Goal: Task Accomplishment & Management: Manage account settings

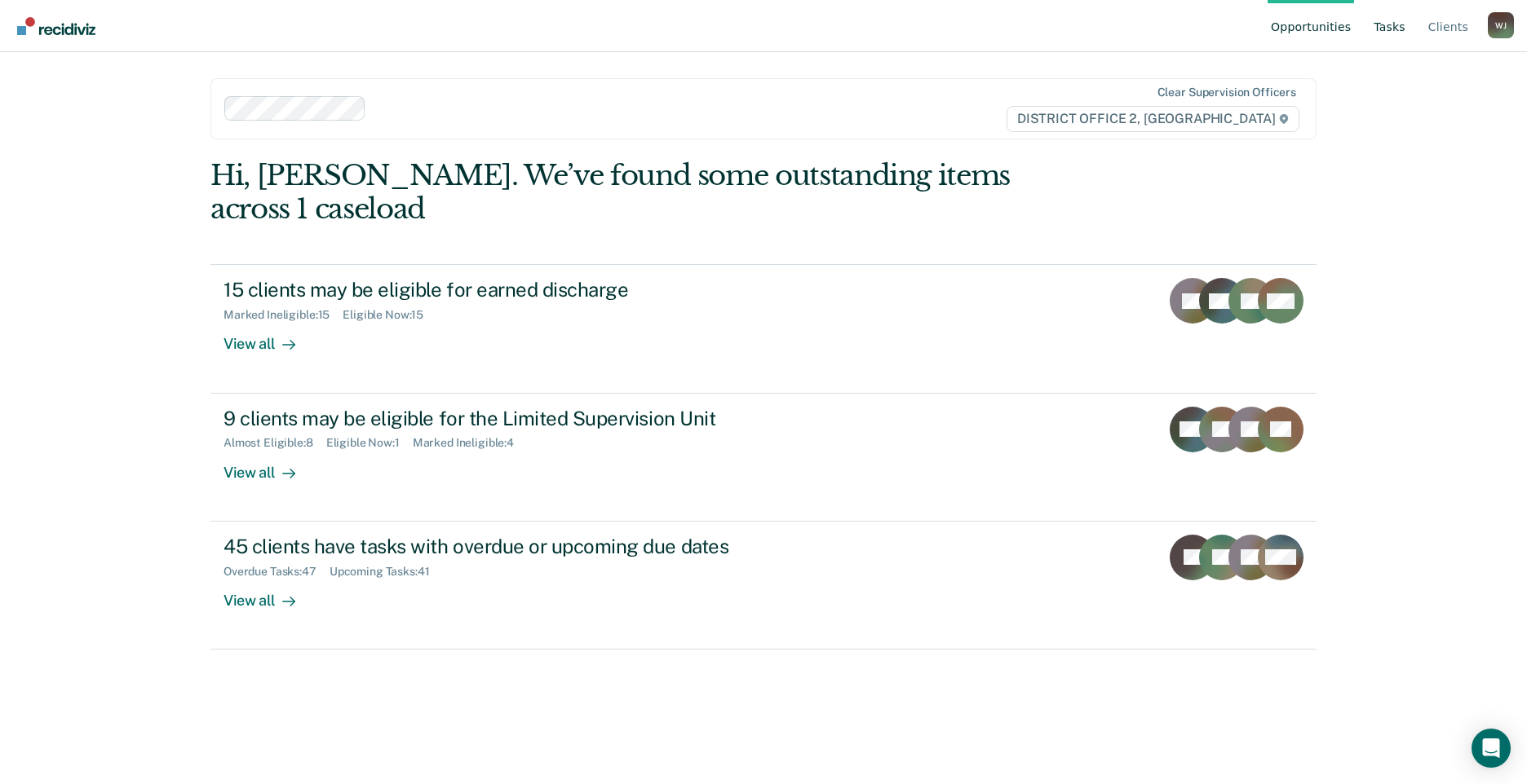
click at [1390, 23] on link "Tasks" at bounding box center [1389, 26] width 38 height 53
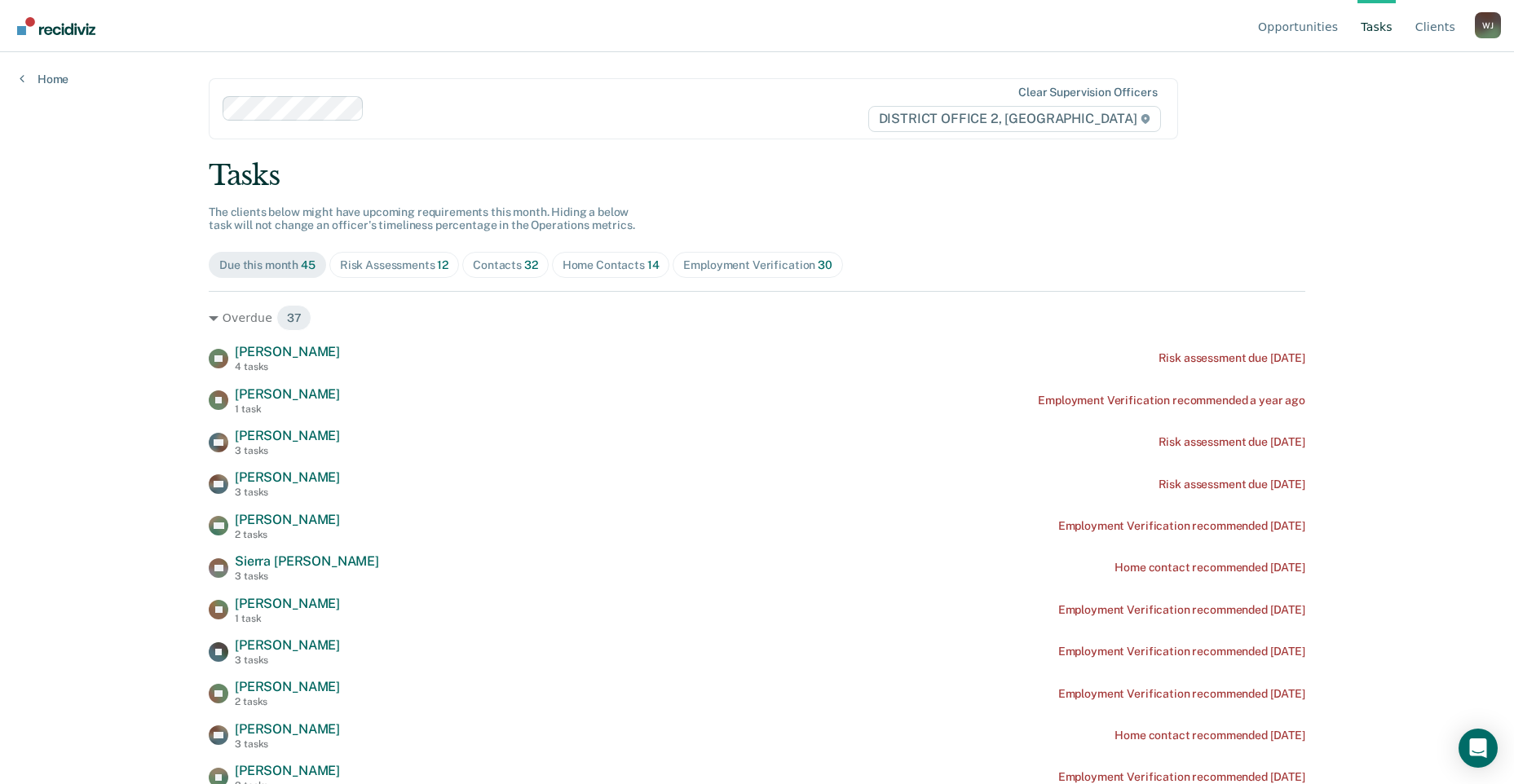
click at [584, 259] on div "Home Contacts 14" at bounding box center [611, 265] width 97 height 14
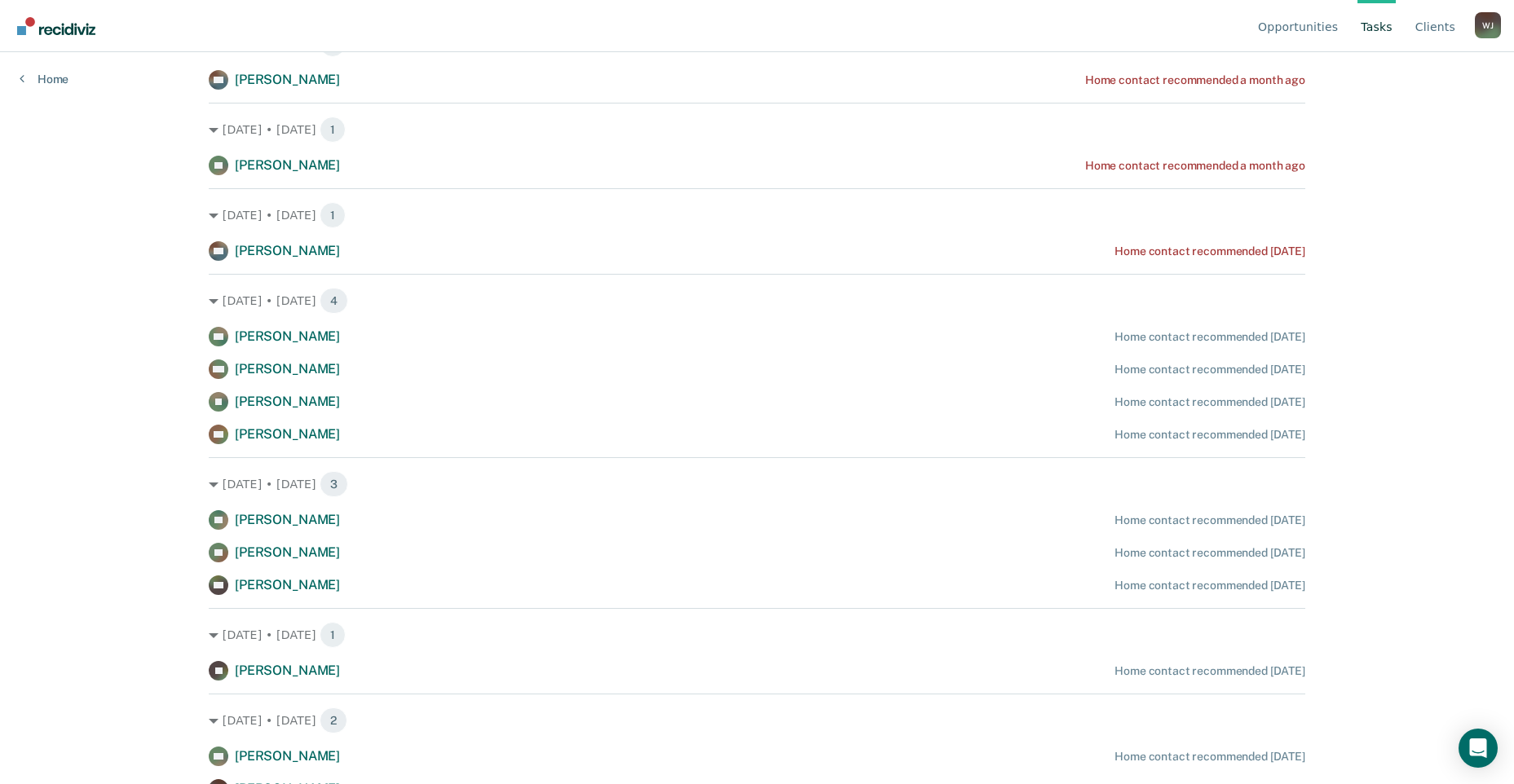
scroll to position [375, 0]
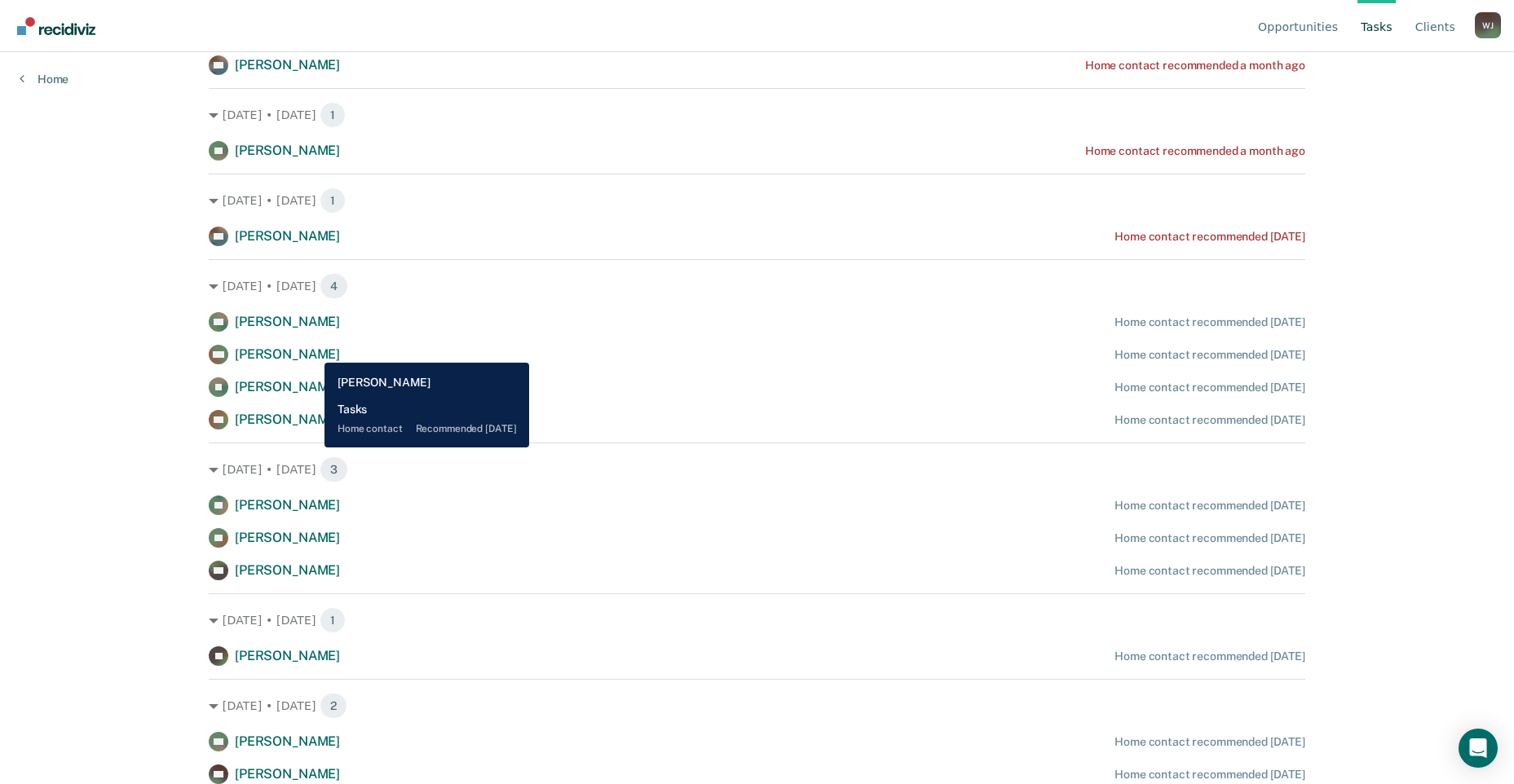
click at [312, 351] on span "[PERSON_NAME]" at bounding box center [287, 353] width 105 height 15
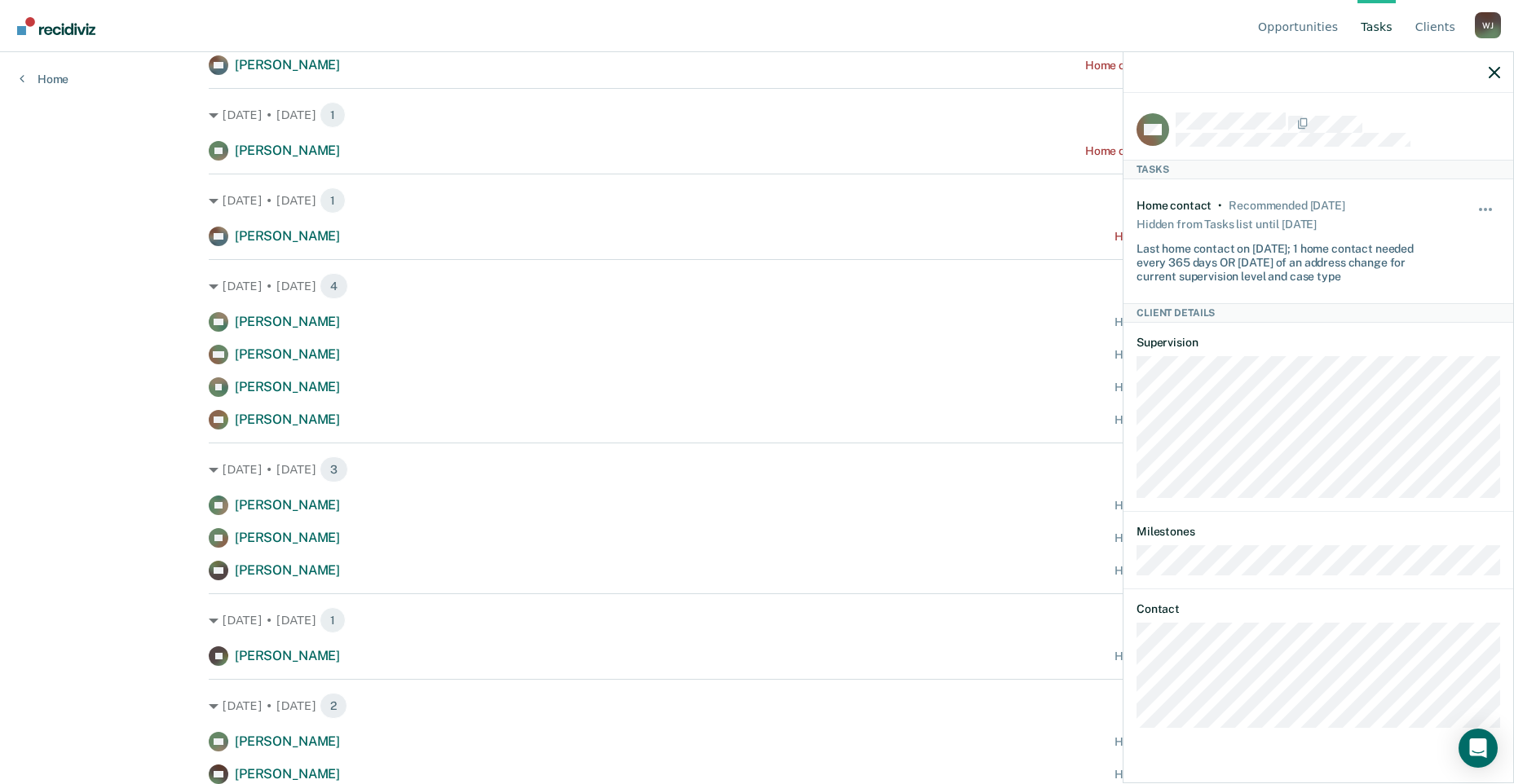
click at [1488, 202] on div "Hide from tasks list for... 7 days 30 days 90 days" at bounding box center [1486, 241] width 28 height 84
click at [1490, 208] on span "button" at bounding box center [1491, 210] width 4 height 4
click at [1454, 279] on button "7 days" at bounding box center [1442, 287] width 117 height 26
click at [1454, 279] on div "Home contact • Recommended [DATE] Hidden from Tasks list until [DATE] Last home…" at bounding box center [1318, 241] width 364 height 123
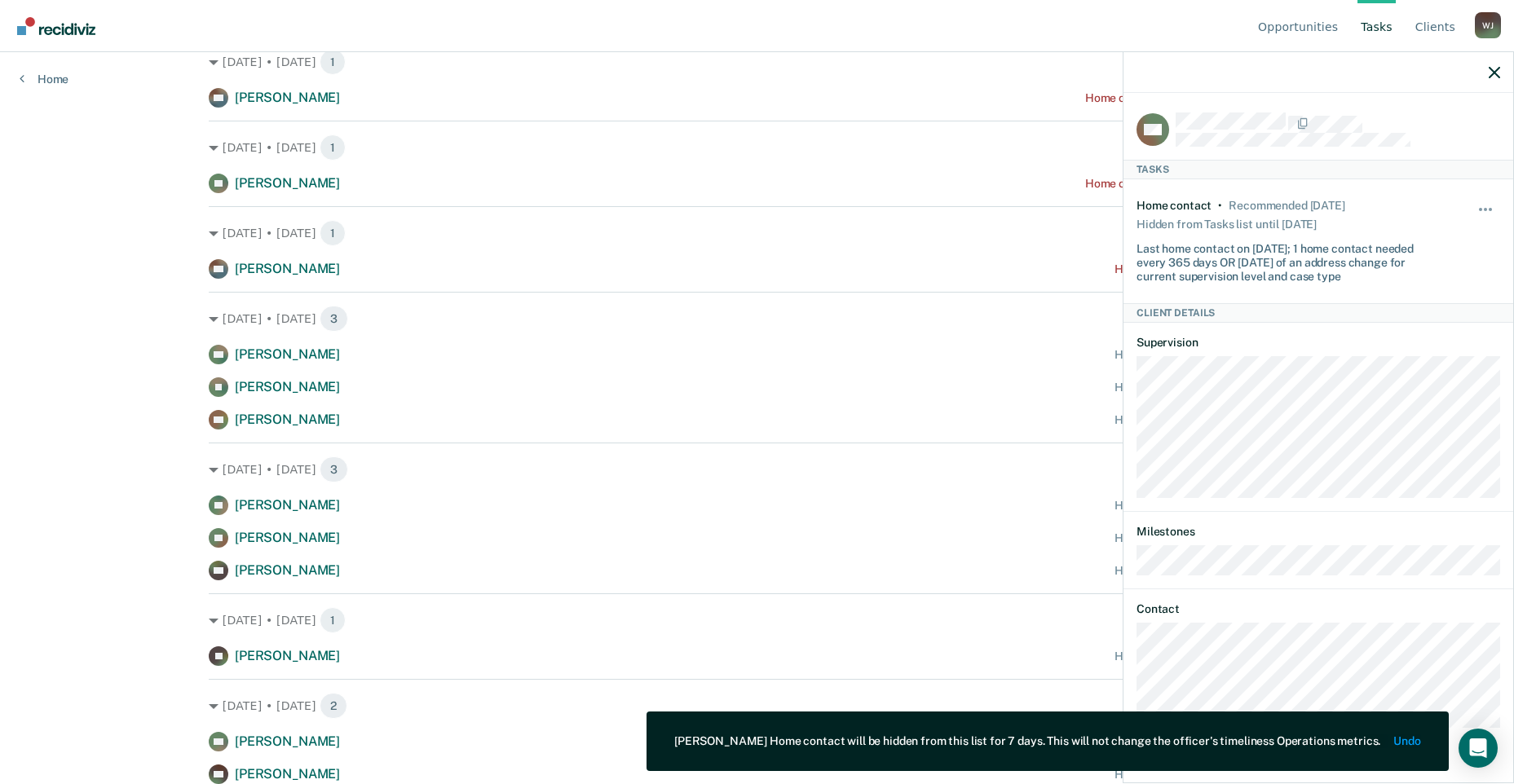
scroll to position [342, 0]
drag, startPoint x: 1454, startPoint y: 279, endPoint x: 1487, endPoint y: 77, distance: 204.7
click at [1487, 77] on div at bounding box center [1319, 73] width 390 height 41
click at [1496, 70] on icon "button" at bounding box center [1494, 72] width 12 height 12
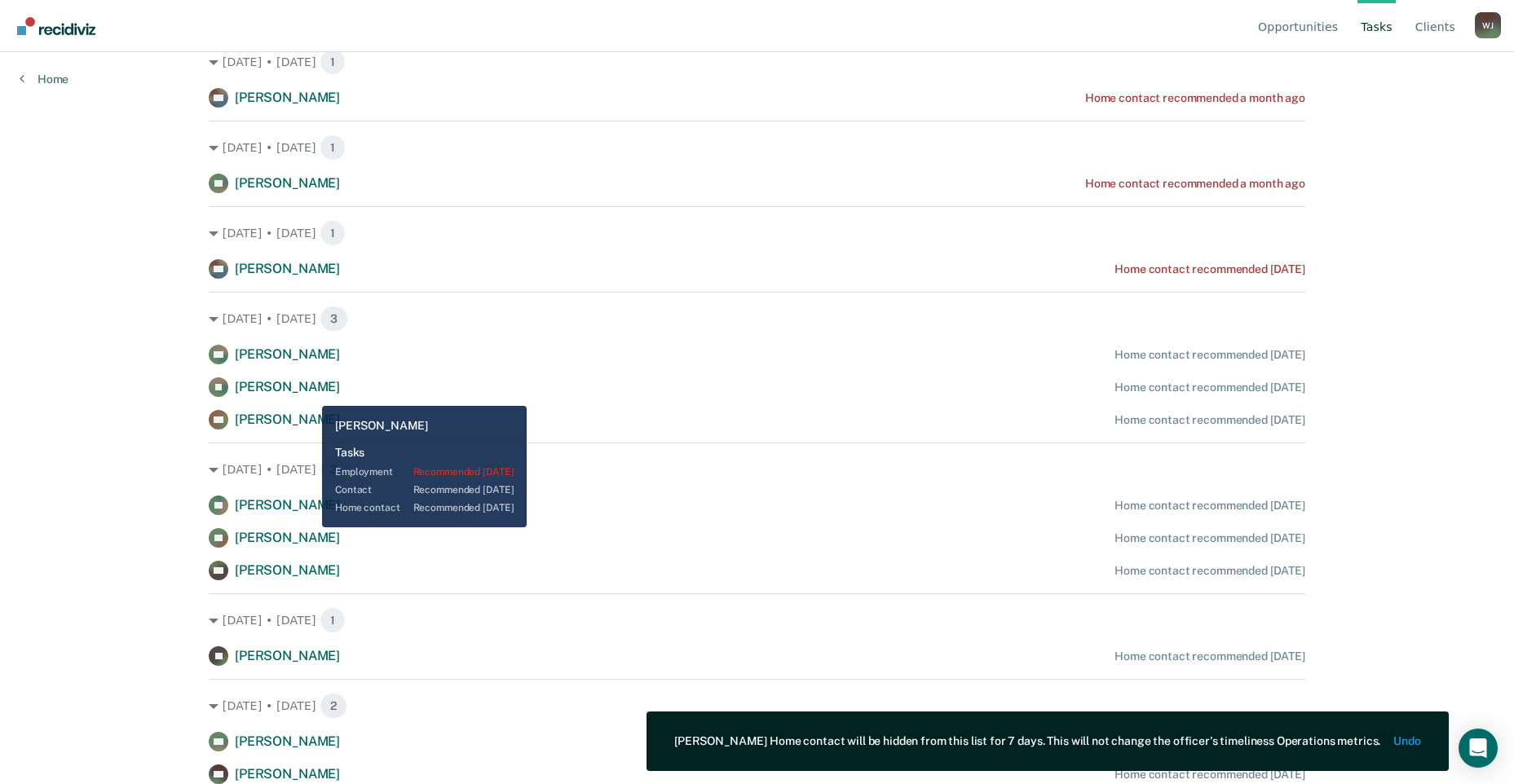
click at [310, 394] on span "[PERSON_NAME]" at bounding box center [287, 386] width 105 height 15
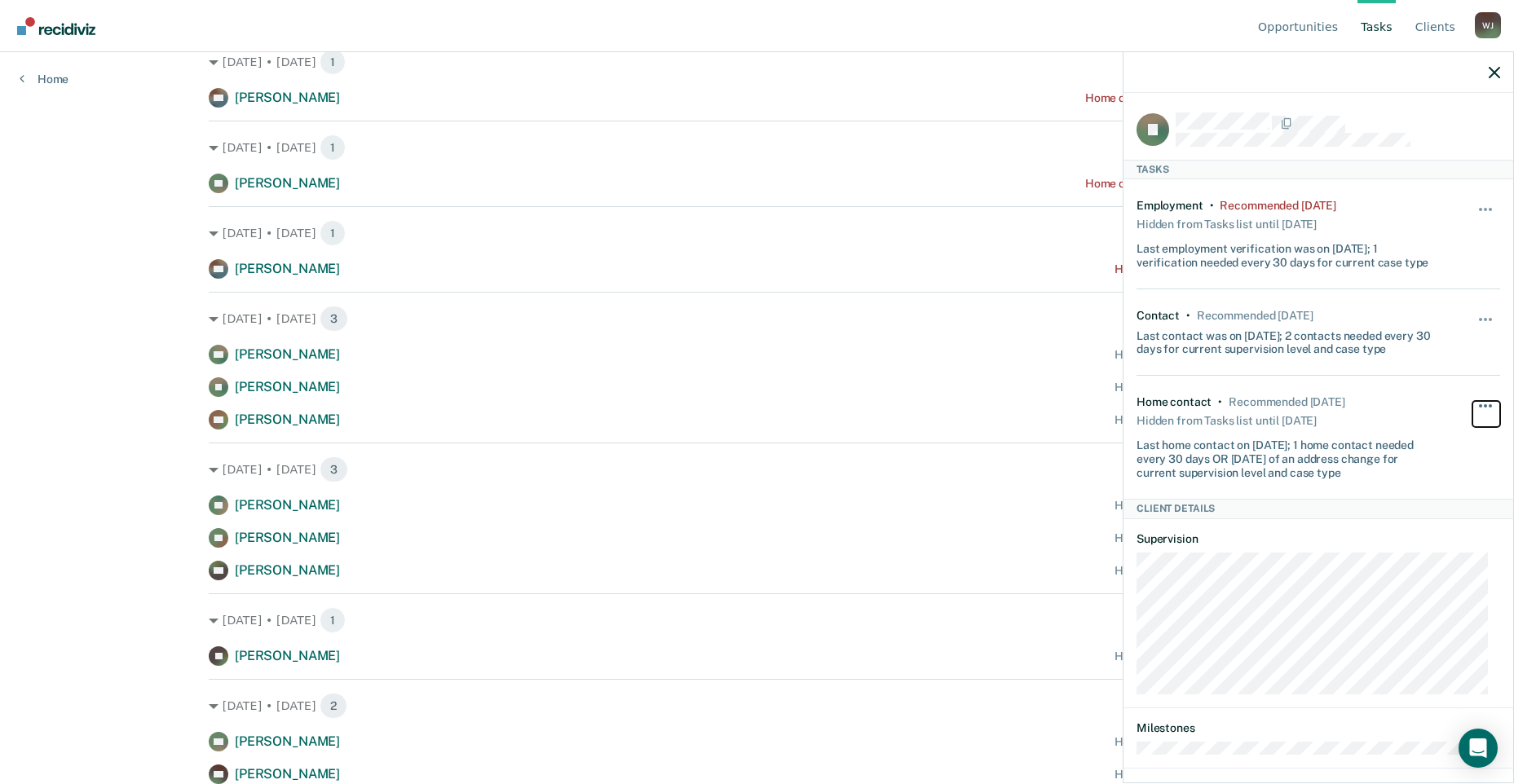
click at [1473, 401] on button "button" at bounding box center [1486, 414] width 28 height 26
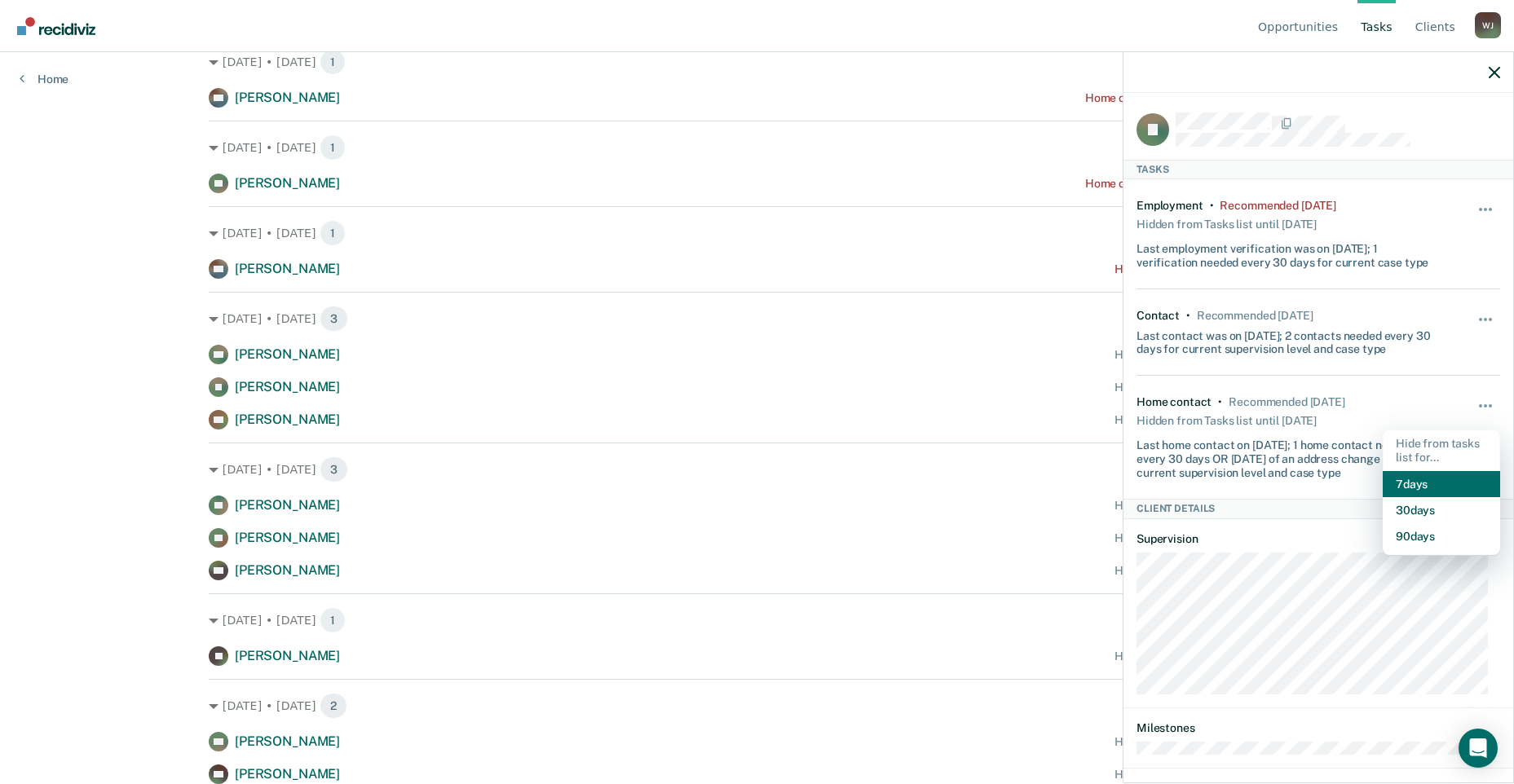
click at [1408, 485] on button "7 days" at bounding box center [1442, 484] width 117 height 26
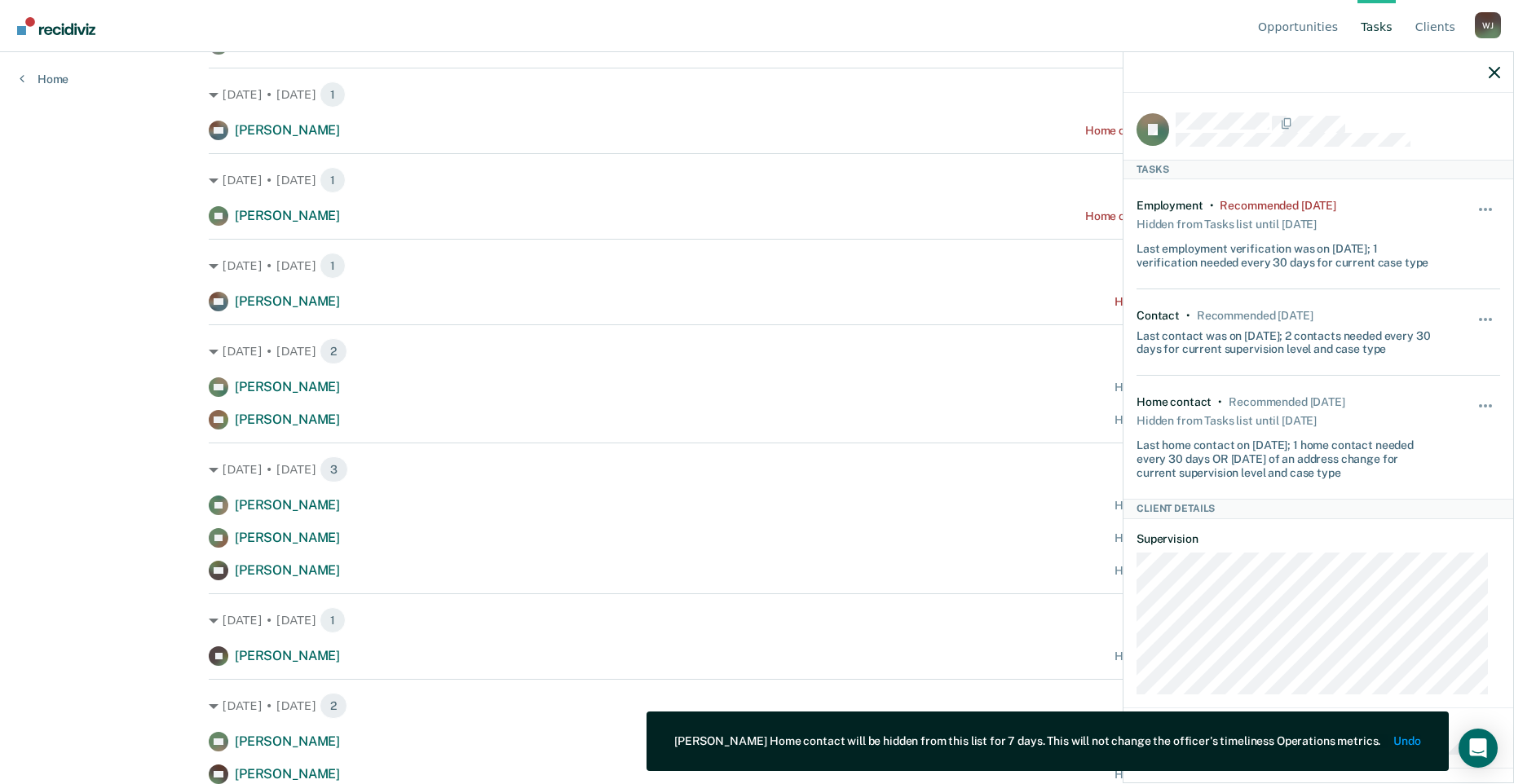
click at [1486, 72] on div at bounding box center [1319, 73] width 390 height 41
click at [1492, 72] on icon "button" at bounding box center [1494, 72] width 12 height 12
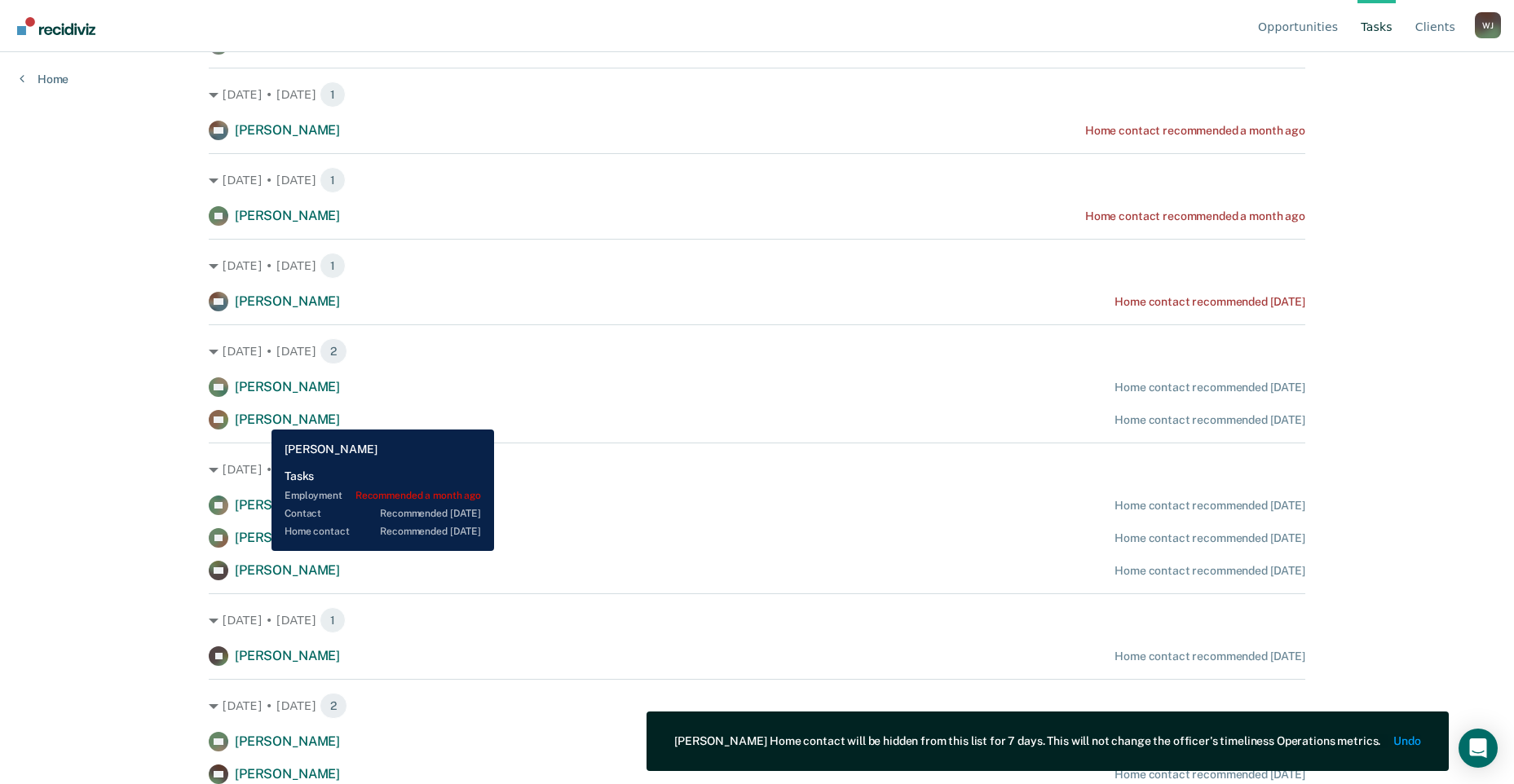
click at [260, 416] on span "[PERSON_NAME]" at bounding box center [287, 419] width 105 height 15
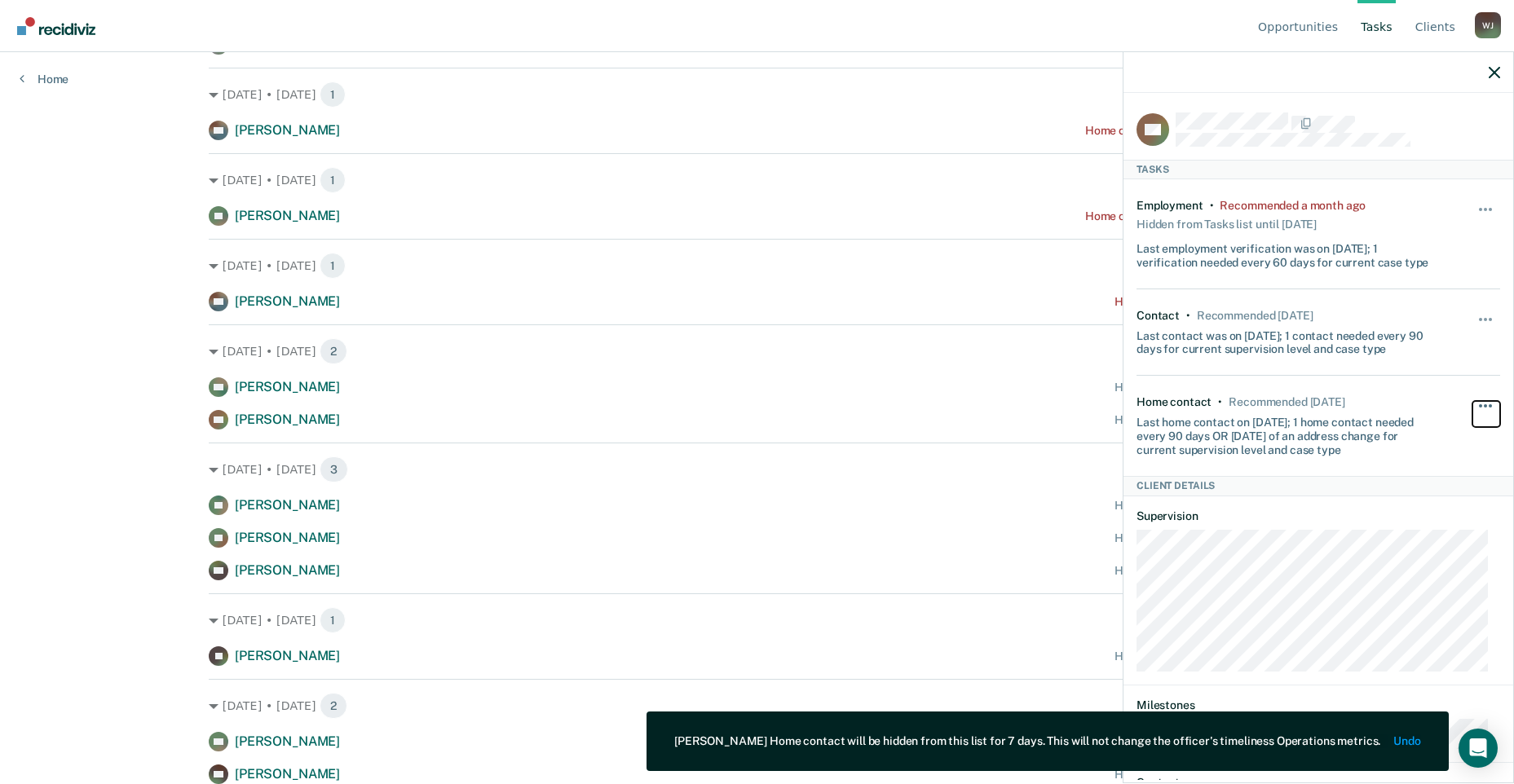
click at [1476, 401] on button "button" at bounding box center [1486, 414] width 28 height 26
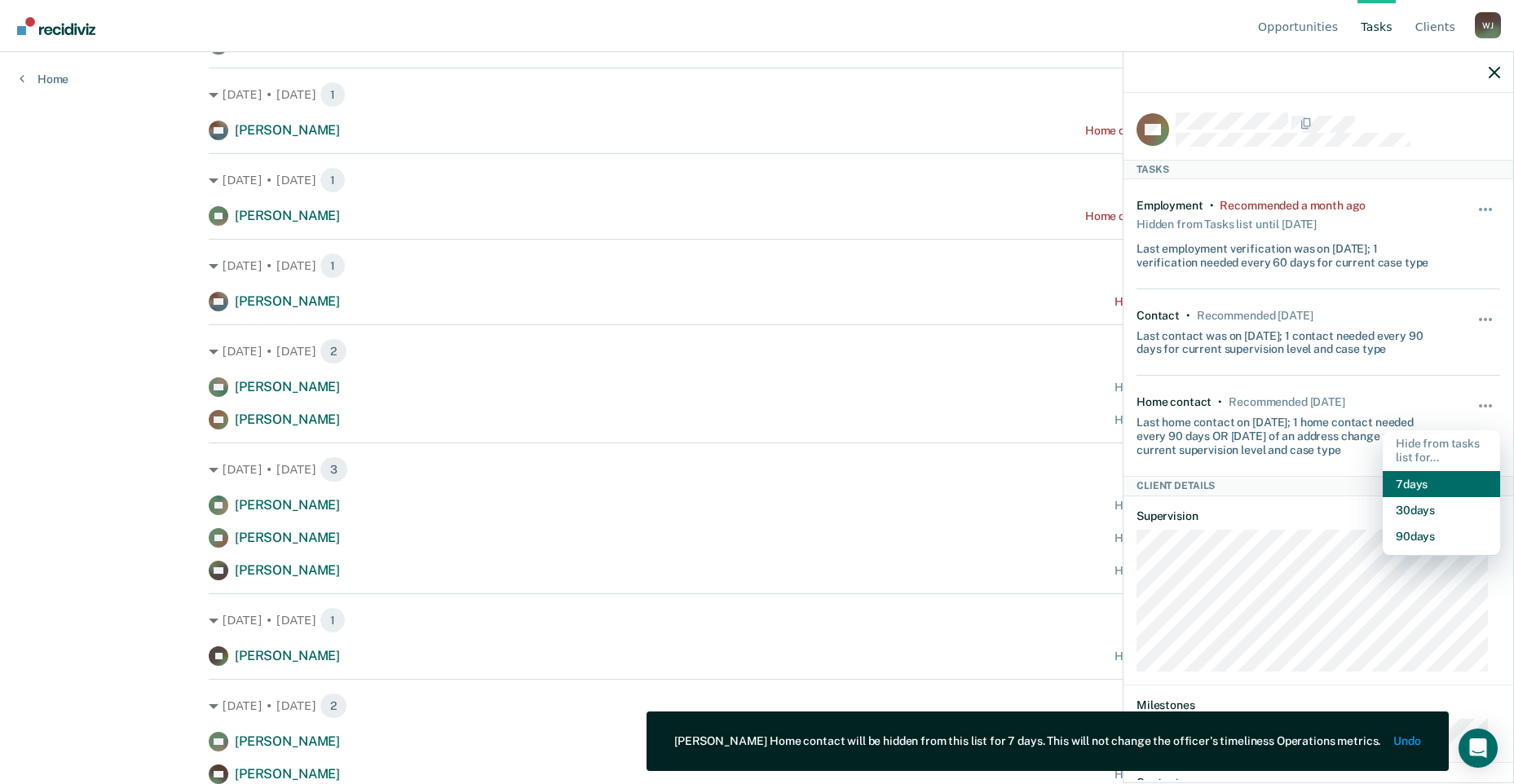
click at [1424, 477] on button "7 days" at bounding box center [1442, 484] width 117 height 26
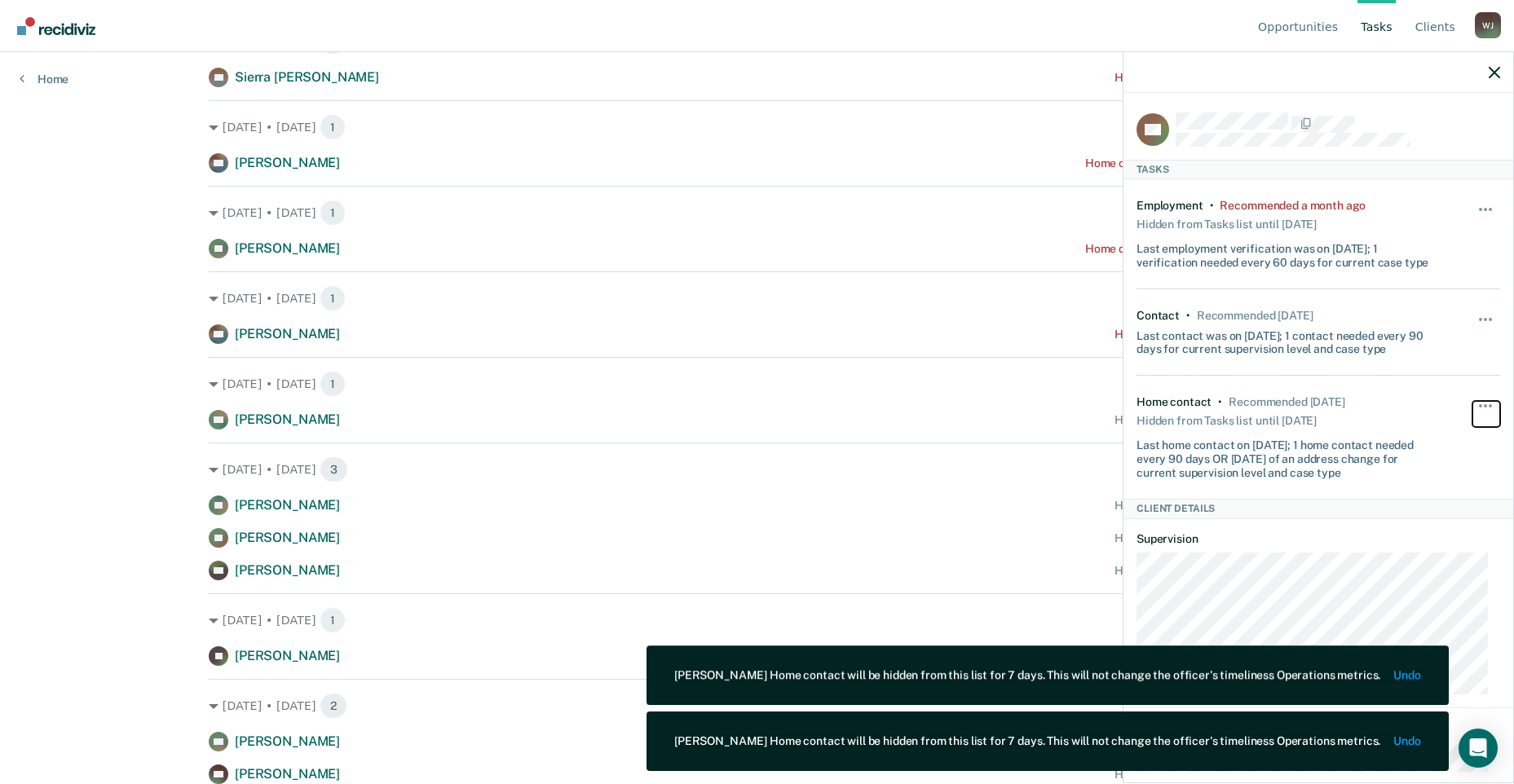
scroll to position [277, 0]
click at [1495, 71] on icon "button" at bounding box center [1494, 72] width 12 height 12
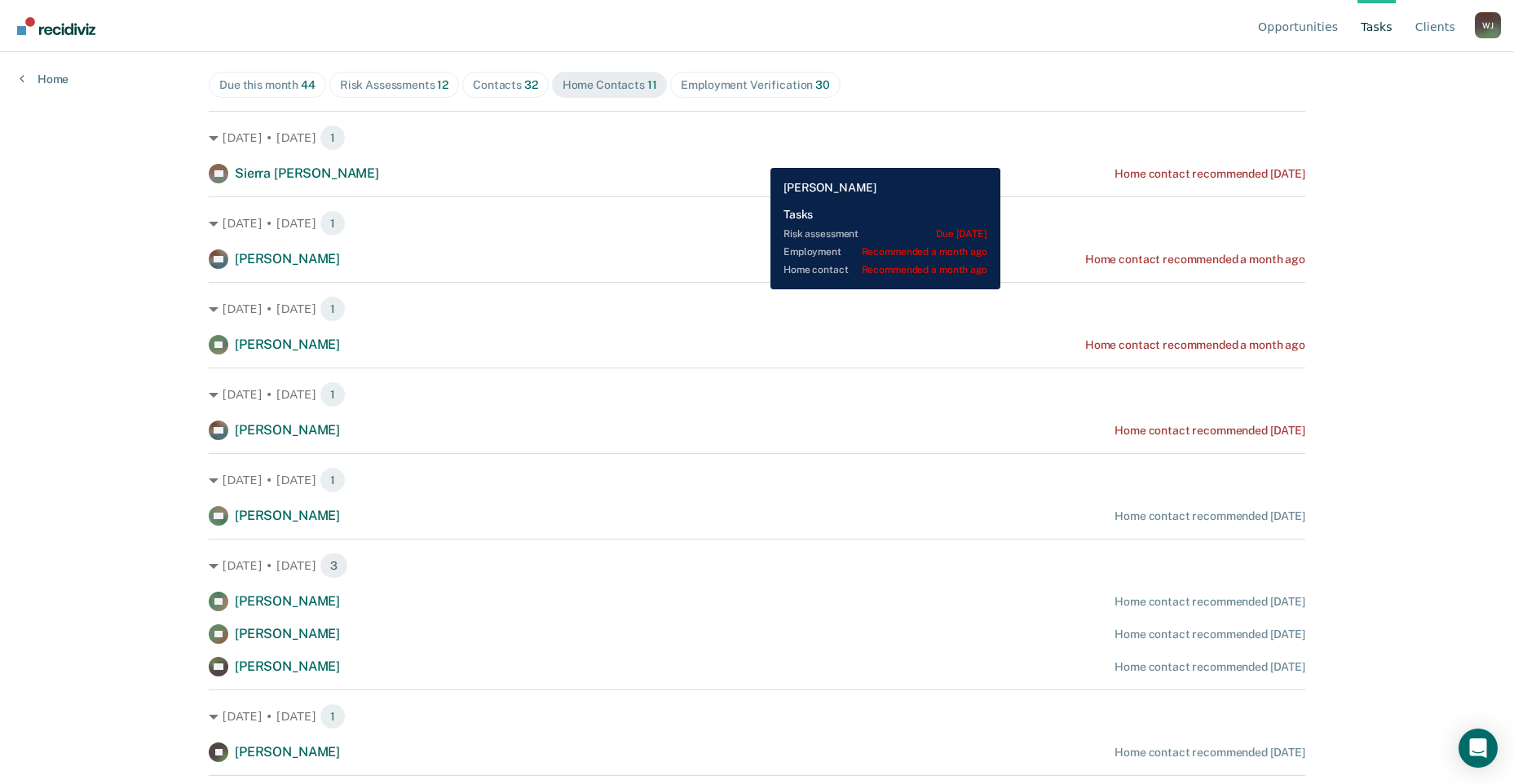
scroll to position [0, 0]
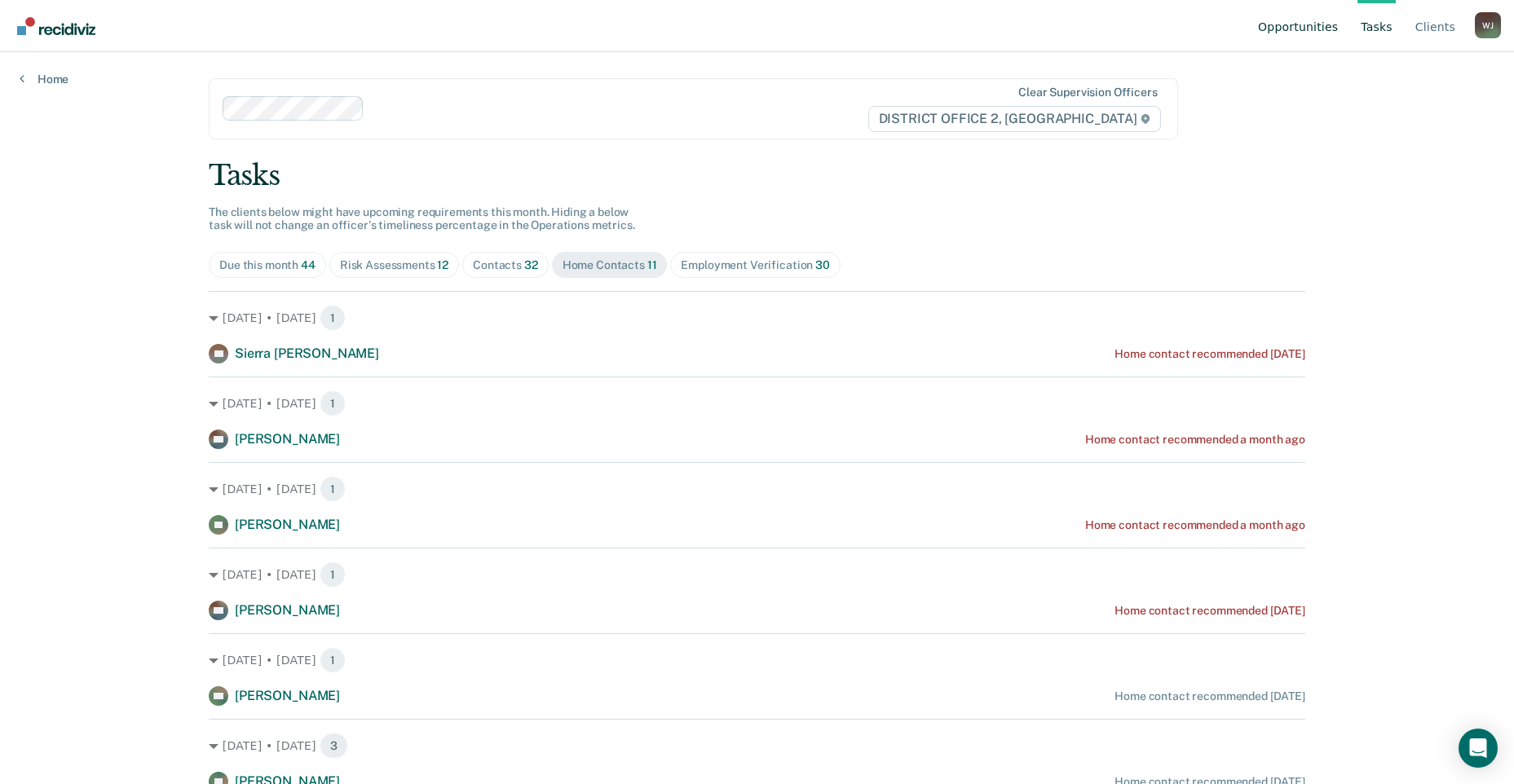
click at [1316, 12] on link "Opportunities" at bounding box center [1298, 26] width 86 height 53
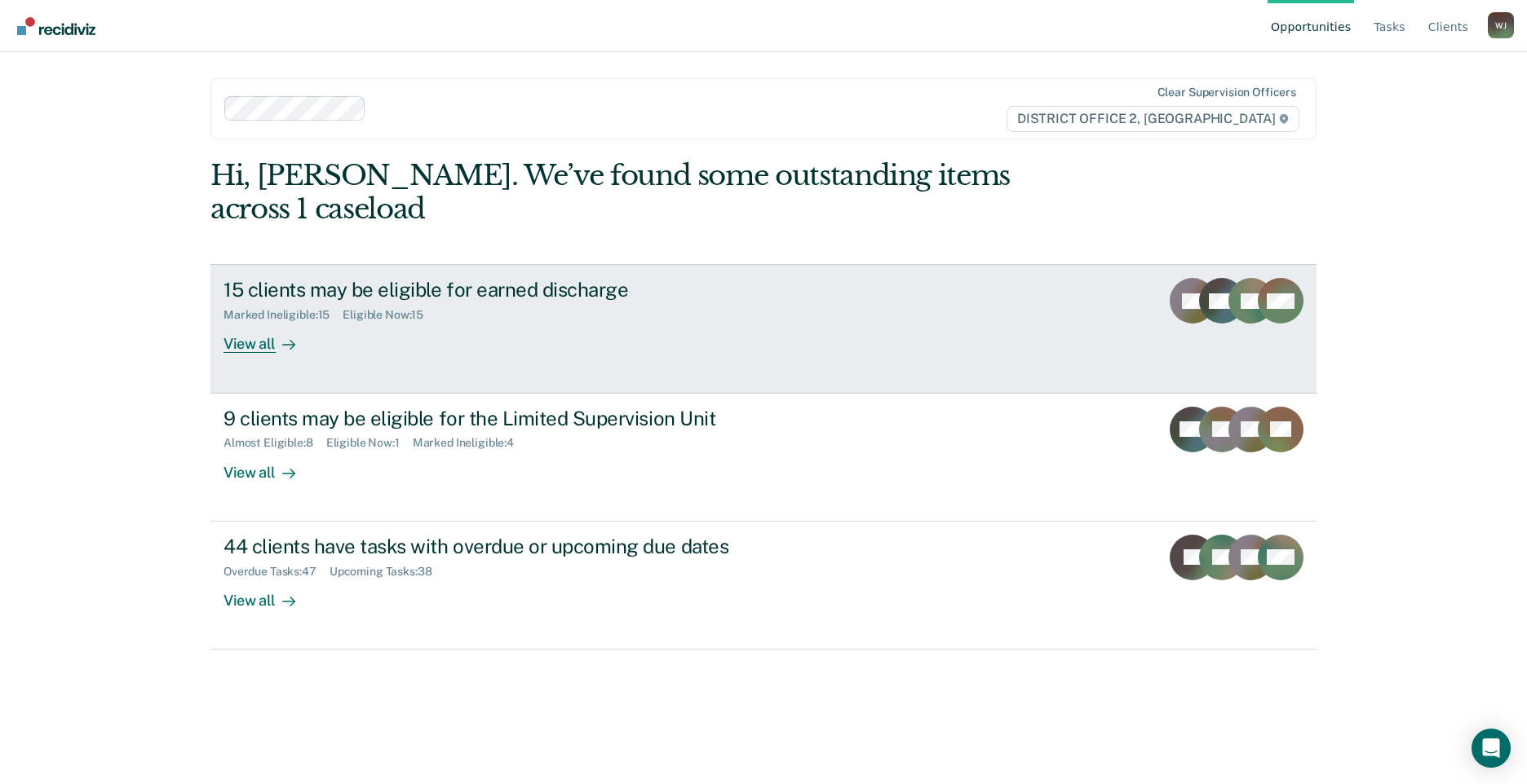
click at [272, 349] on div "View all" at bounding box center [269, 338] width 92 height 32
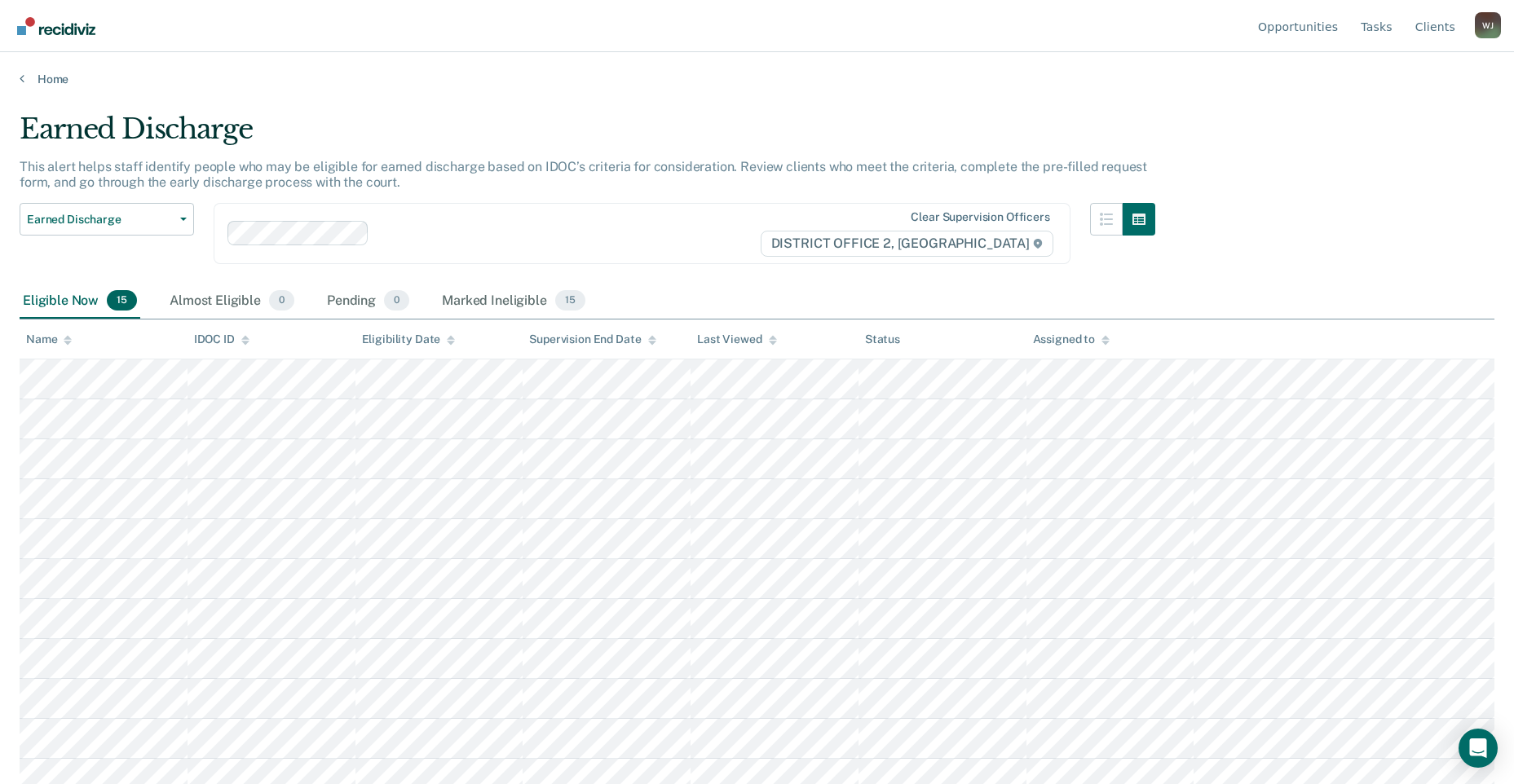
scroll to position [82, 0]
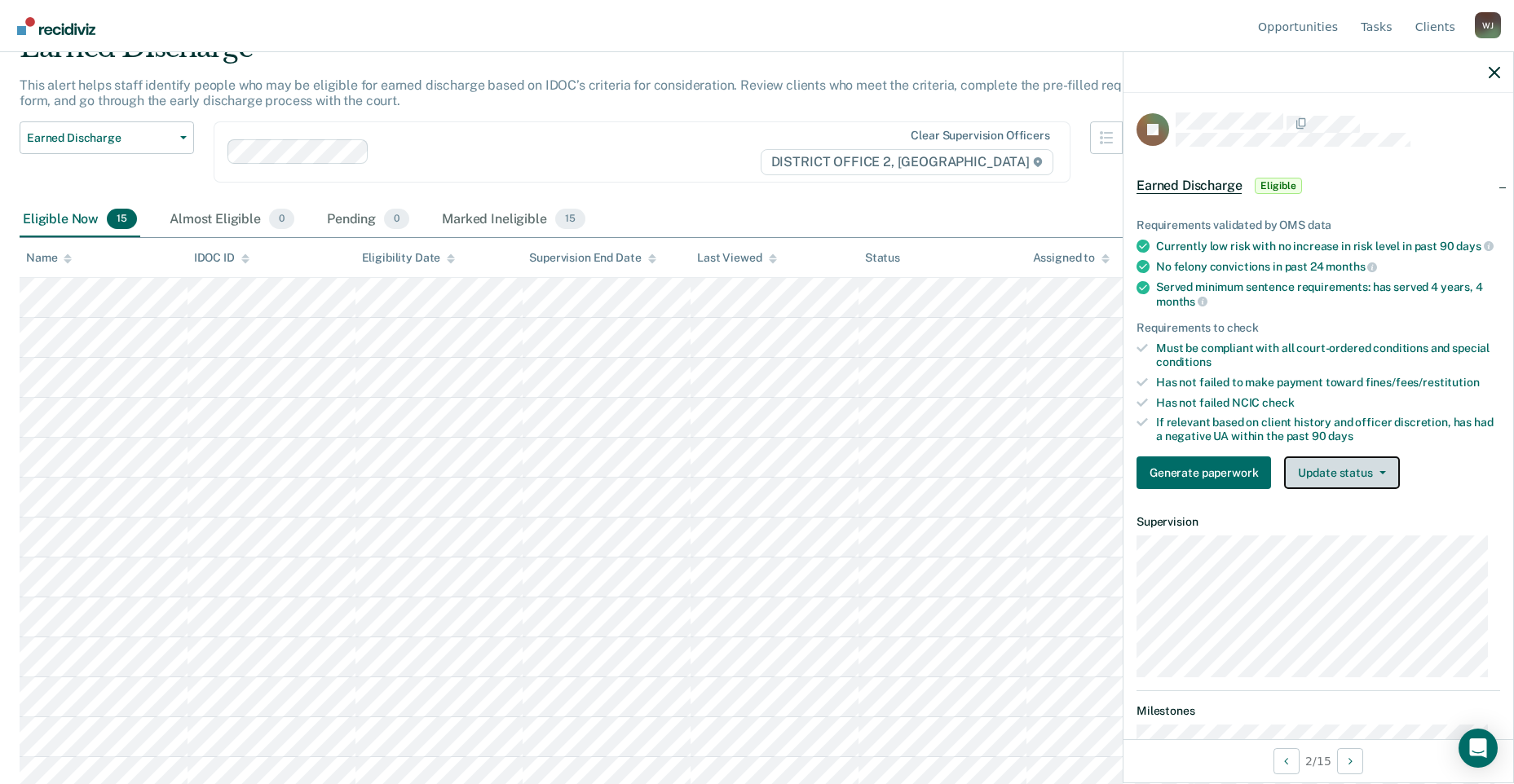
click at [1373, 489] on button "Update status" at bounding box center [1341, 473] width 115 height 33
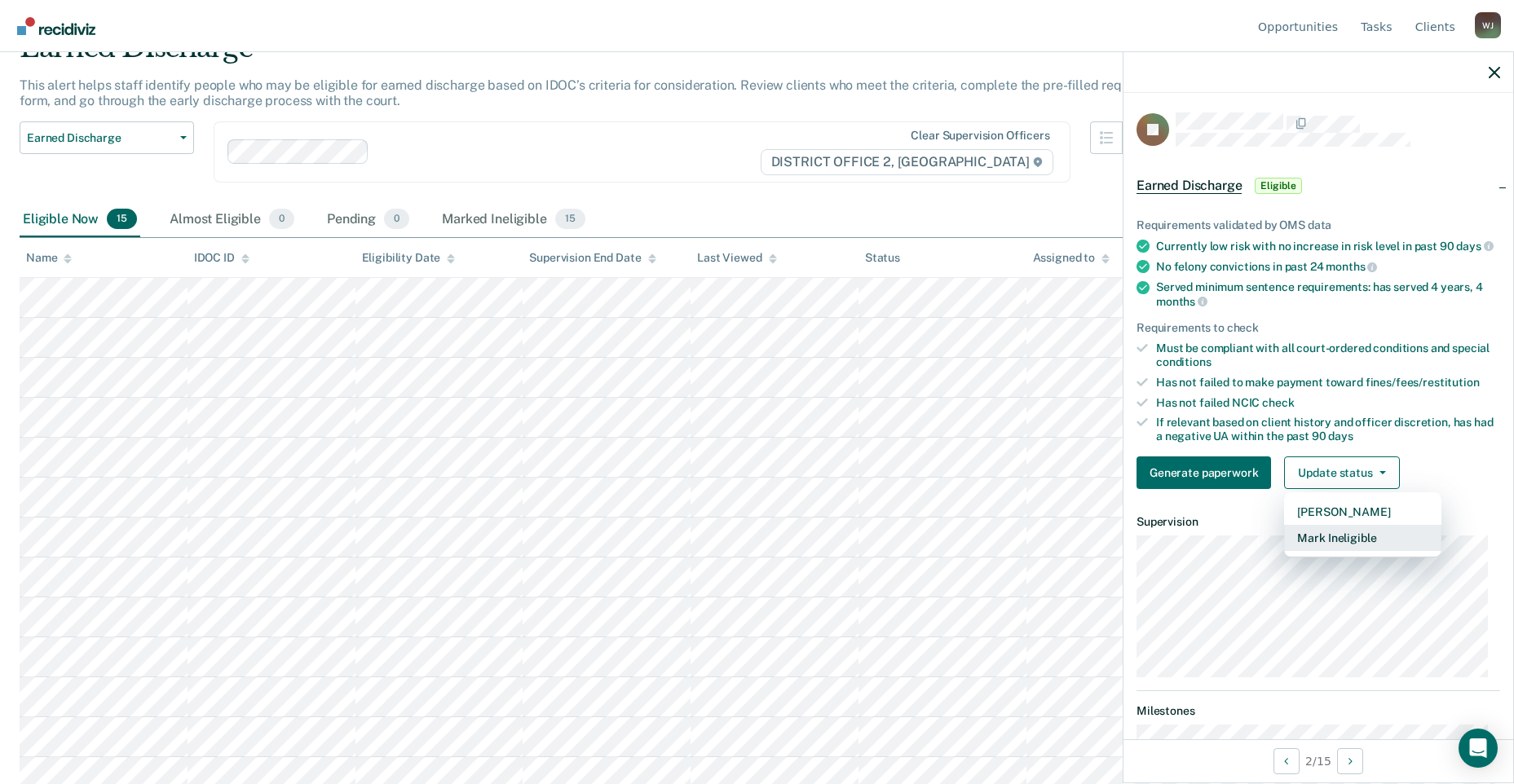
click at [1366, 545] on button "Mark Ineligible" at bounding box center [1363, 537] width 158 height 26
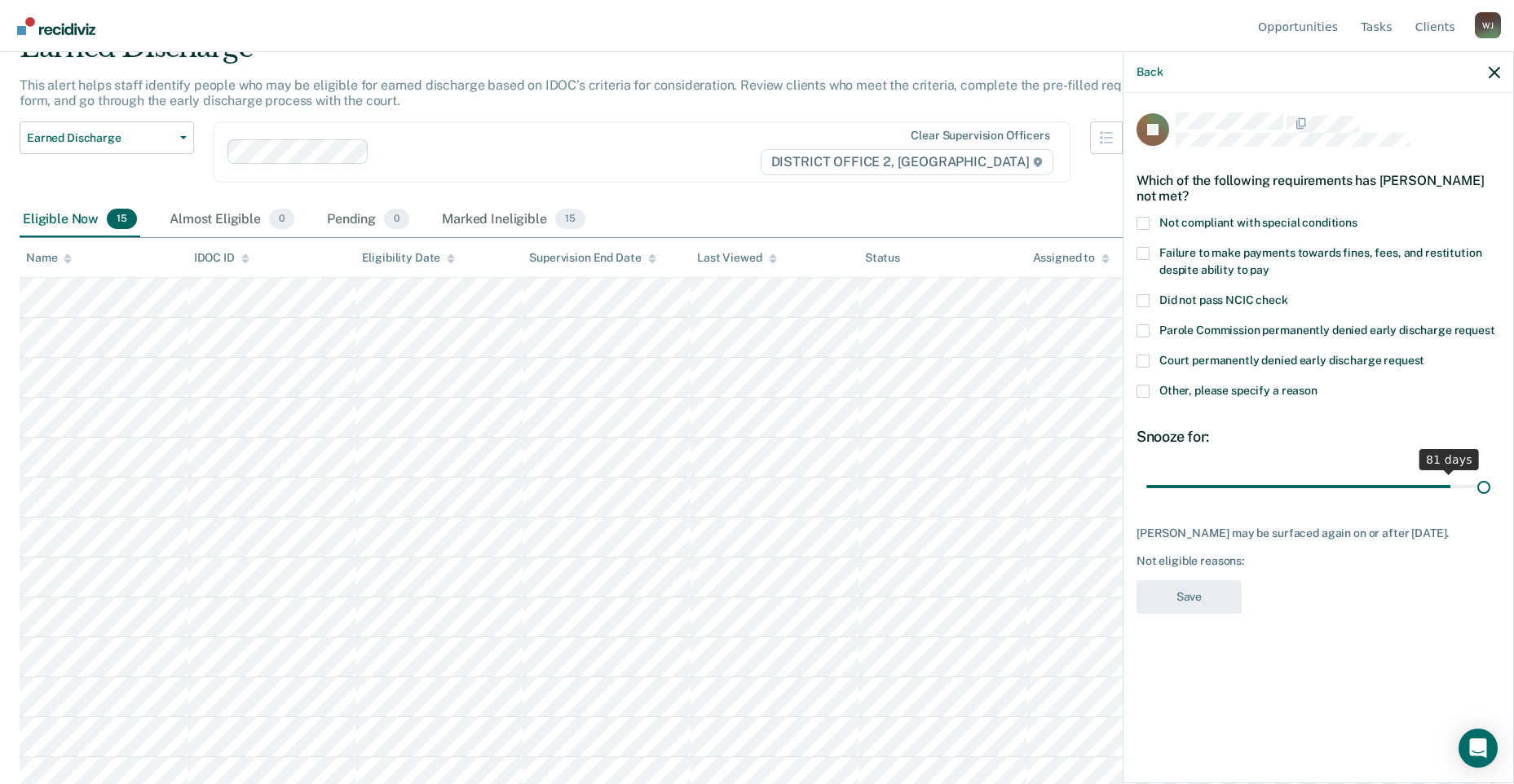
drag, startPoint x: 1265, startPoint y: 490, endPoint x: 1511, endPoint y: 470, distance: 246.8
type input "90"
click at [1491, 473] on input "range" at bounding box center [1318, 487] width 344 height 28
click at [1144, 400] on label "Other, please specify a reason" at bounding box center [1318, 392] width 364 height 17
click at [1318, 384] on input "Other, please specify a reason" at bounding box center [1318, 384] width 0 height 0
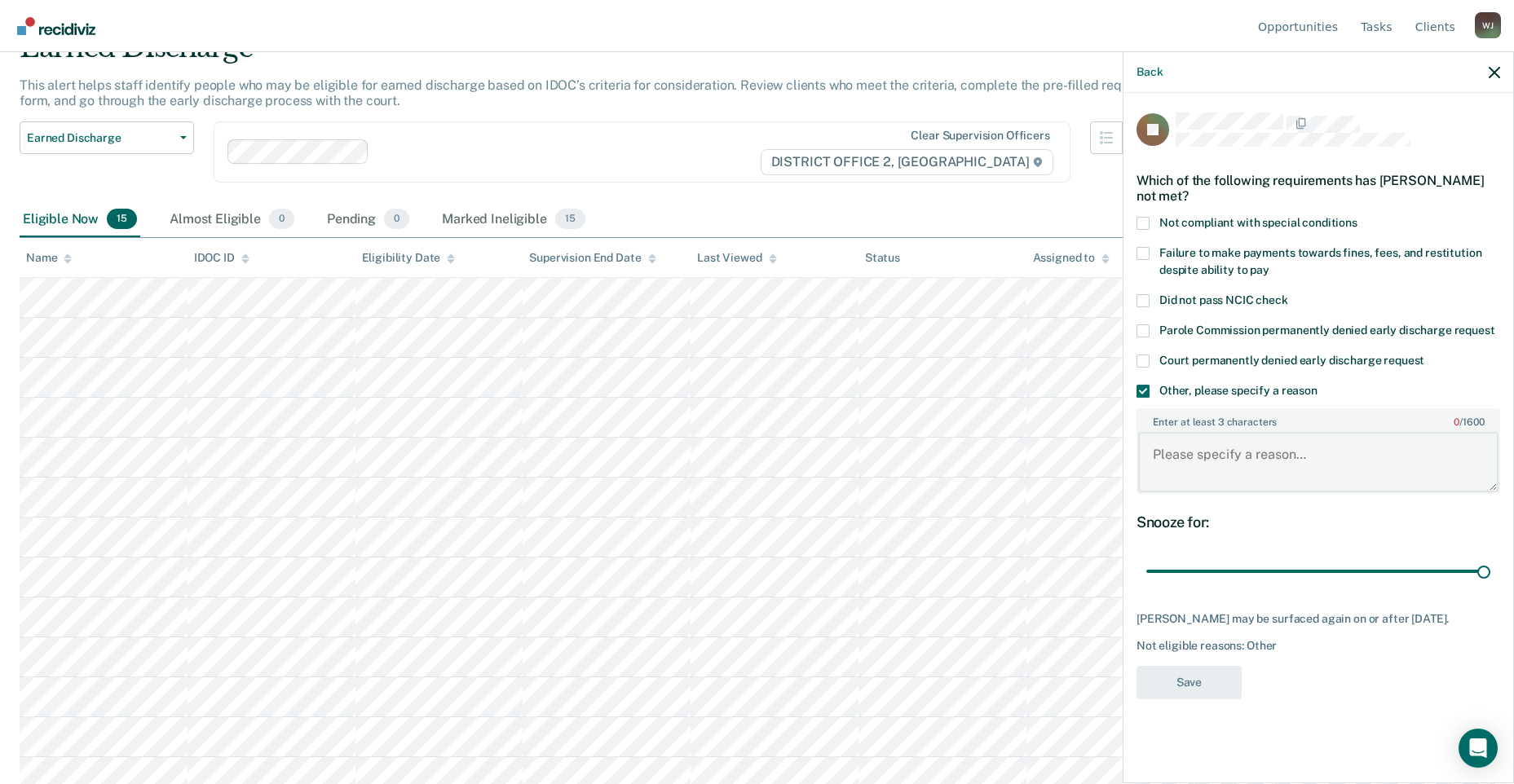
click at [1232, 465] on textarea "Enter at least 3 characters 0 / 1600" at bounding box center [1318, 463] width 360 height 61
click at [1221, 460] on textarea "SO" at bounding box center [1318, 463] width 360 height 61
type textarea "S"
type textarea "RSO"
click at [1222, 699] on button "Save" at bounding box center [1189, 683] width 105 height 34
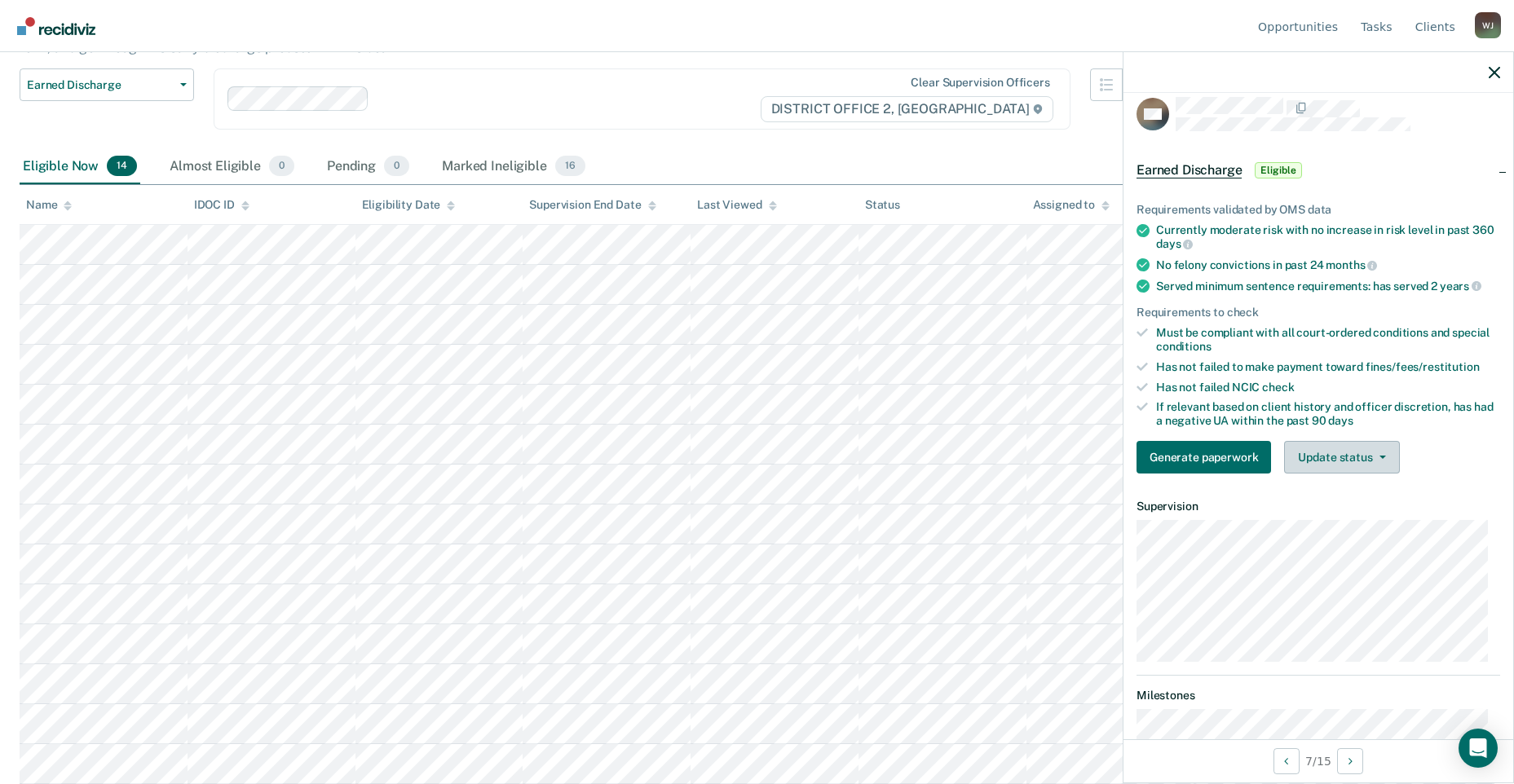
scroll to position [0, 0]
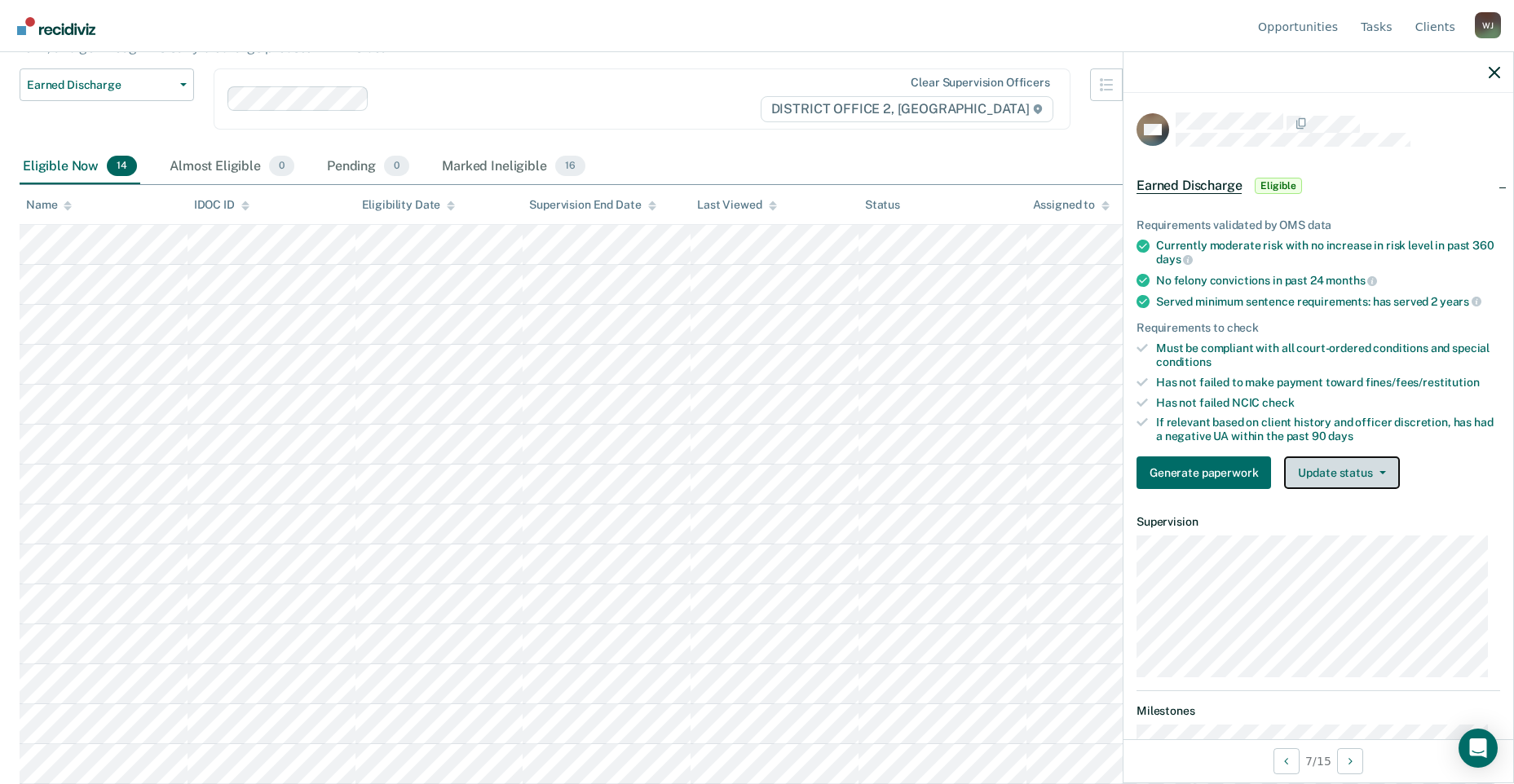
click at [1370, 477] on button "Update status" at bounding box center [1341, 473] width 115 height 33
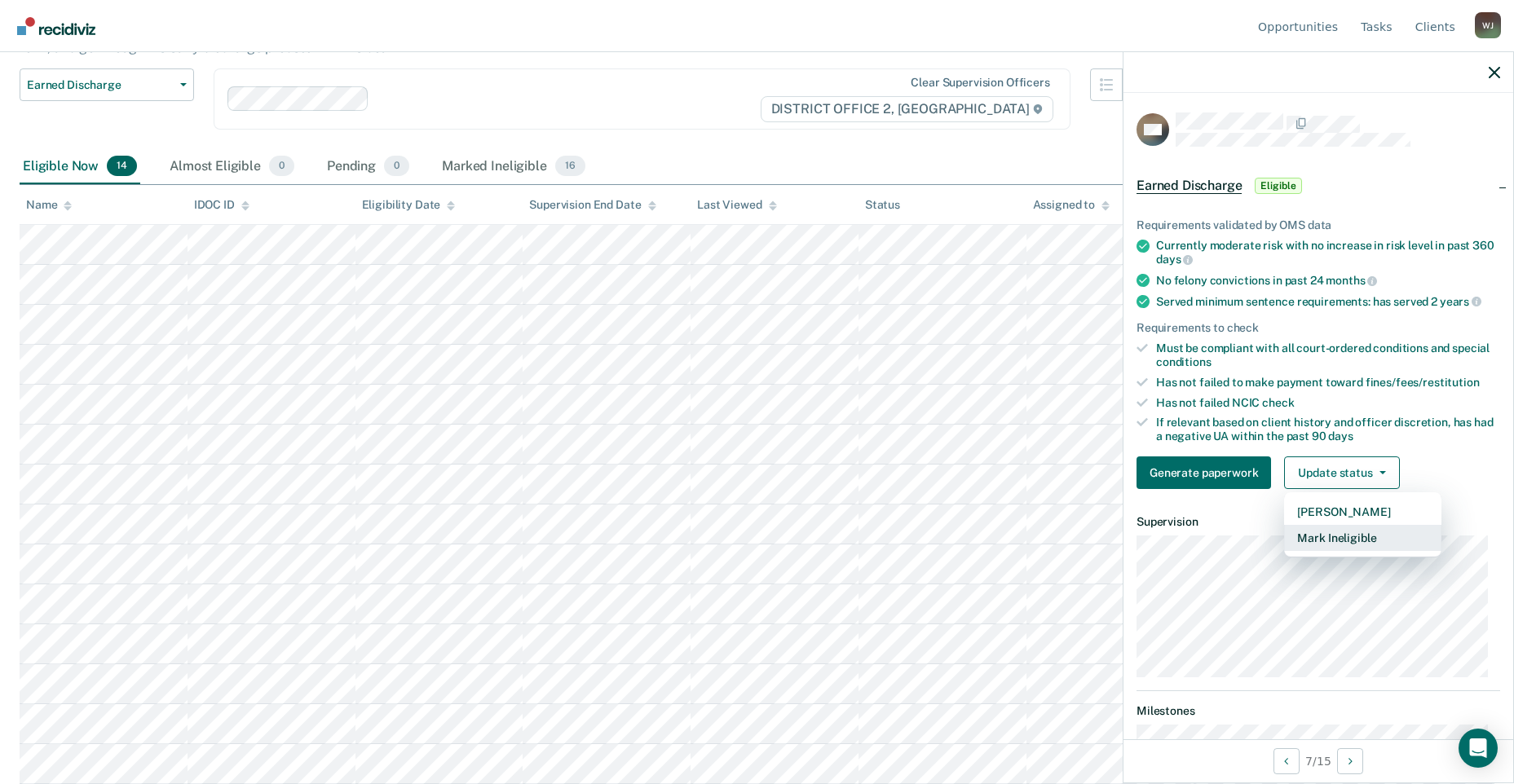
click at [1342, 546] on button "Mark Ineligible" at bounding box center [1363, 537] width 158 height 26
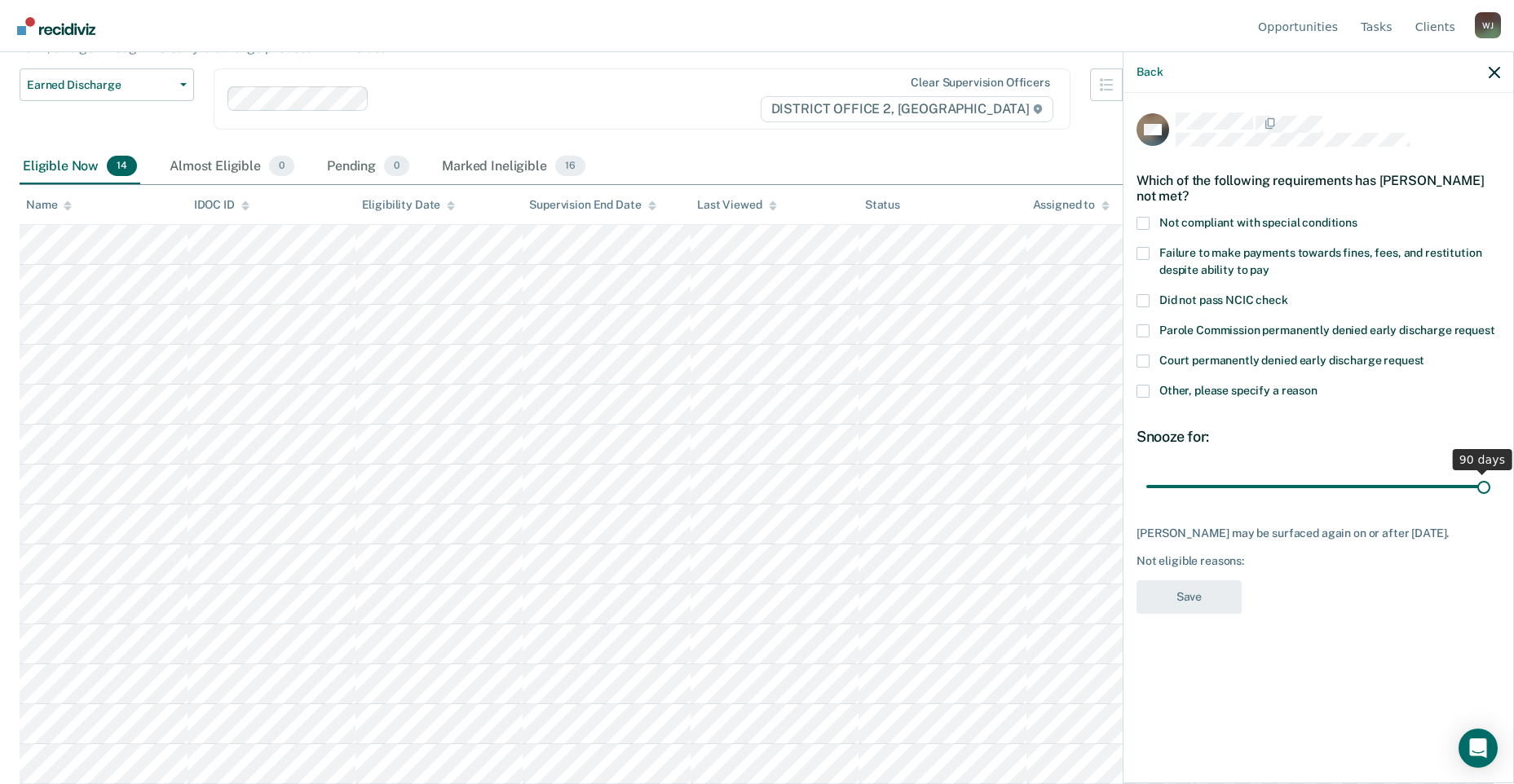
drag, startPoint x: 1285, startPoint y: 489, endPoint x: 1541, endPoint y: 477, distance: 256.3
type input "90"
click at [1491, 477] on input "range" at bounding box center [1318, 487] width 344 height 28
click at [1148, 225] on span at bounding box center [1143, 223] width 13 height 13
click at [1358, 217] on input "Not compliant with special conditions" at bounding box center [1358, 217] width 0 height 0
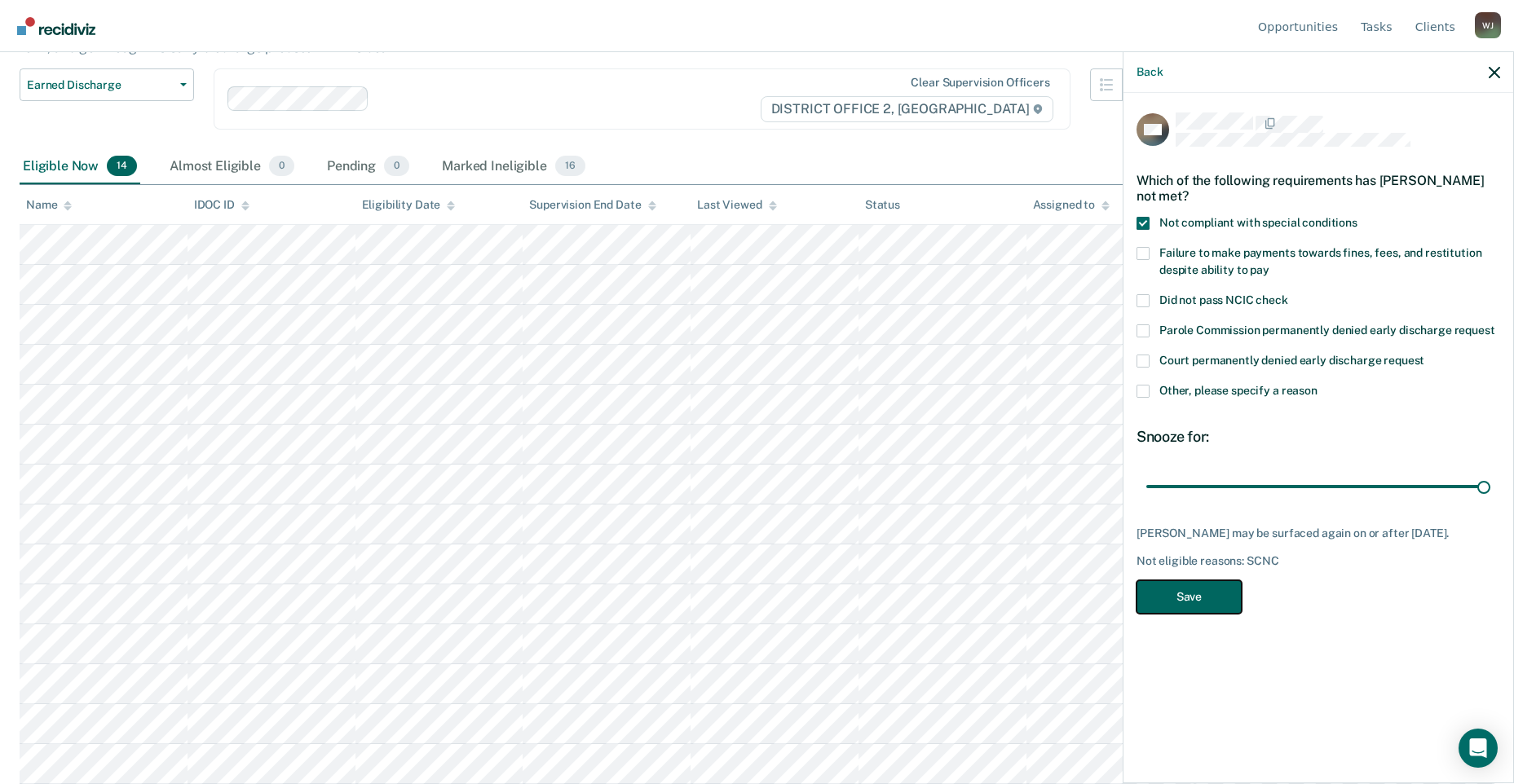
click at [1191, 589] on button "Save" at bounding box center [1189, 597] width 105 height 34
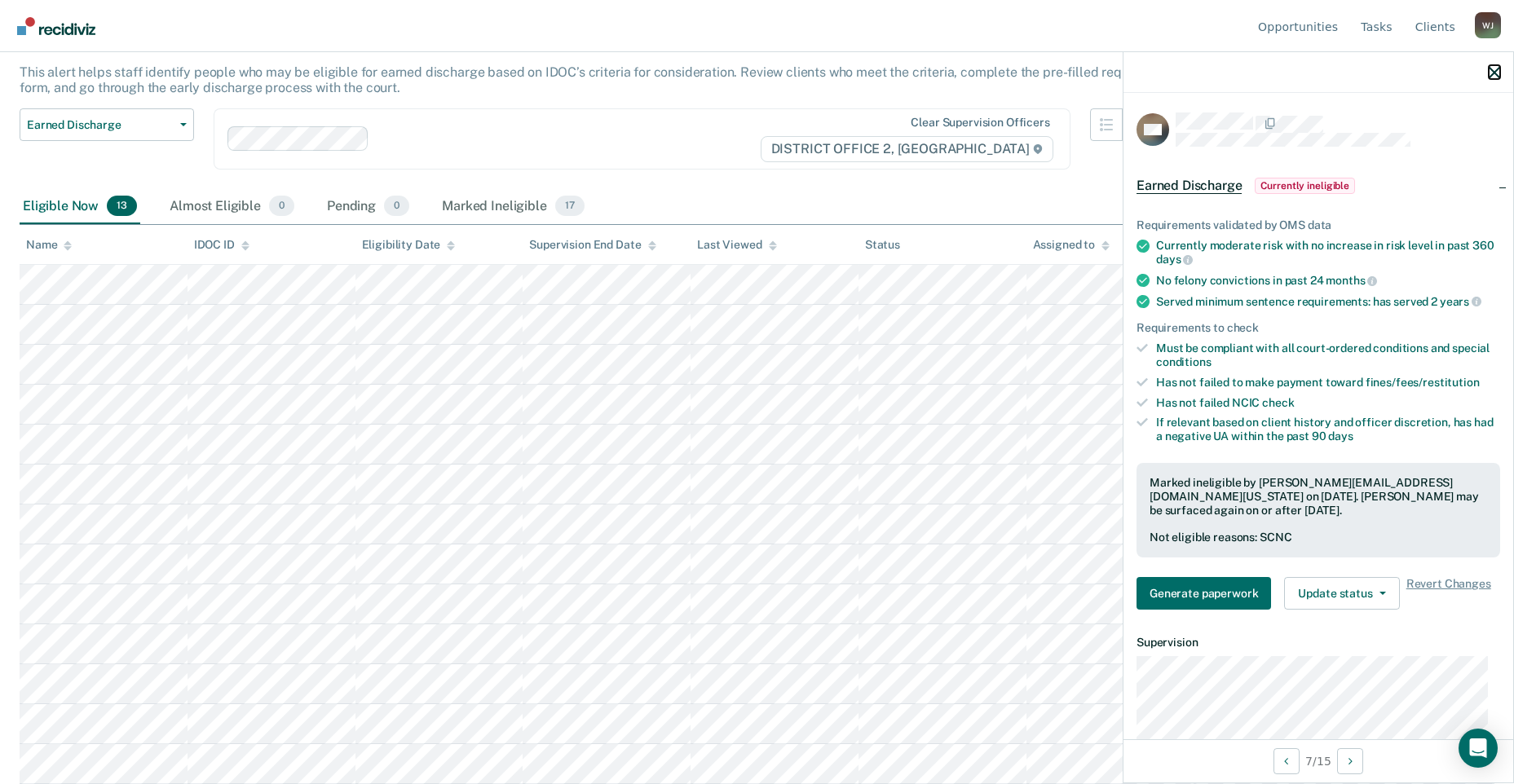
click at [1497, 72] on icon "button" at bounding box center [1494, 72] width 12 height 12
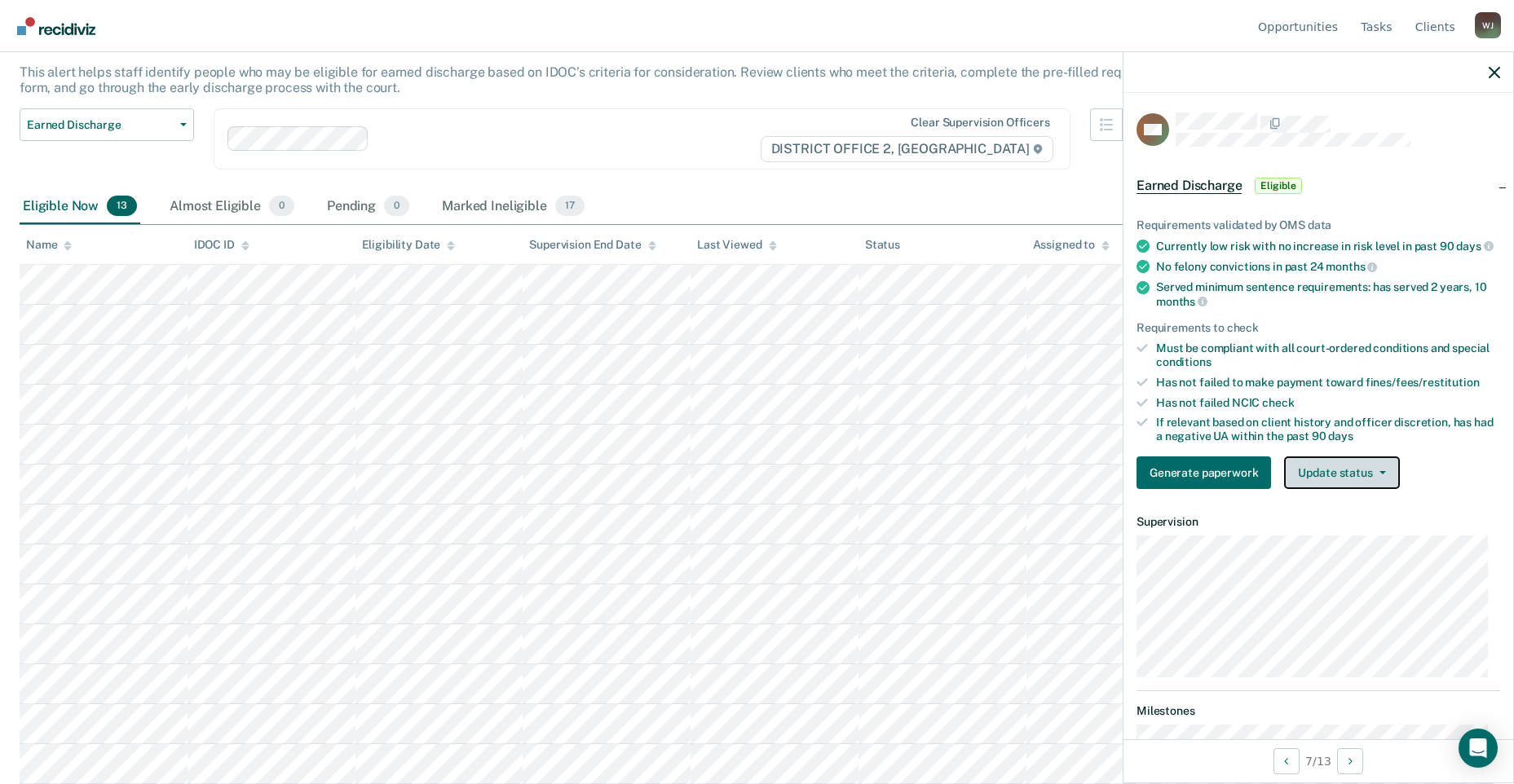
click at [1392, 485] on button "Update status" at bounding box center [1341, 473] width 115 height 33
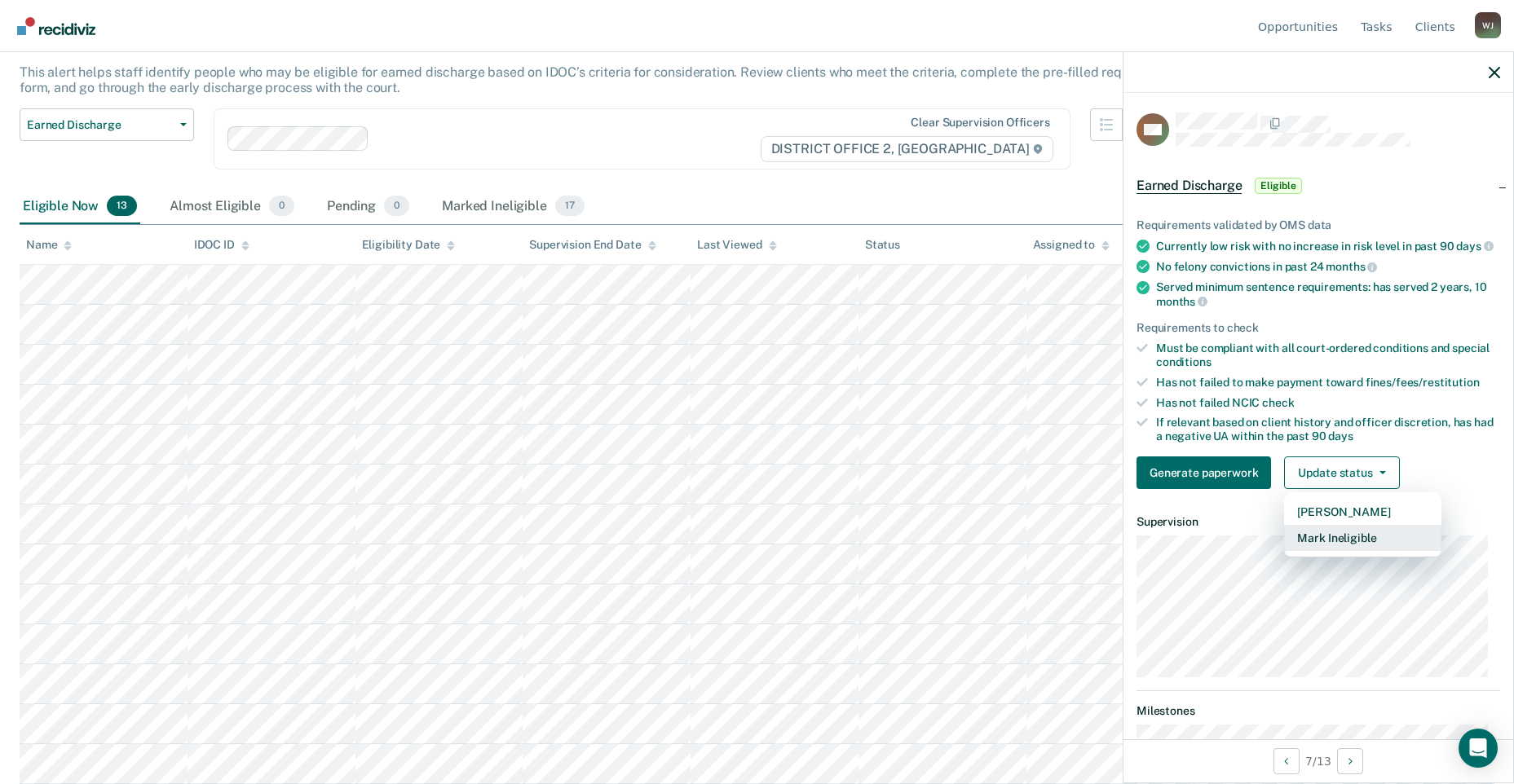
click at [1350, 547] on button "Mark Ineligible" at bounding box center [1363, 537] width 158 height 26
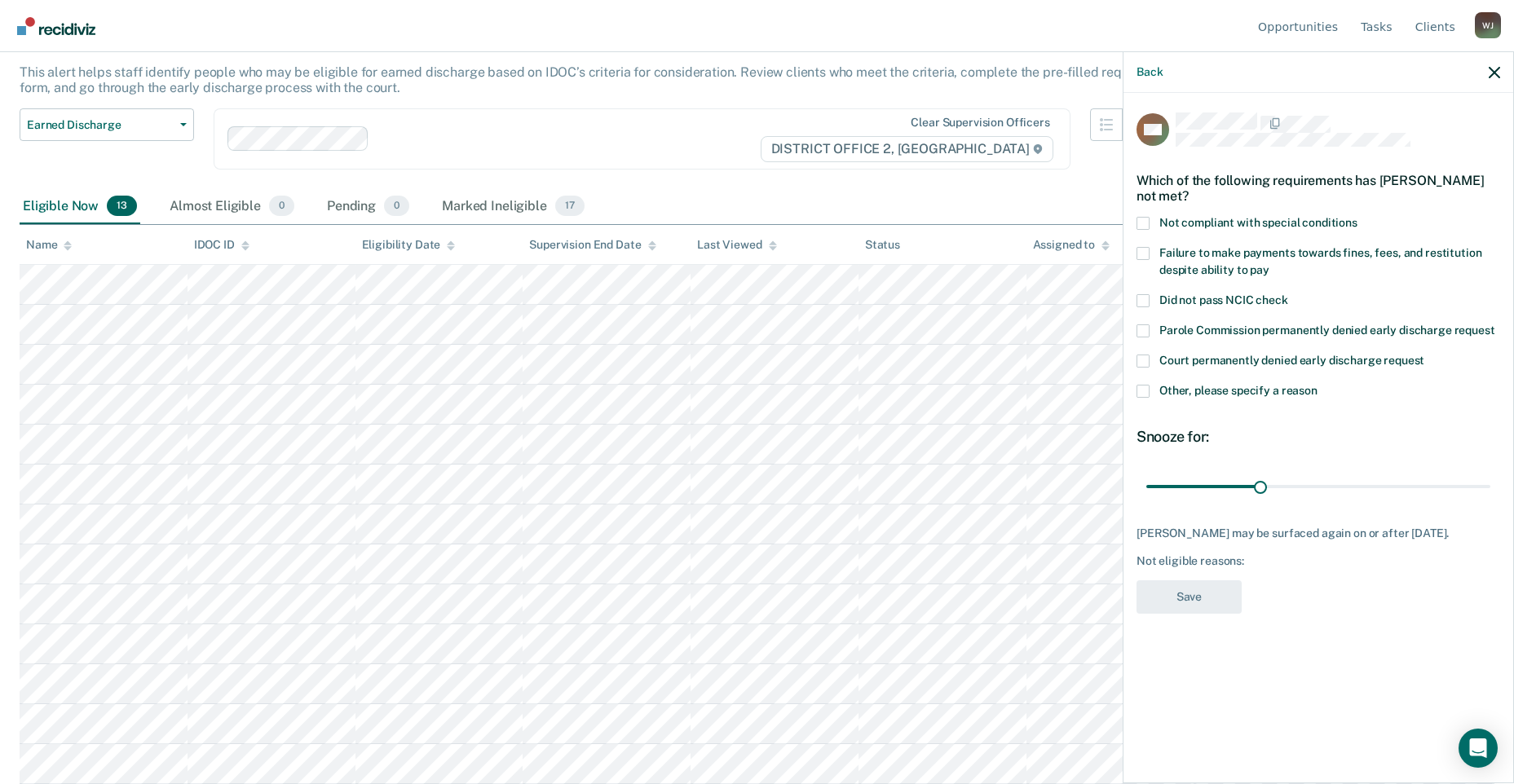
click at [1154, 210] on div "Which of the following requirements has [PERSON_NAME] not met?" at bounding box center [1318, 189] width 364 height 57
click at [1152, 218] on label "Not compliant with special conditions" at bounding box center [1318, 225] width 364 height 17
click at [1358, 217] on input "Not compliant with special conditions" at bounding box center [1358, 217] width 0 height 0
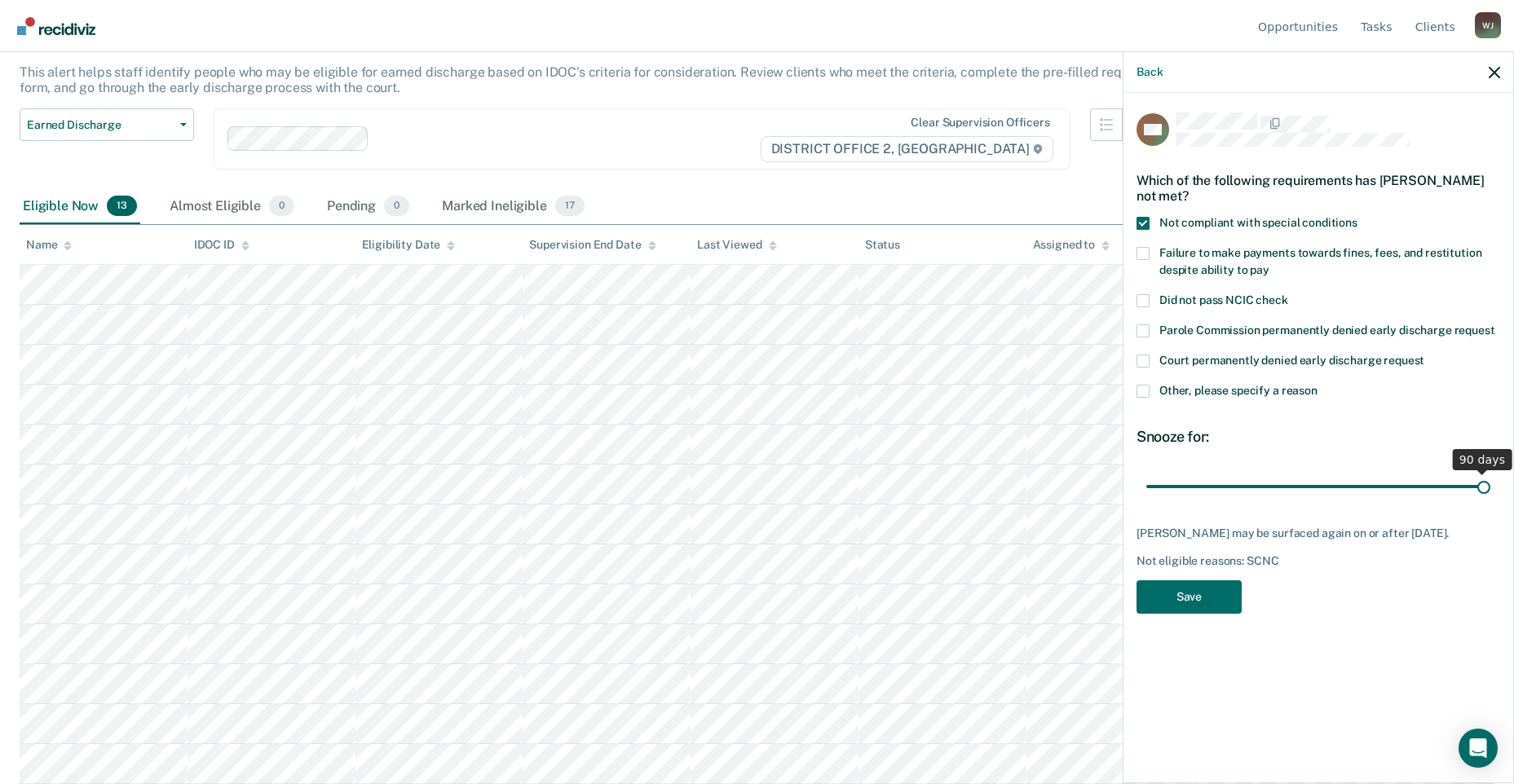
drag, startPoint x: 1269, startPoint y: 483, endPoint x: 1560, endPoint y: 482, distance: 291.0
type input "90"
click at [1491, 482] on input "range" at bounding box center [1318, 487] width 344 height 28
click at [1181, 594] on button "Save" at bounding box center [1189, 597] width 105 height 34
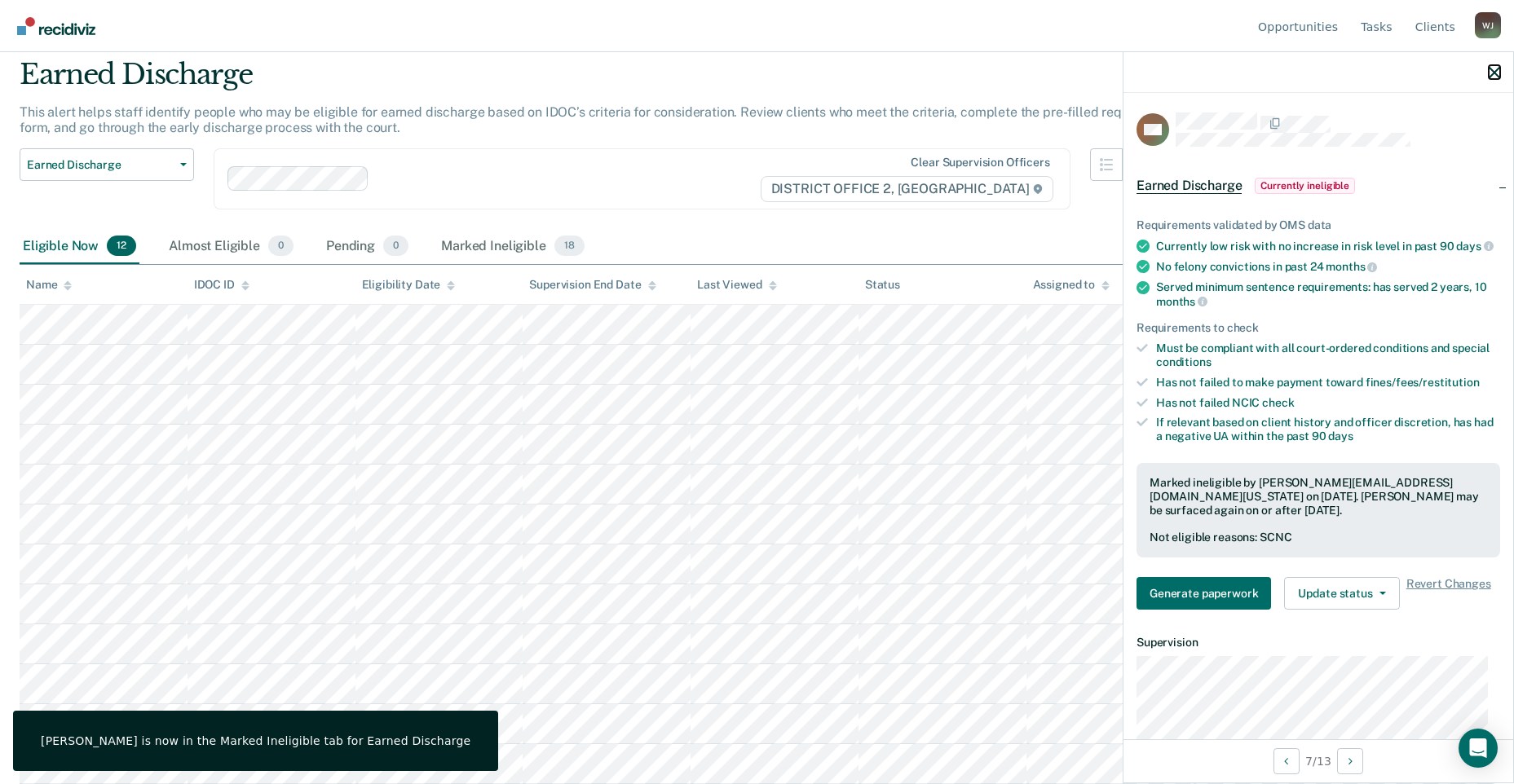
click at [1494, 70] on icon "button" at bounding box center [1494, 72] width 12 height 12
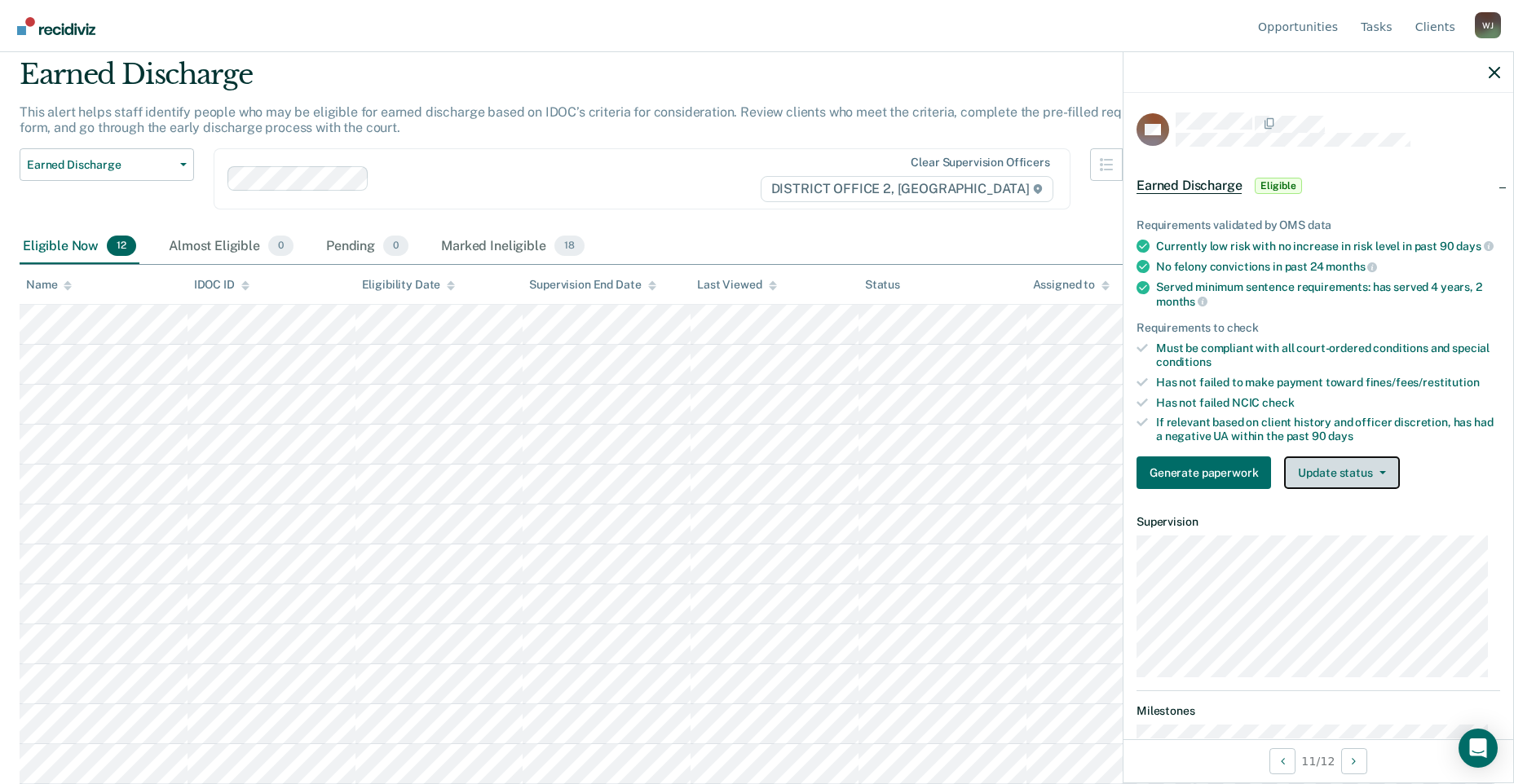
click at [1374, 487] on button "Update status" at bounding box center [1341, 473] width 115 height 33
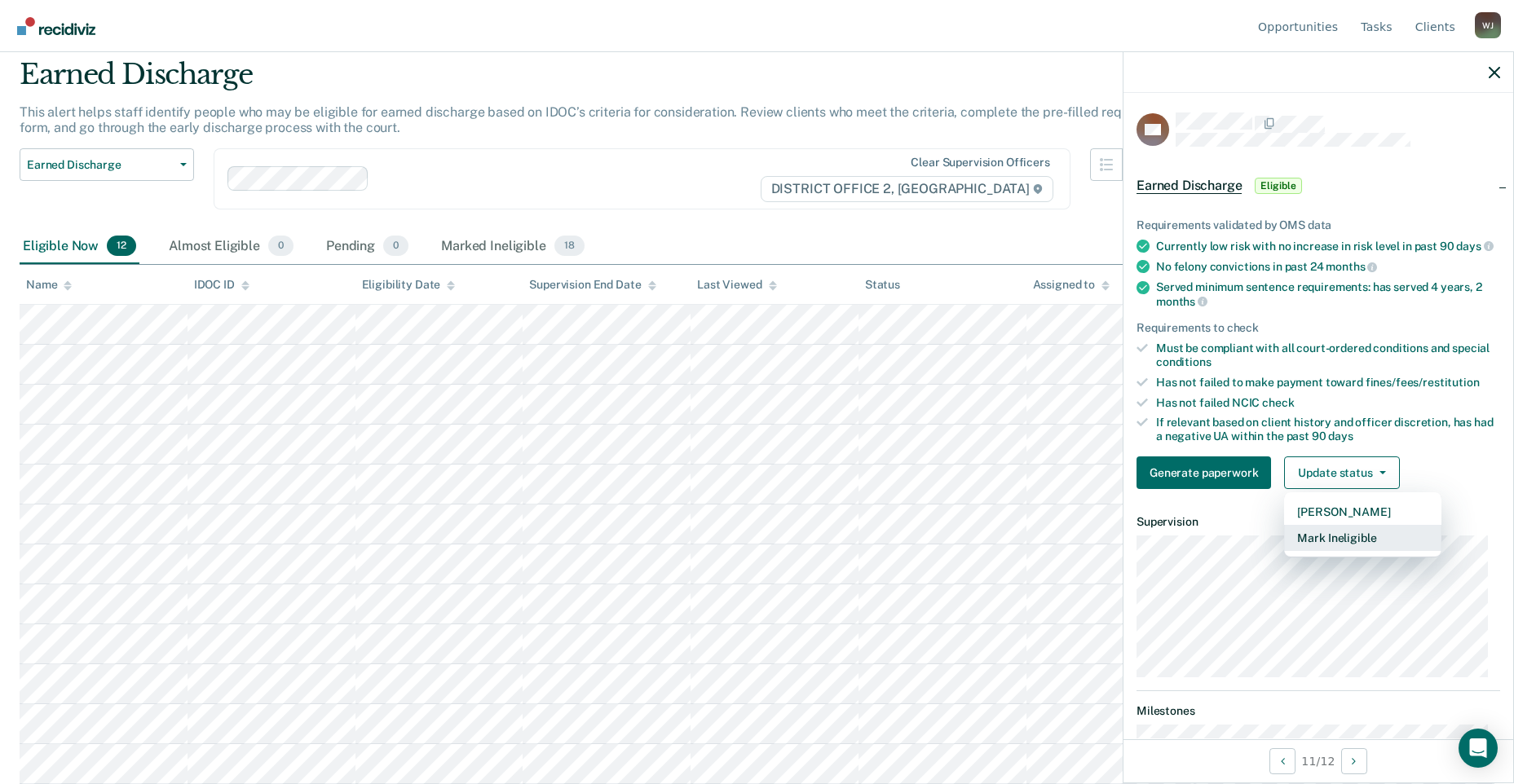
click at [1355, 544] on button "Mark Ineligible" at bounding box center [1363, 537] width 158 height 26
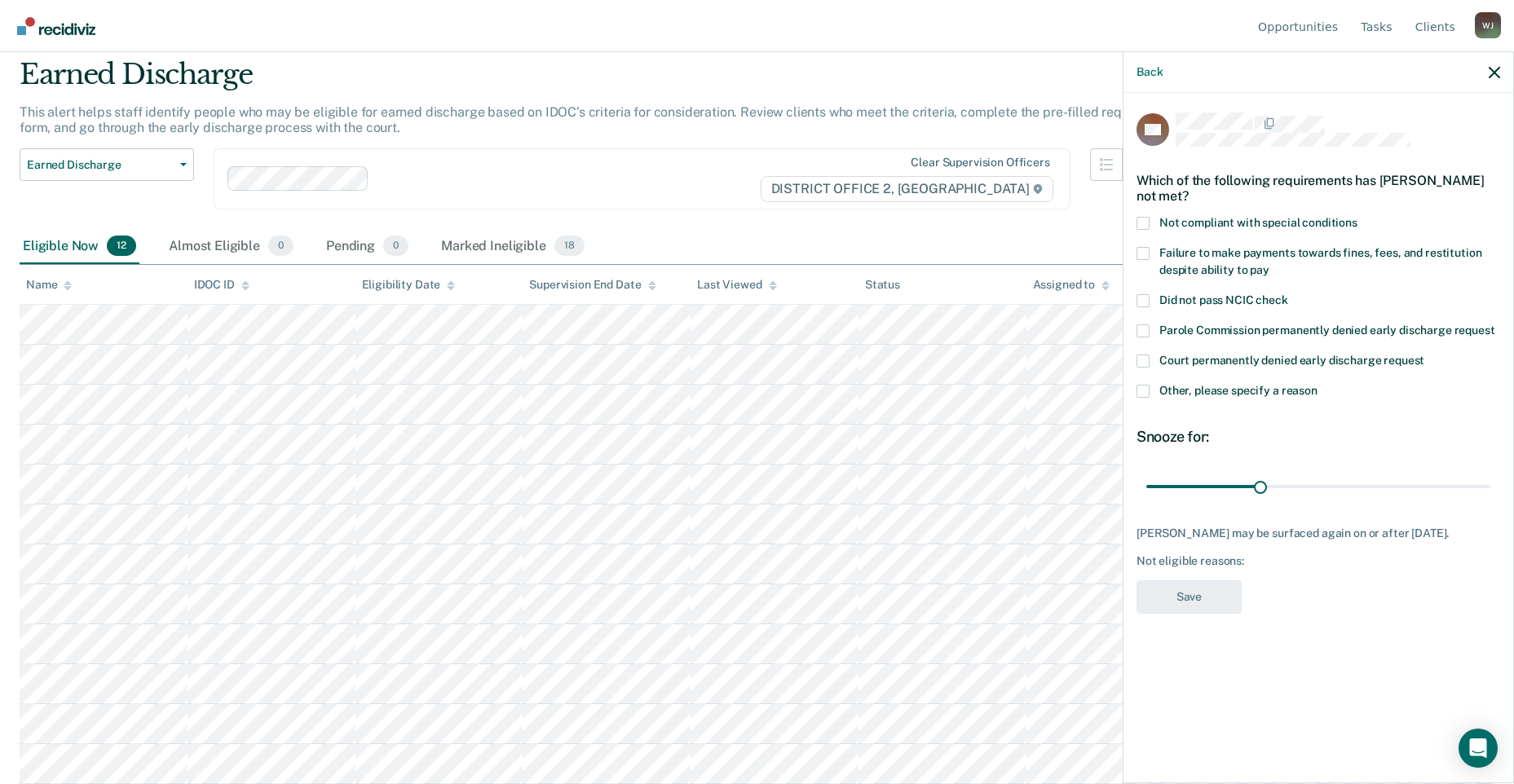
click at [1143, 217] on span at bounding box center [1143, 223] width 13 height 13
click at [1358, 217] on input "Not compliant with special conditions" at bounding box center [1358, 217] width 0 height 0
click at [1260, 507] on div "ML Which of the following requirements has [PERSON_NAME] not met? Not compliant…" at bounding box center [1318, 368] width 364 height 511
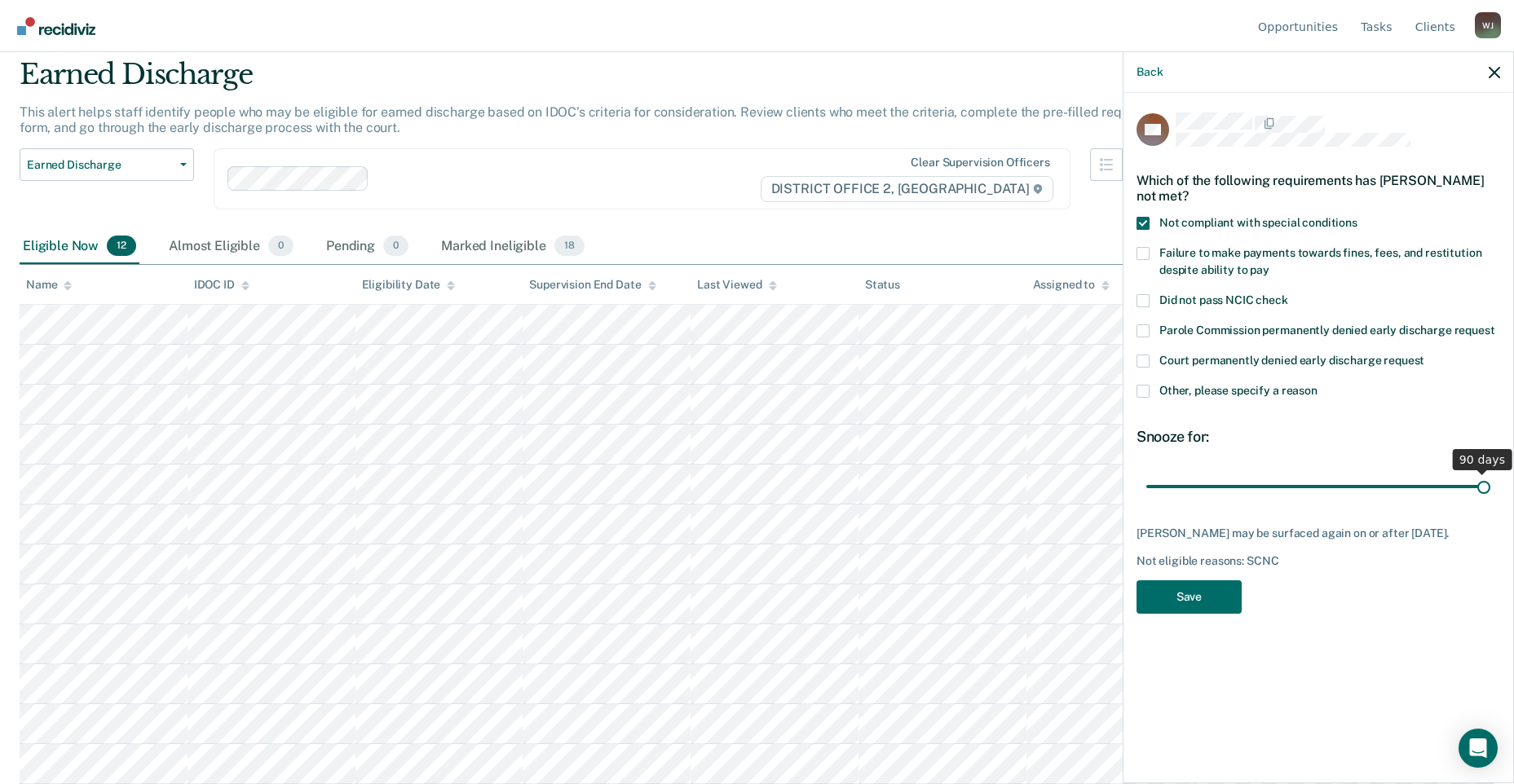
drag, startPoint x: 1256, startPoint y: 497, endPoint x: 1562, endPoint y: 501, distance: 306.0
type input "90"
click at [1491, 501] on input "range" at bounding box center [1318, 487] width 344 height 28
click at [1194, 609] on button "Save" at bounding box center [1189, 597] width 105 height 34
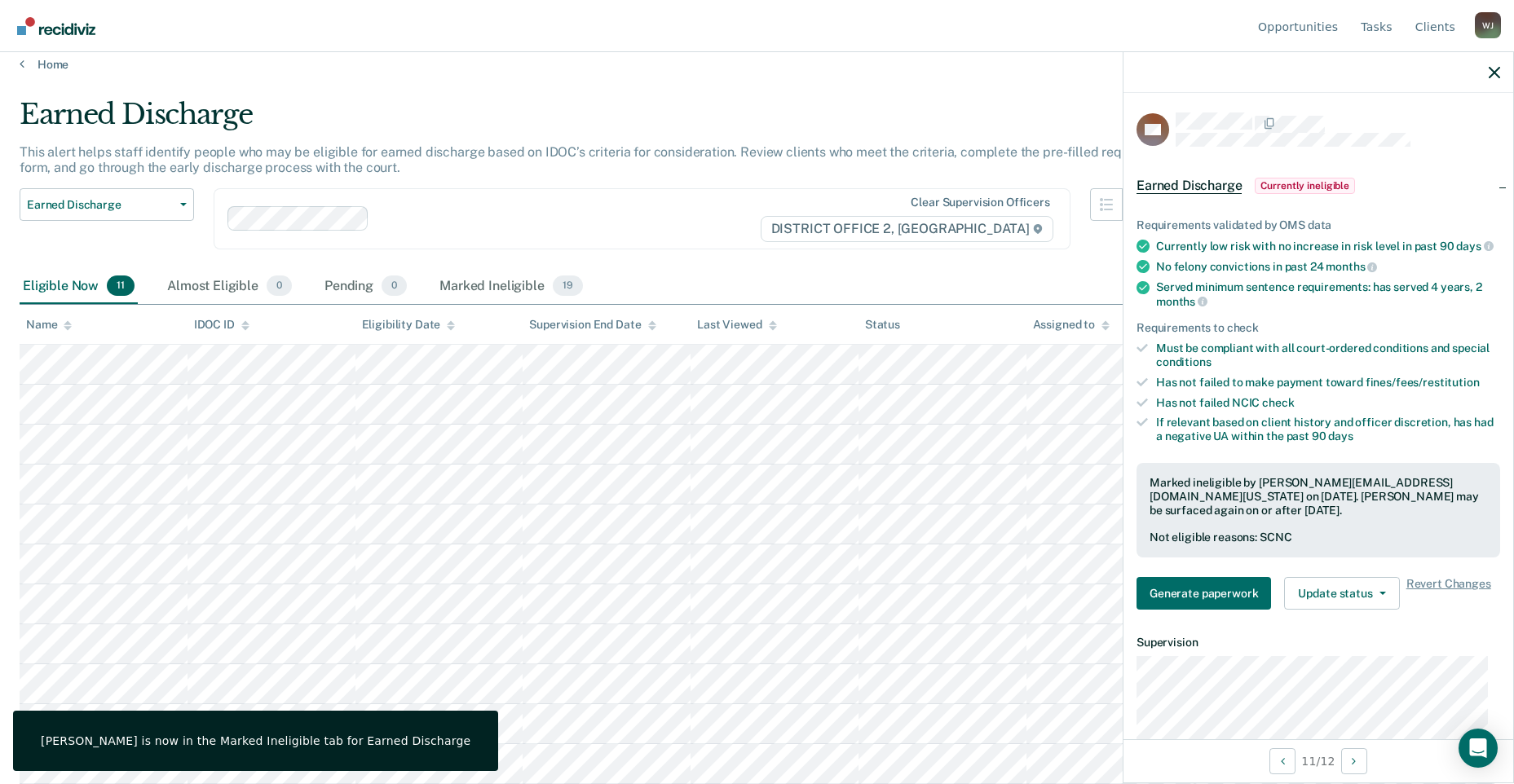
click at [560, 206] on div "Clear supervision officers DISTRICT OFFICE 2, [GEOGRAPHIC_DATA]" at bounding box center [642, 219] width 857 height 61
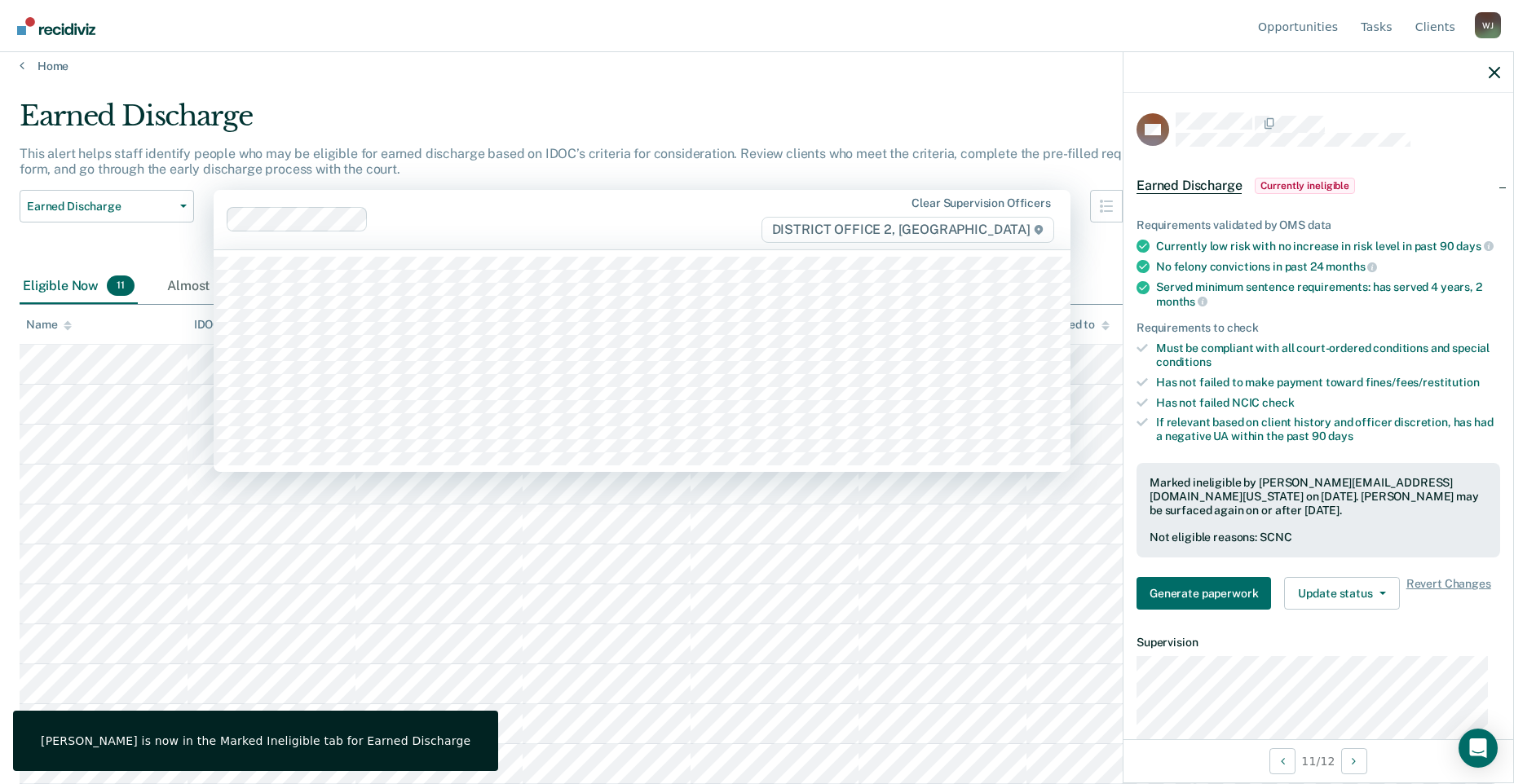
scroll to position [13, 0]
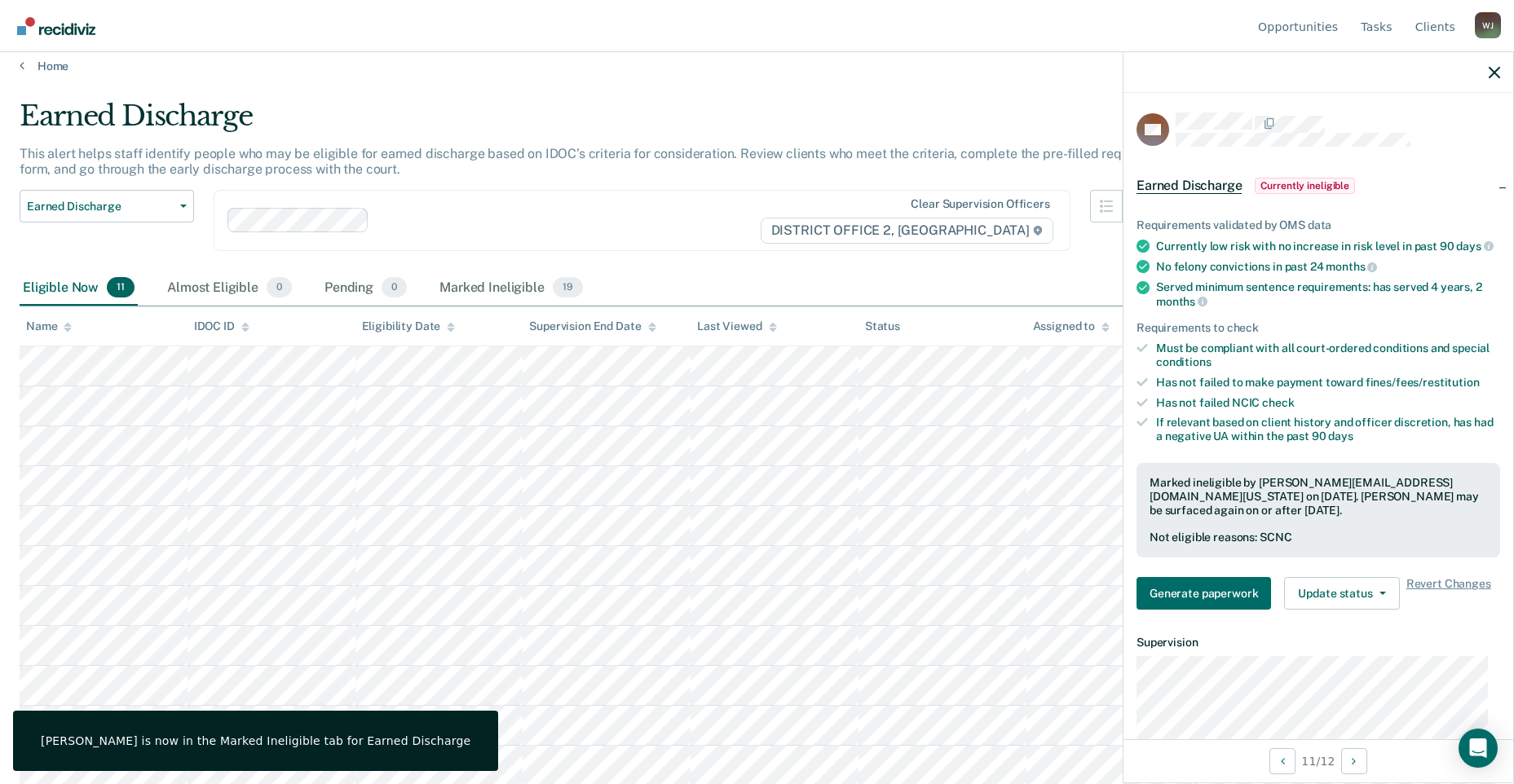
click at [589, 148] on p "This alert helps staff identify people who may be eligible for earned discharge…" at bounding box center [583, 161] width 1128 height 31
click at [1494, 75] on icon "button" at bounding box center [1494, 72] width 12 height 12
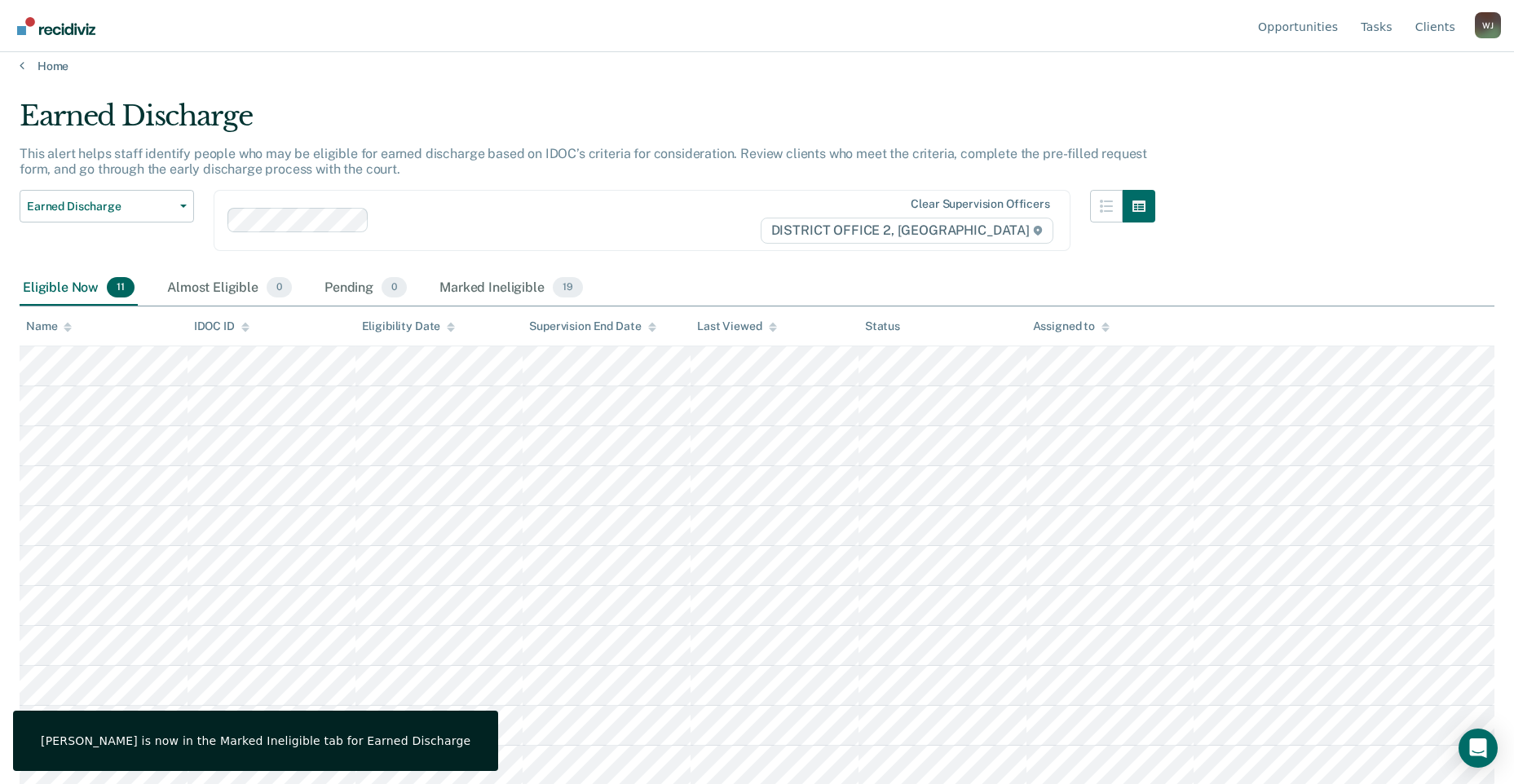
scroll to position [14, 0]
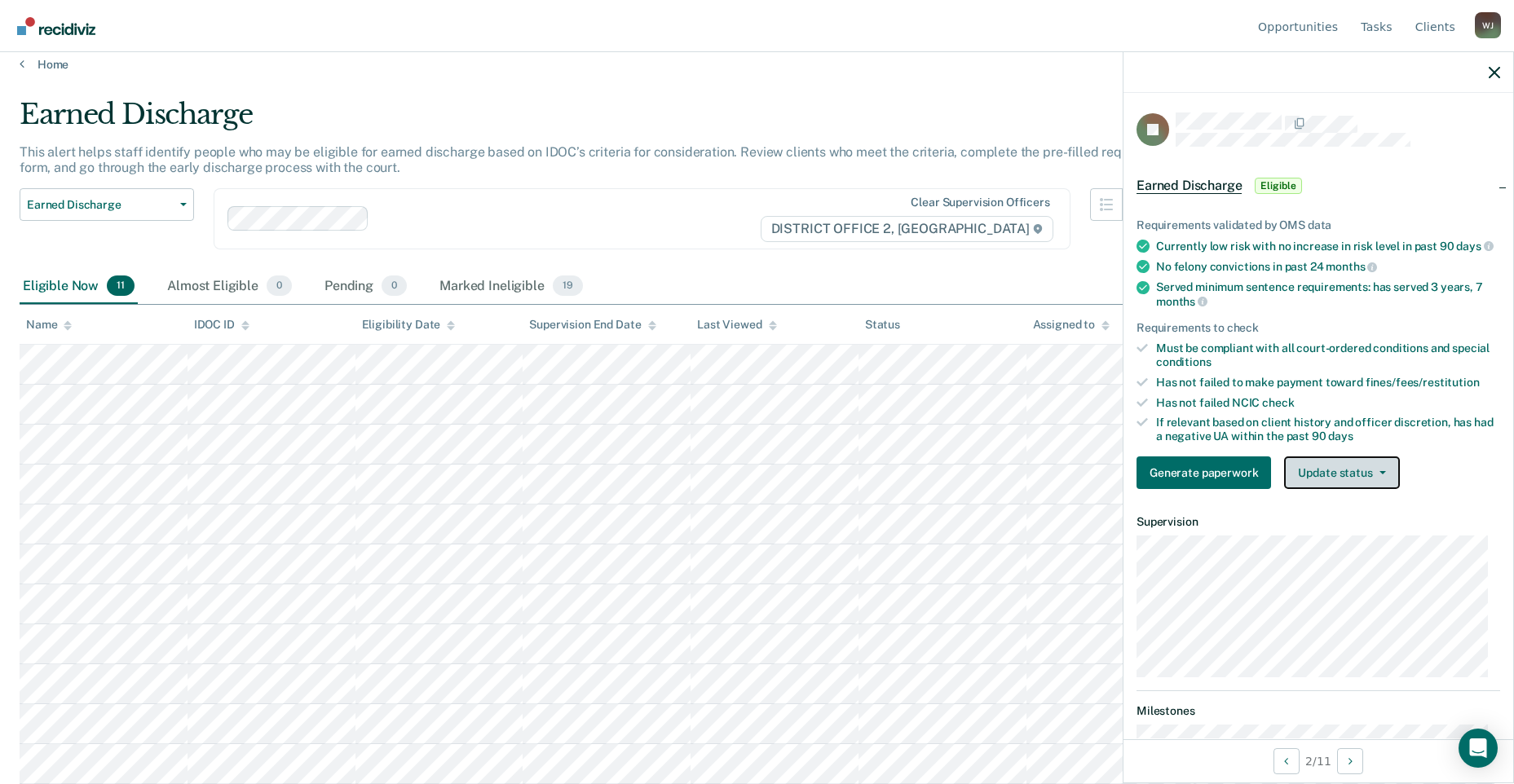
click at [1390, 482] on button "Update status" at bounding box center [1341, 473] width 115 height 33
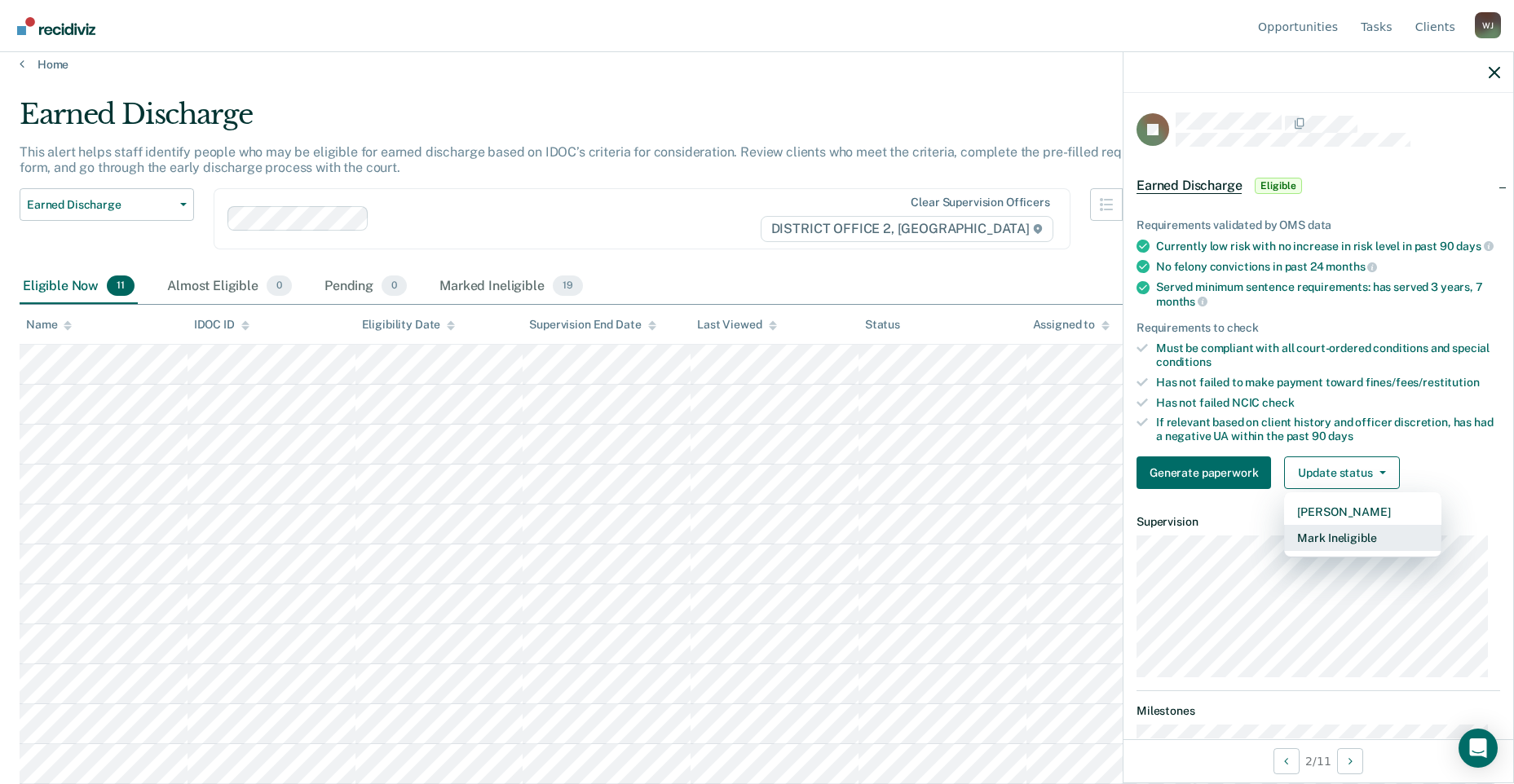
click at [1357, 546] on button "Mark Ineligible" at bounding box center [1363, 537] width 158 height 26
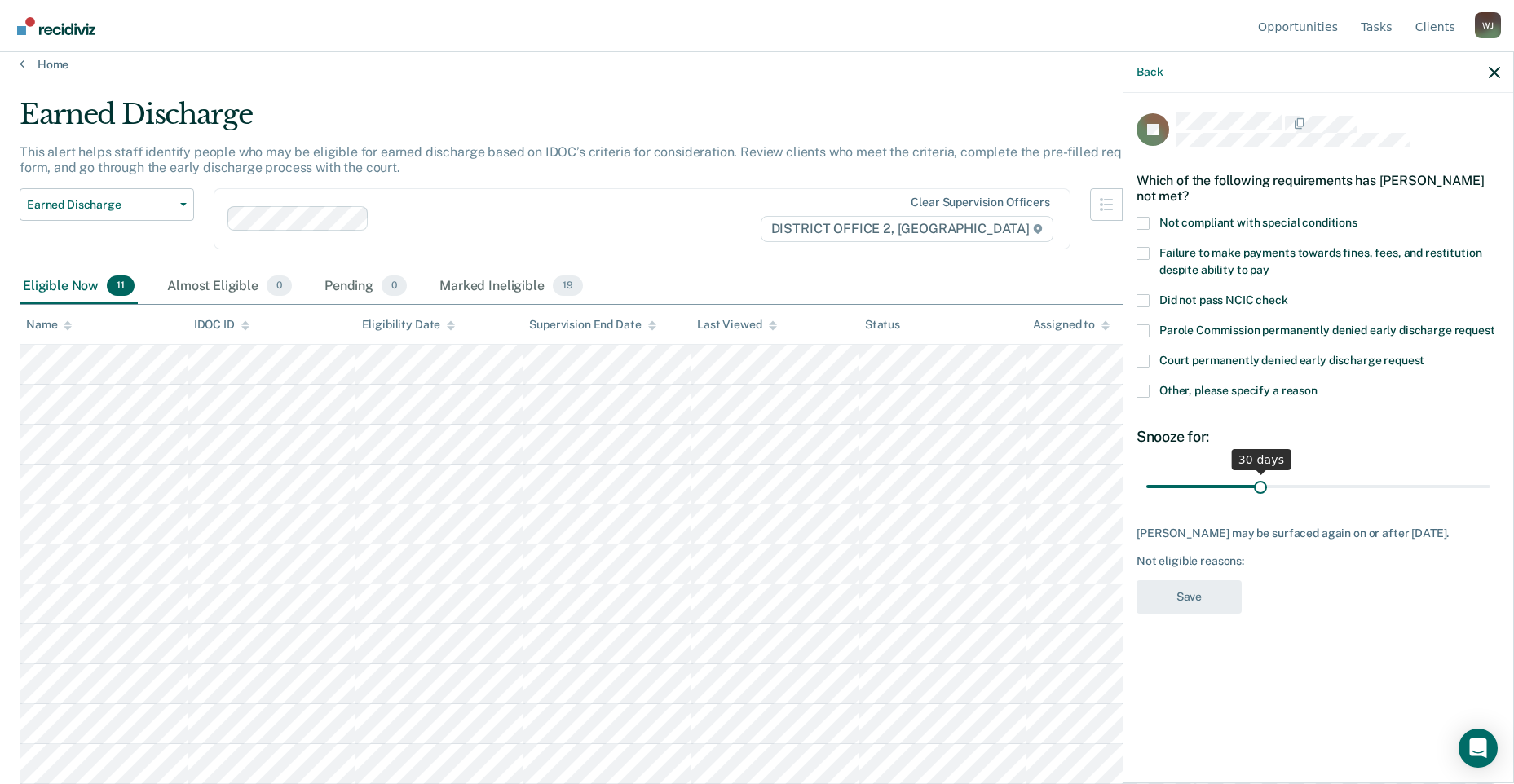
drag, startPoint x: 1256, startPoint y: 467, endPoint x: 1283, endPoint y: 466, distance: 27.0
click at [1257, 467] on div "30 days" at bounding box center [1261, 460] width 60 height 21
type input "90"
click at [1487, 483] on input "range" at bounding box center [1318, 487] width 344 height 28
click at [1491, 482] on input "range" at bounding box center [1318, 487] width 344 height 28
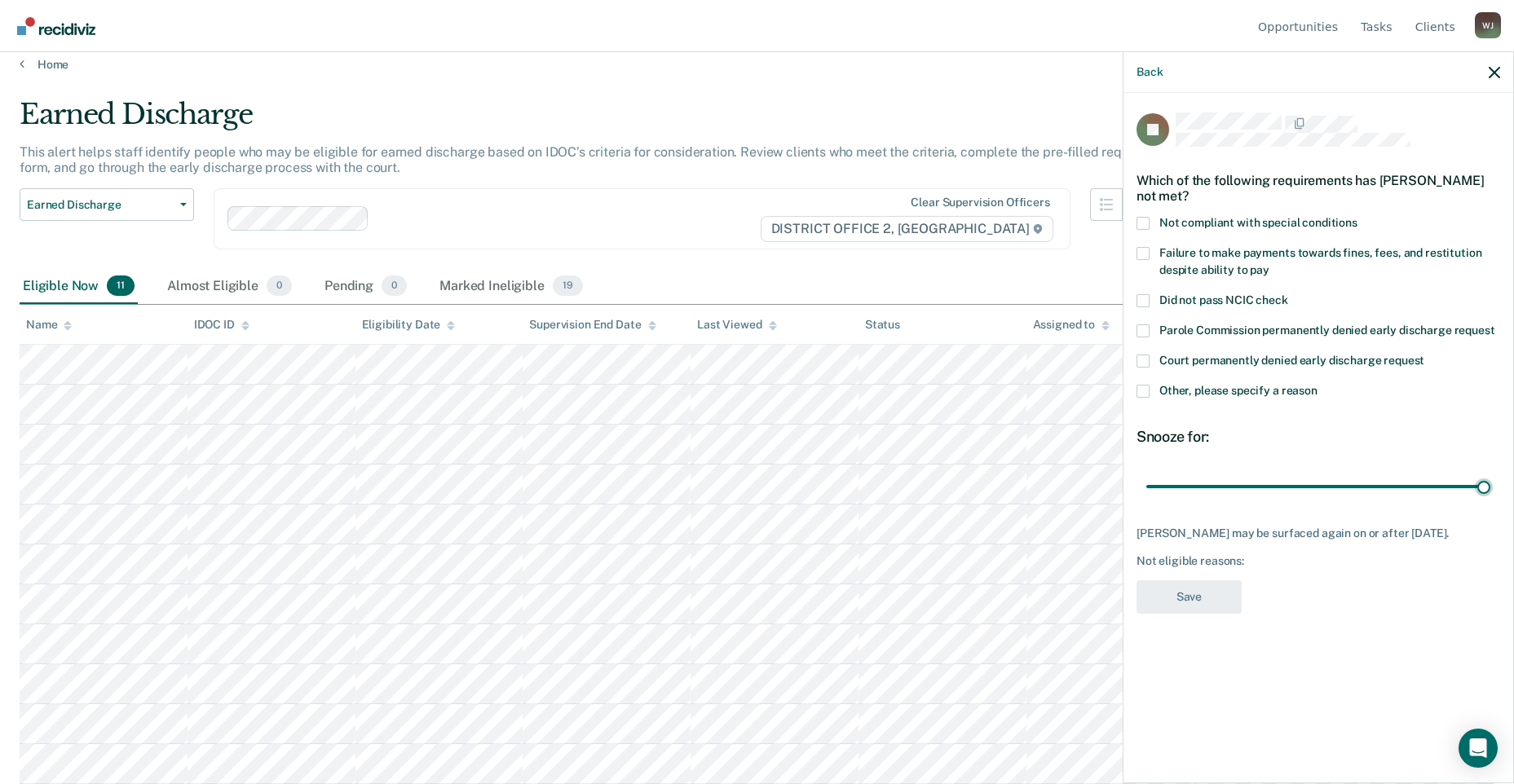
click at [1168, 399] on label "Other, please specify a reason" at bounding box center [1318, 392] width 364 height 17
click at [1318, 384] on input "Other, please specify a reason" at bounding box center [1318, 384] width 0 height 0
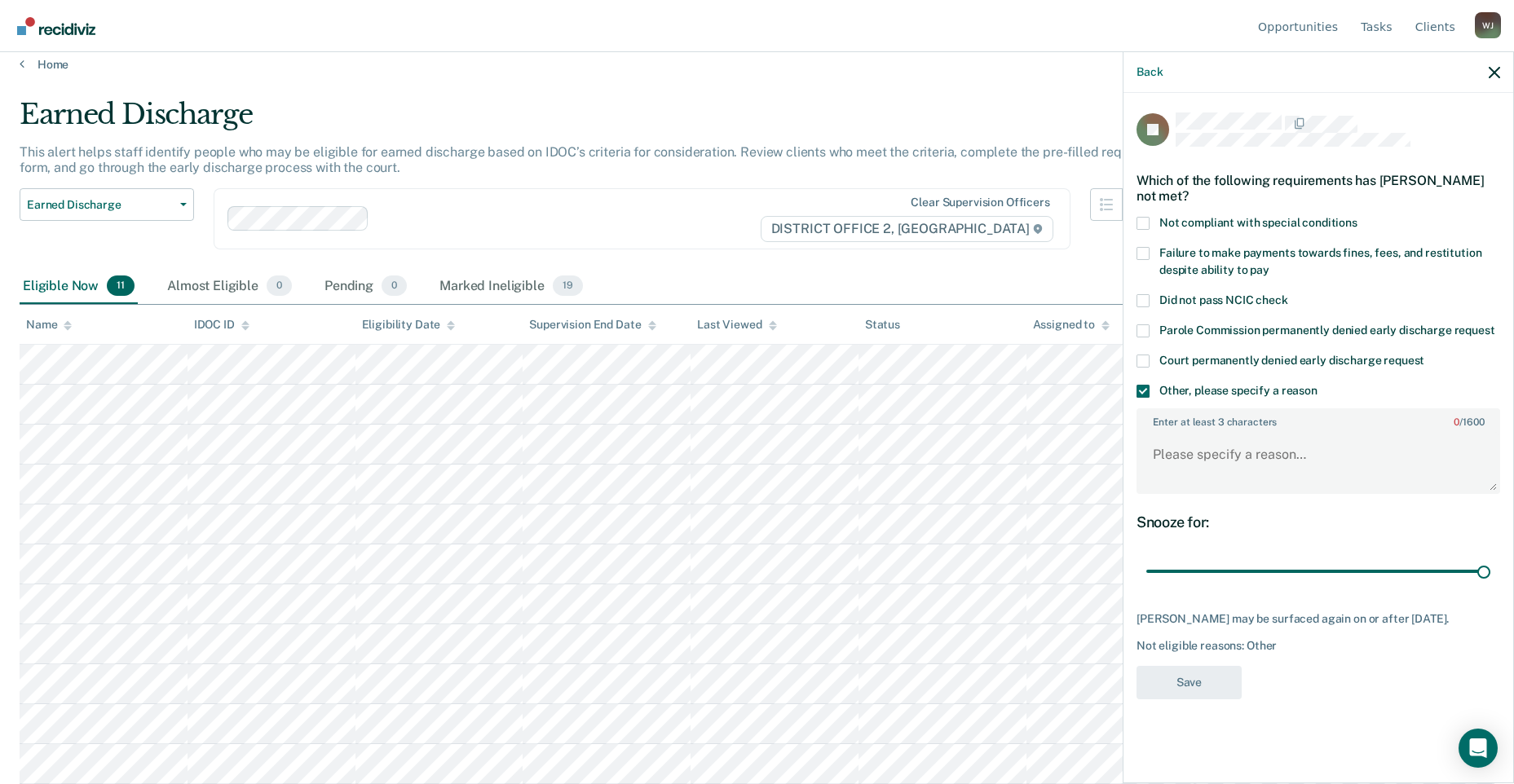
click at [1215, 496] on div "Enter at least 3 characters 0 / 1600" at bounding box center [1318, 451] width 364 height 99
click at [1223, 464] on textarea "Enter at least 3 characters 0 / 1600" at bounding box center [1318, 463] width 360 height 61
type textarea "RSO"
click at [1207, 699] on button "Save" at bounding box center [1189, 683] width 105 height 34
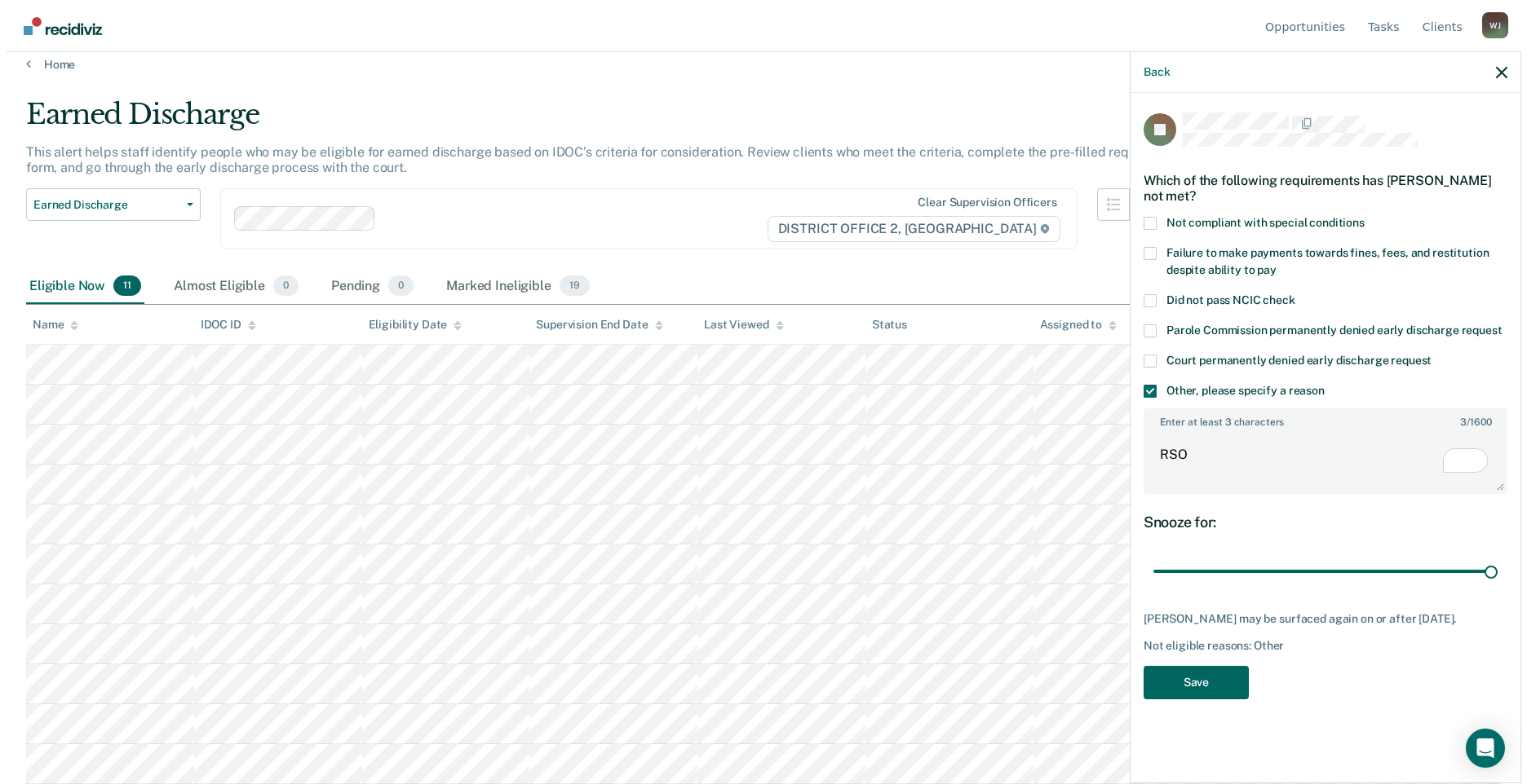
scroll to position [0, 0]
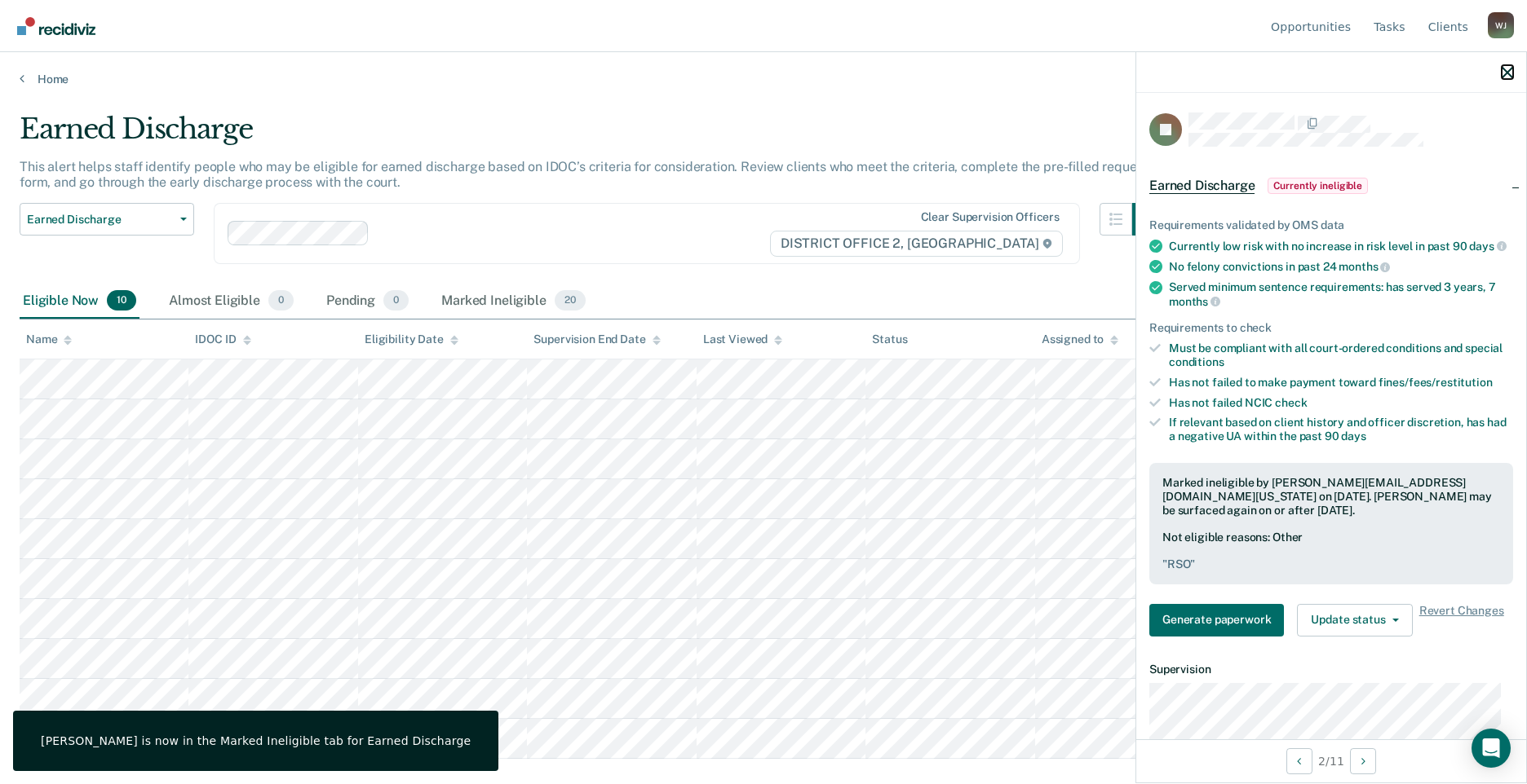
click at [1507, 71] on icon "button" at bounding box center [1507, 72] width 12 height 12
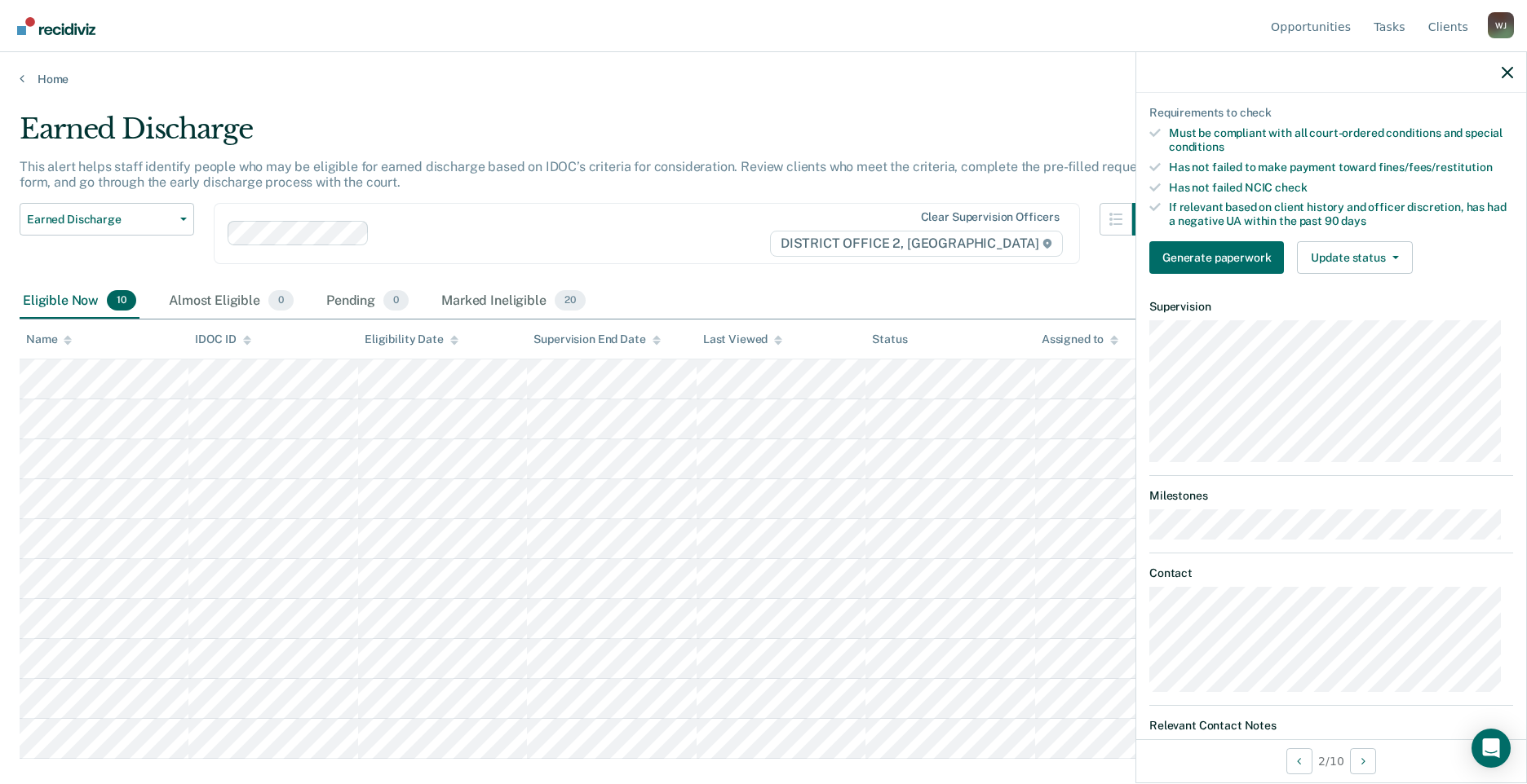
scroll to position [28, 0]
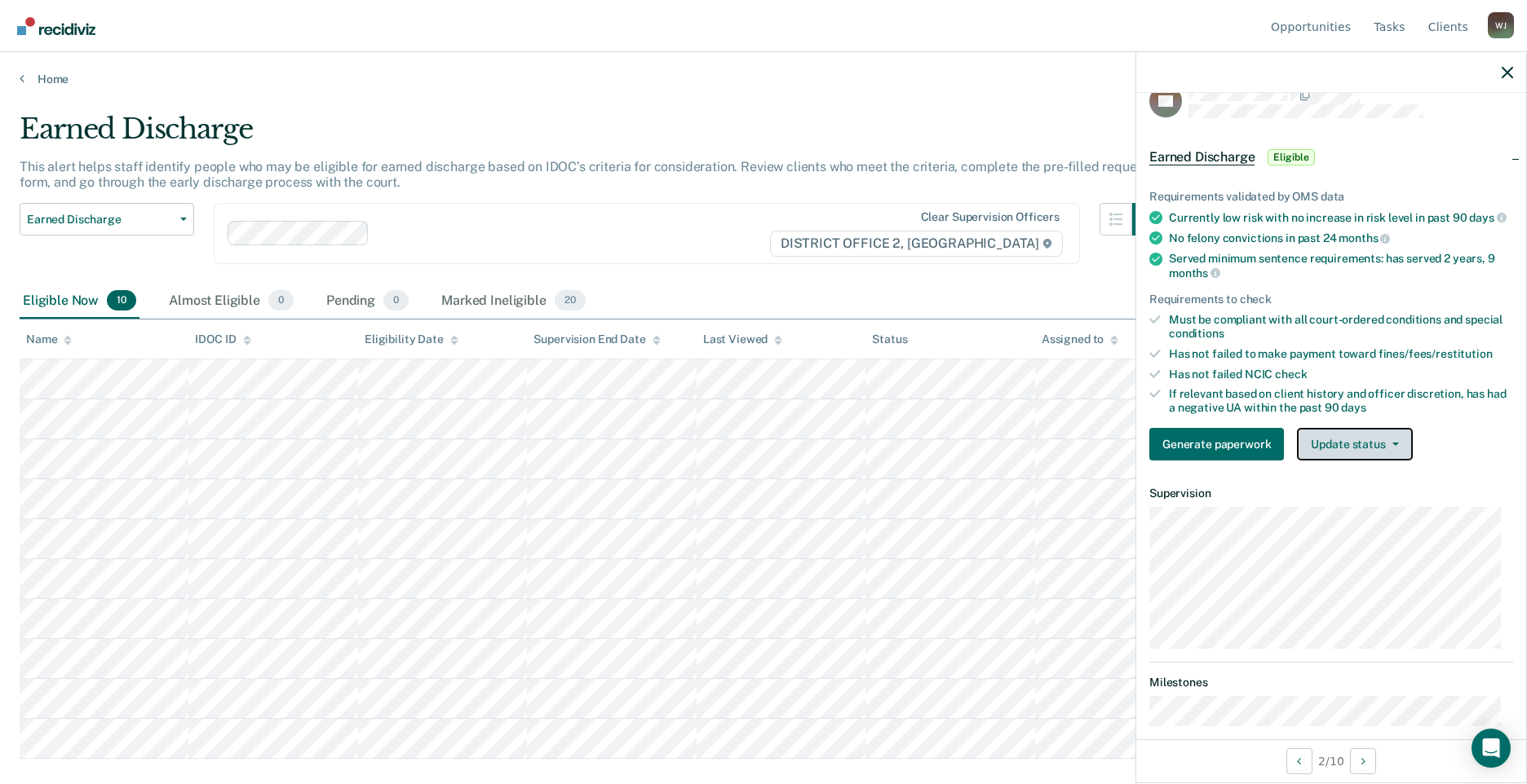
click at [1398, 457] on button "Update status" at bounding box center [1354, 444] width 115 height 33
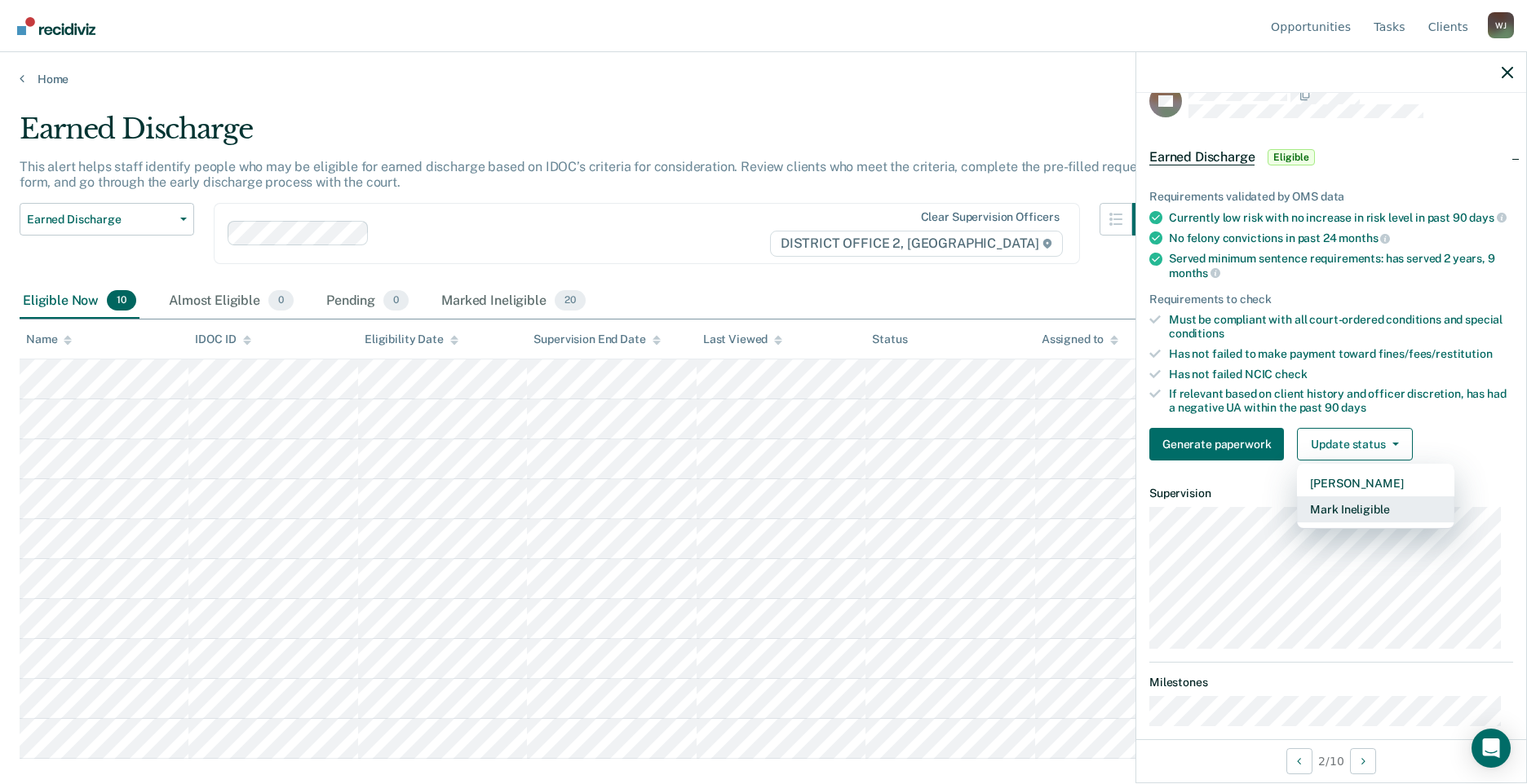
click at [1400, 518] on button "Mark Ineligible" at bounding box center [1376, 509] width 158 height 26
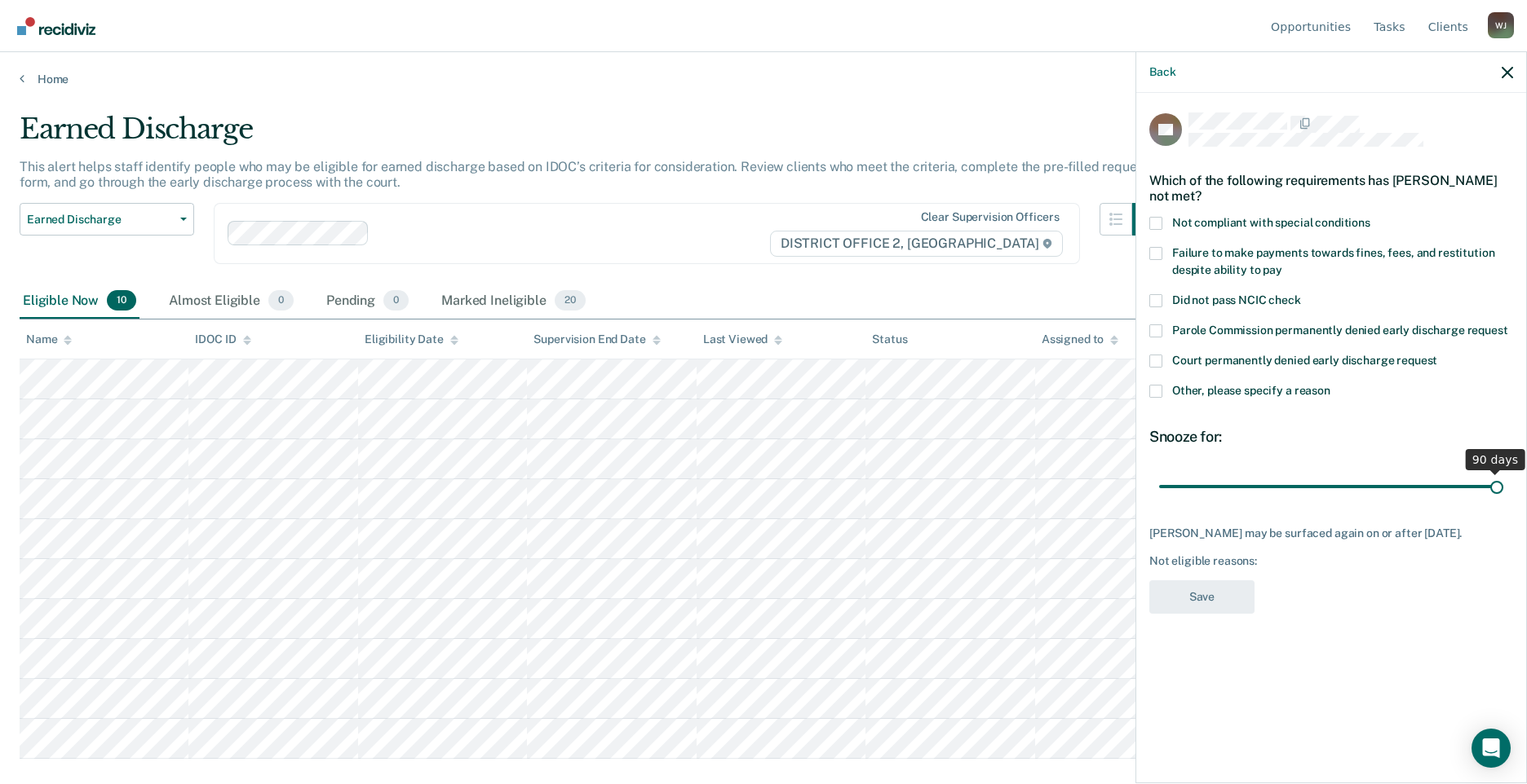
drag, startPoint x: 1298, startPoint y: 485, endPoint x: 1563, endPoint y: 490, distance: 265.0
type input "90"
click at [1504, 490] on input "range" at bounding box center [1331, 487] width 345 height 28
click at [1161, 221] on span at bounding box center [1156, 223] width 13 height 13
click at [1370, 217] on input "Not compliant with special conditions" at bounding box center [1370, 217] width 0 height 0
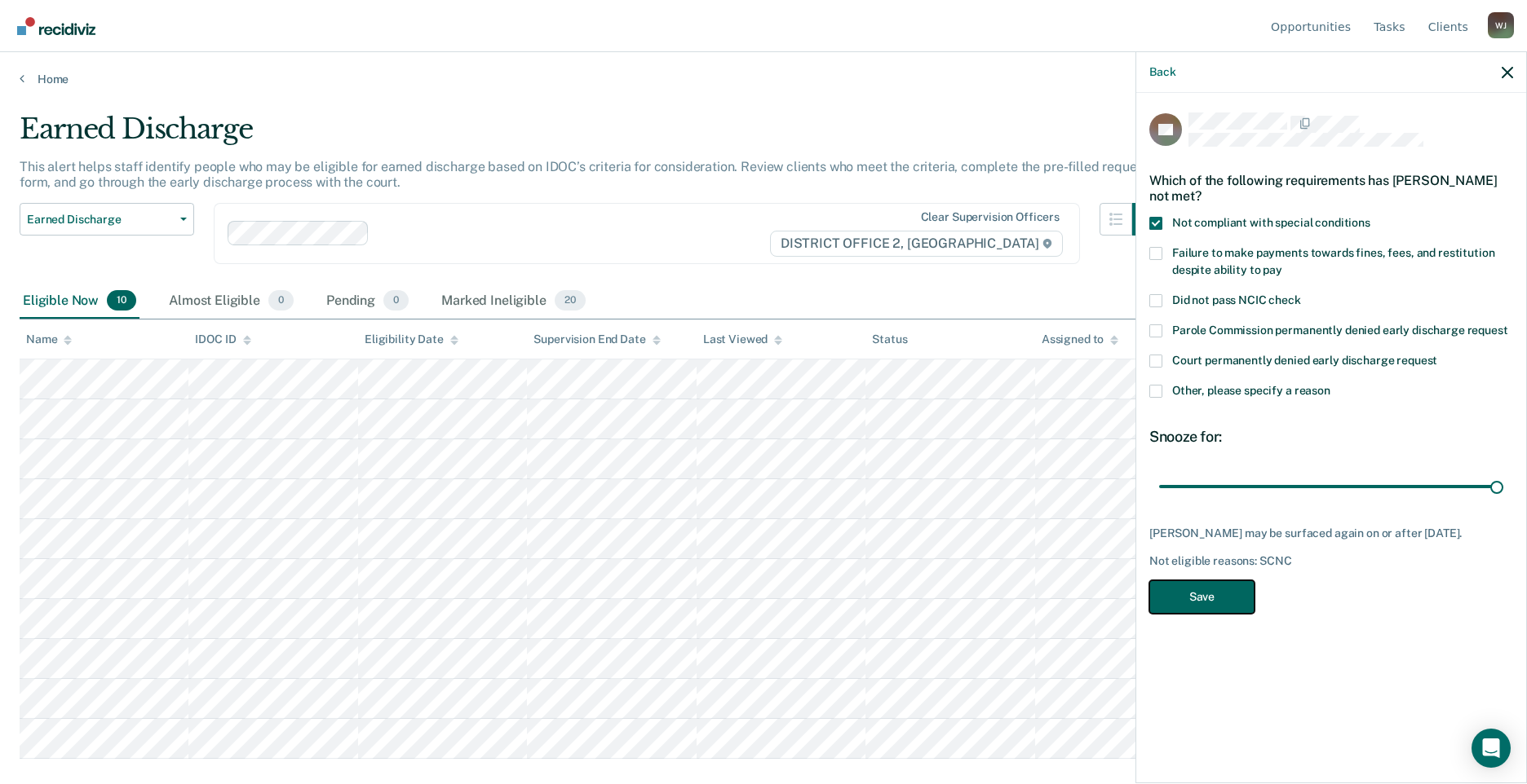
click at [1221, 588] on button "Save" at bounding box center [1202, 597] width 105 height 34
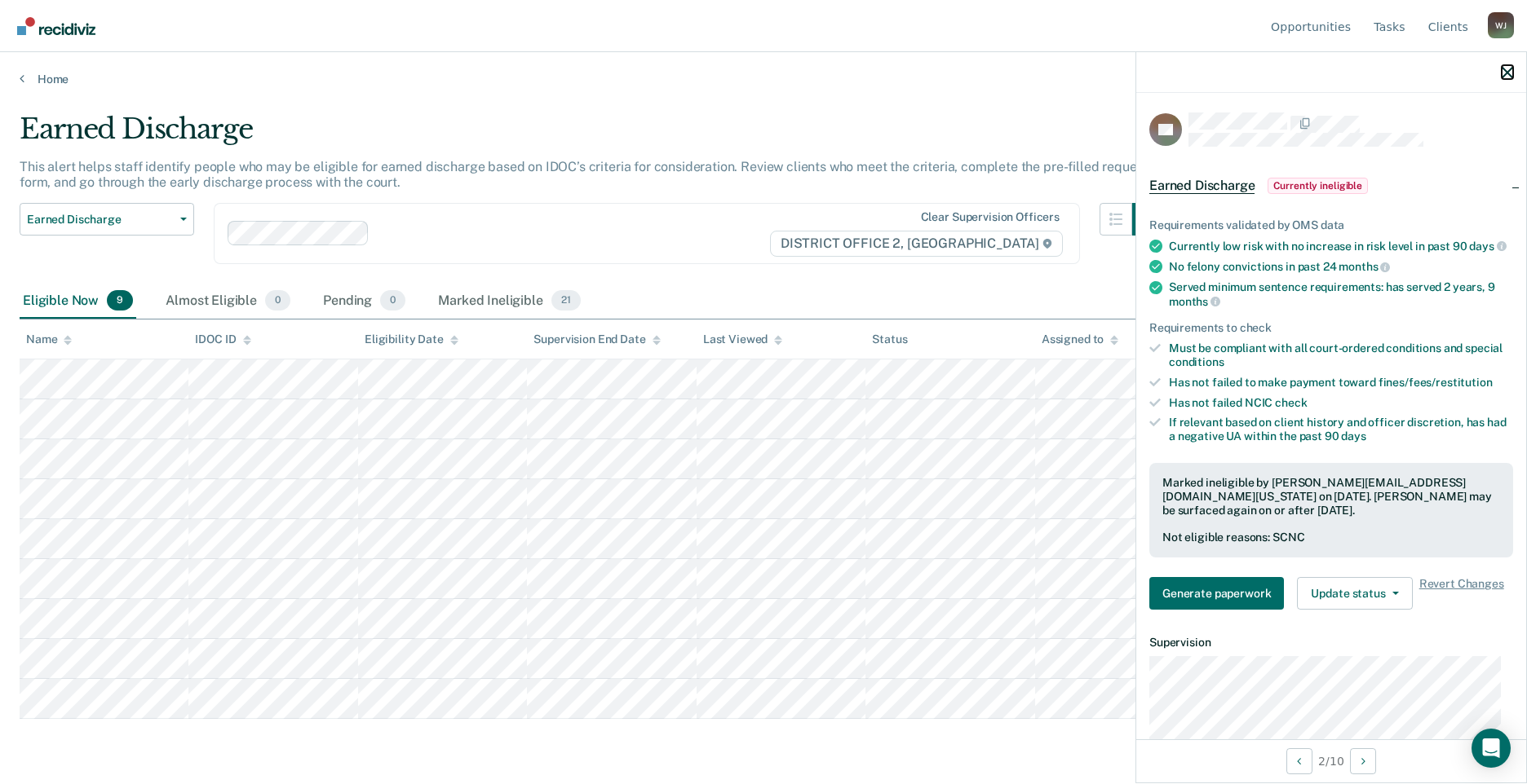
click at [1509, 72] on icon "button" at bounding box center [1507, 72] width 12 height 12
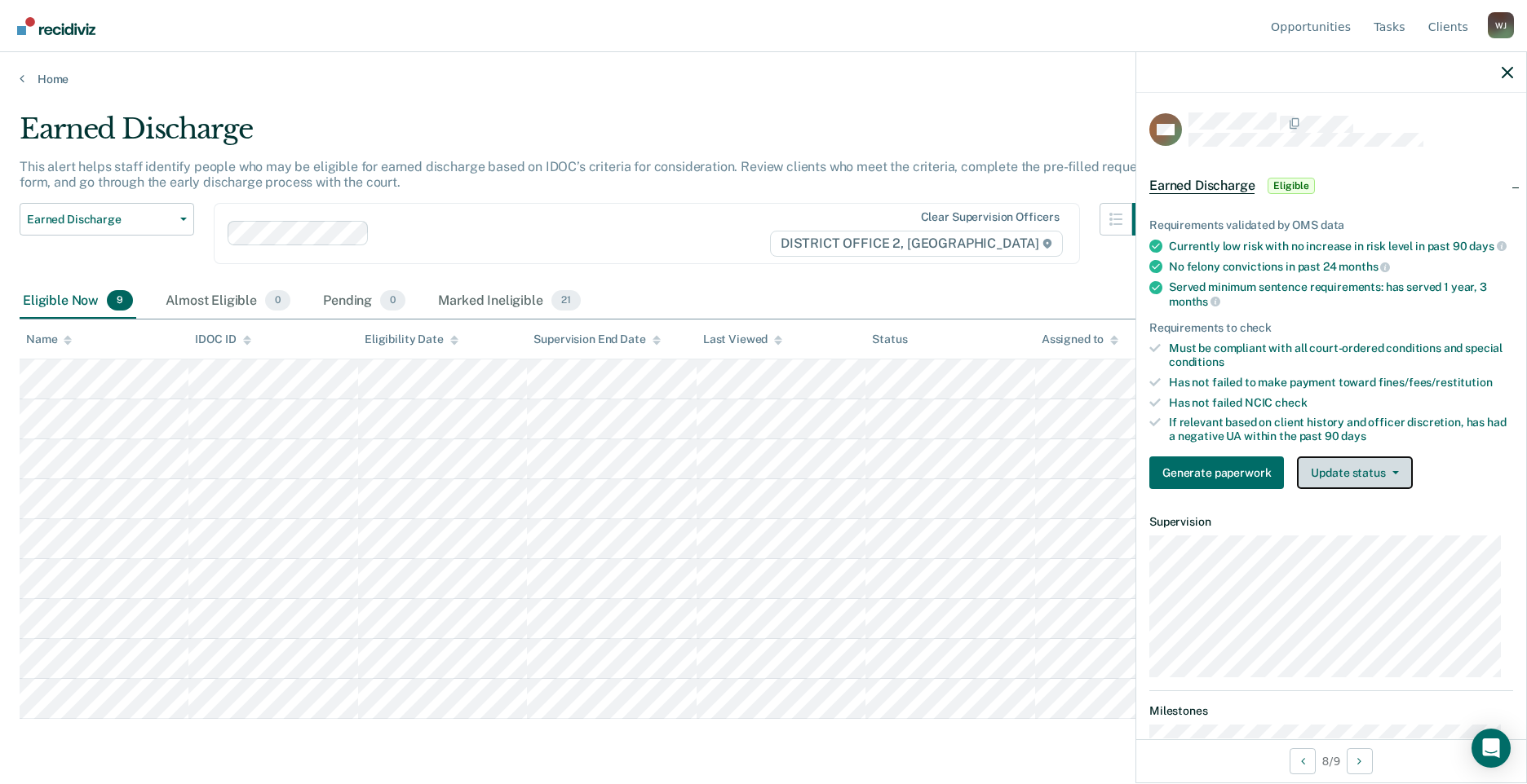
click at [1397, 489] on button "Update status" at bounding box center [1354, 473] width 115 height 33
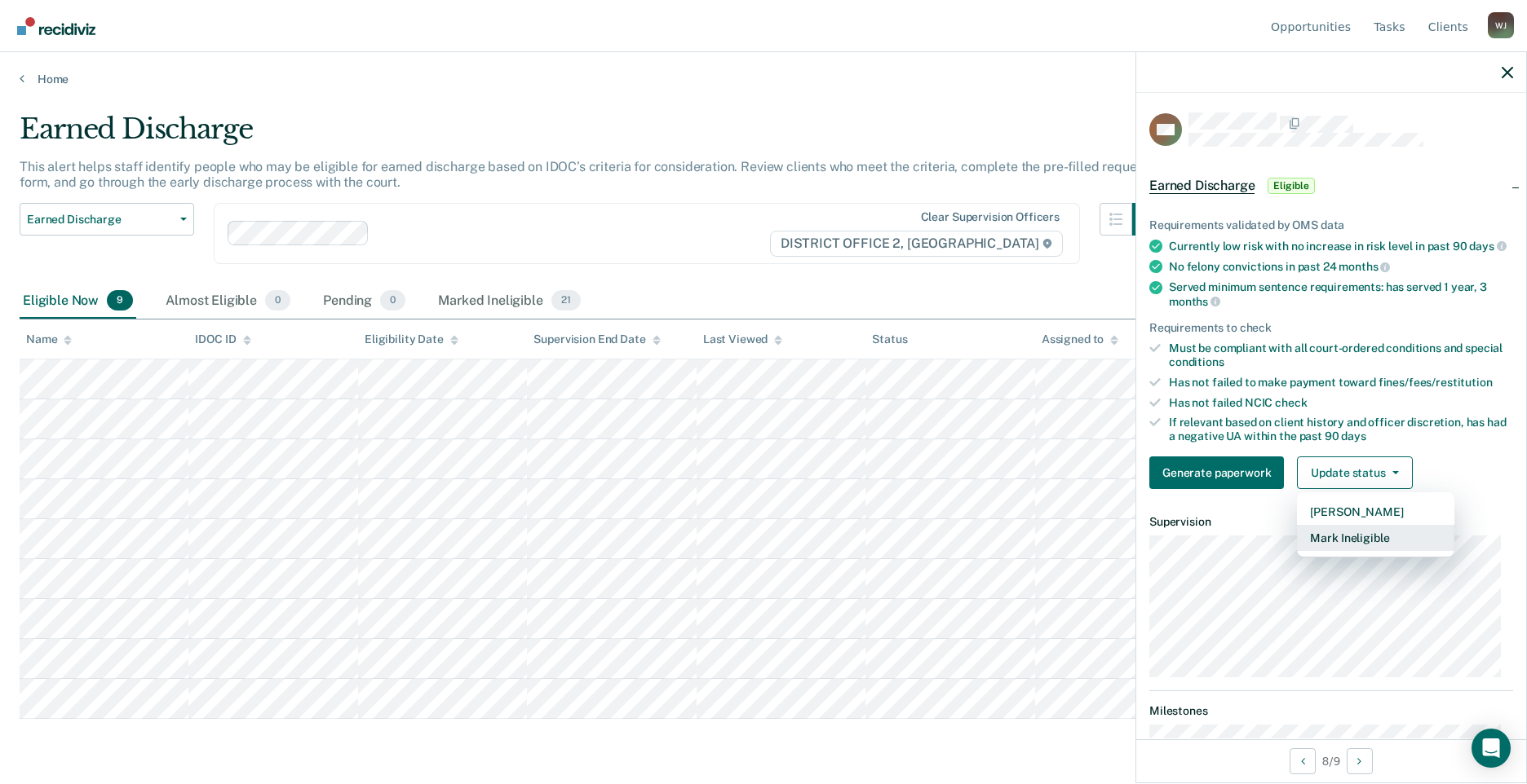
click at [1368, 551] on button "Mark Ineligible" at bounding box center [1376, 537] width 158 height 26
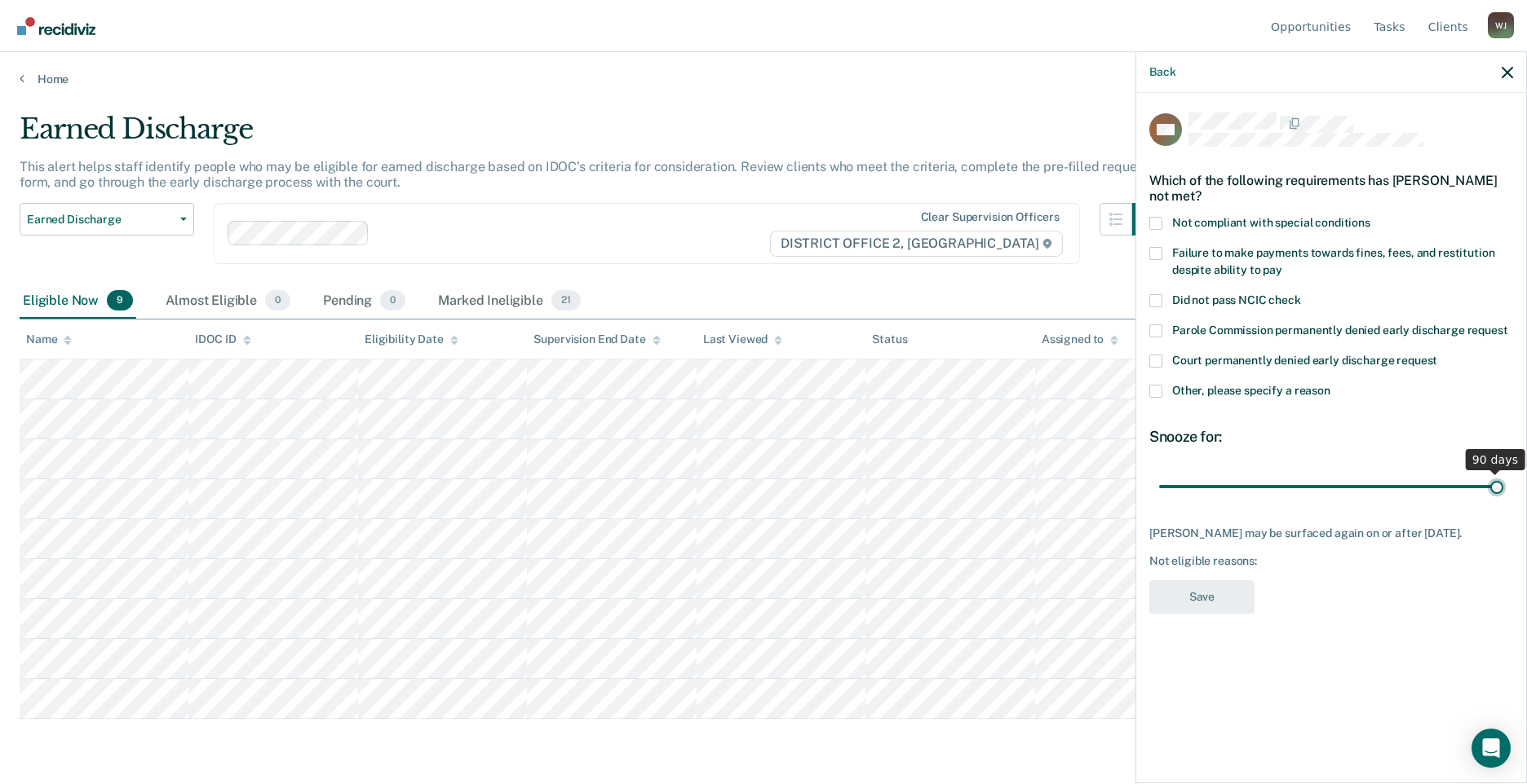
drag, startPoint x: 1432, startPoint y: 476, endPoint x: 1563, endPoint y: 487, distance: 131.5
type input "90"
click at [1504, 487] on input "range" at bounding box center [1331, 487] width 345 height 28
click at [1160, 392] on span at bounding box center [1156, 391] width 13 height 13
click at [1330, 384] on input "Other, please specify a reason" at bounding box center [1330, 384] width 0 height 0
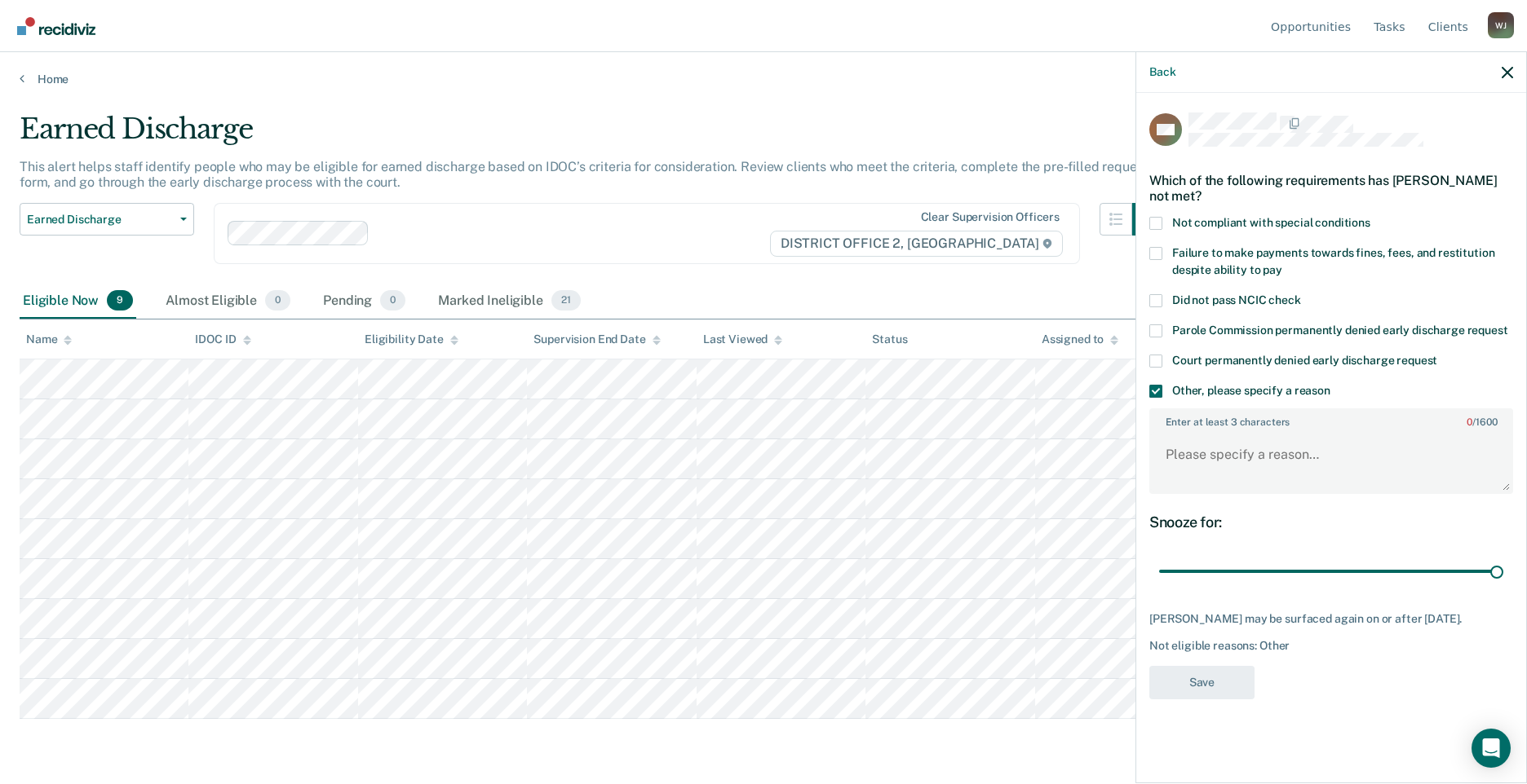
click at [1166, 223] on label "Not compliant with special conditions" at bounding box center [1331, 225] width 364 height 17
click at [1370, 217] on input "Not compliant with special conditions" at bounding box center [1370, 217] width 0 height 0
click at [1155, 392] on span at bounding box center [1156, 391] width 13 height 13
click at [1330, 384] on input "Other, please specify a reason" at bounding box center [1330, 384] width 0 height 0
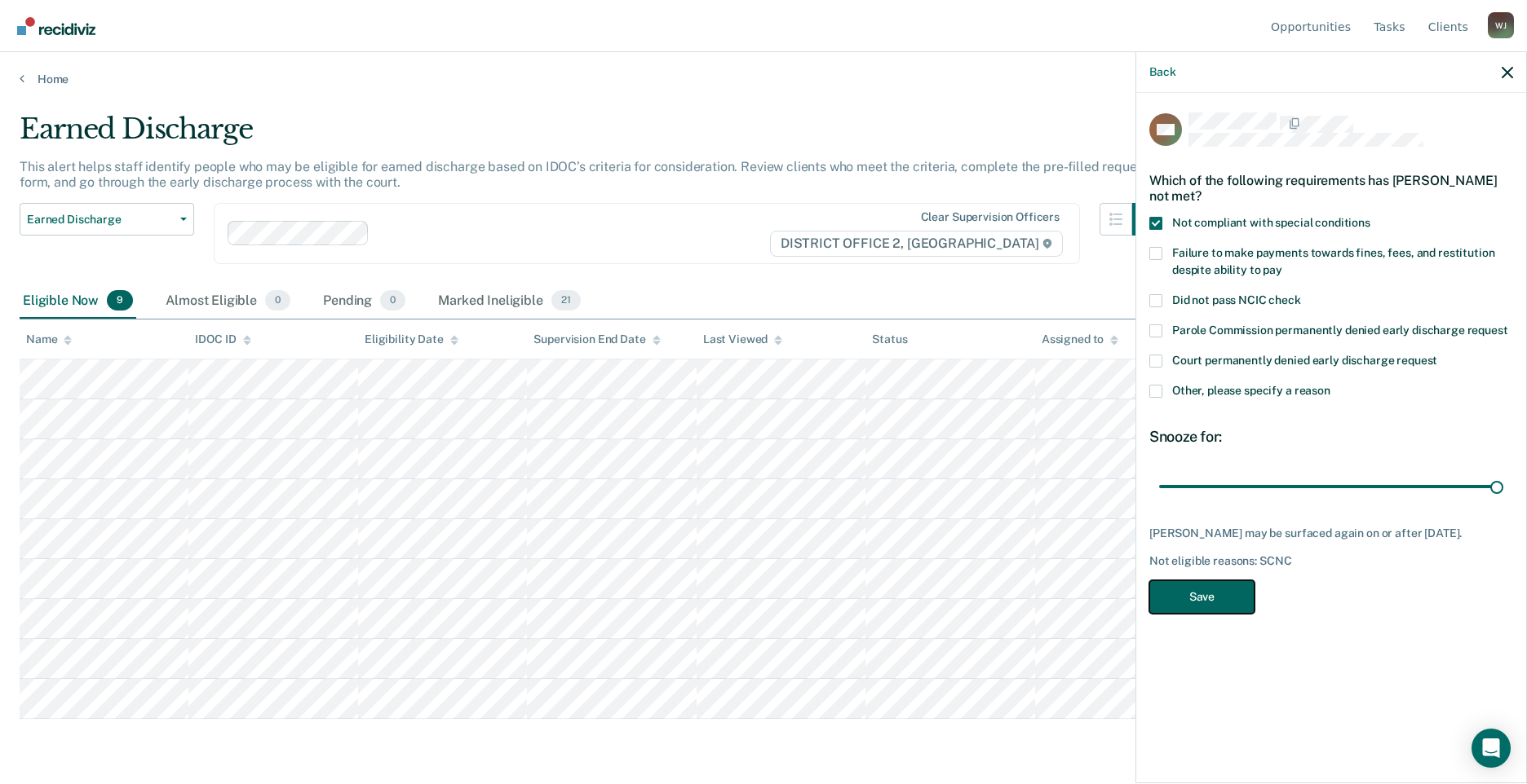
click at [1190, 599] on button "Save" at bounding box center [1202, 597] width 105 height 34
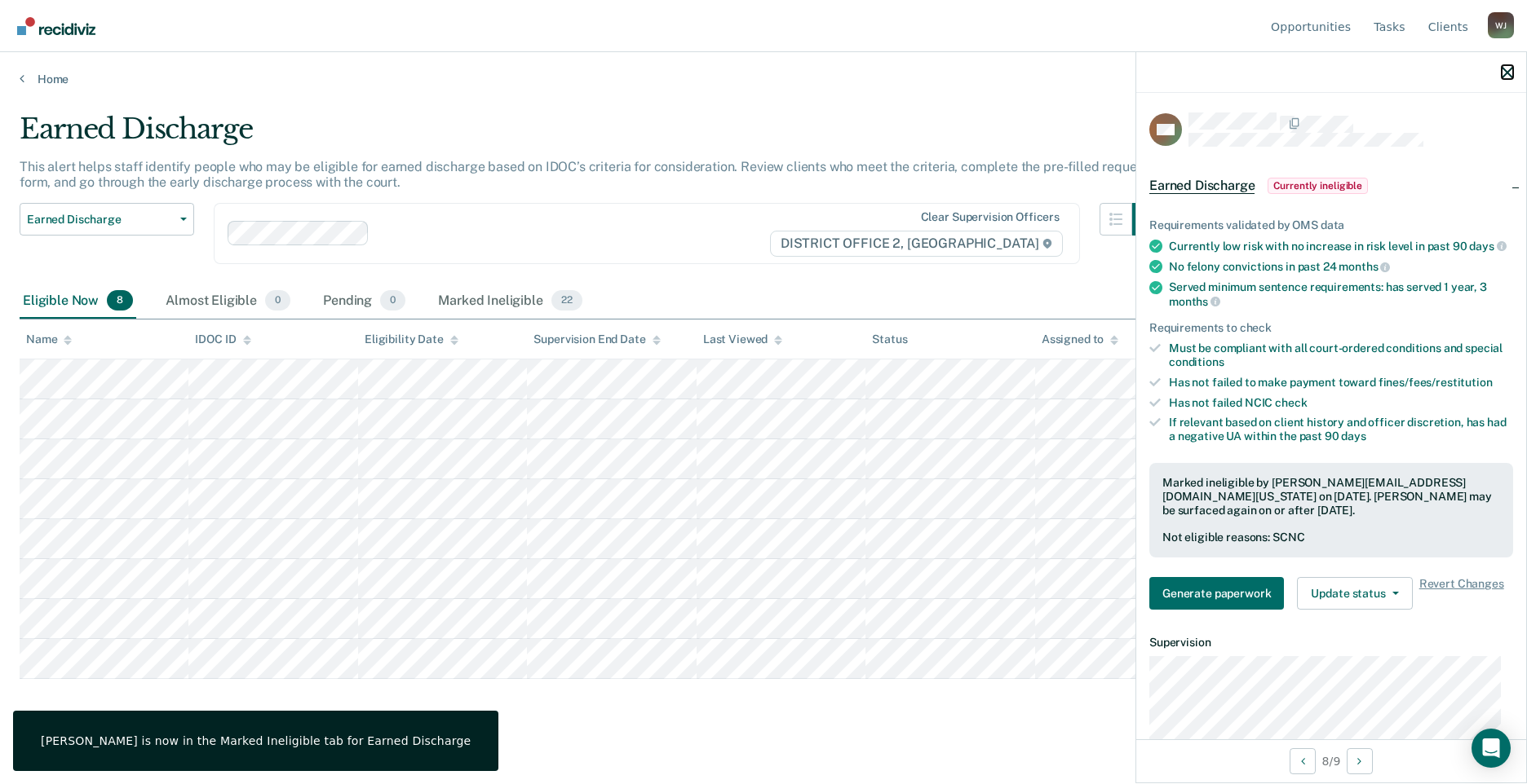
click at [1505, 75] on icon "button" at bounding box center [1507, 72] width 12 height 12
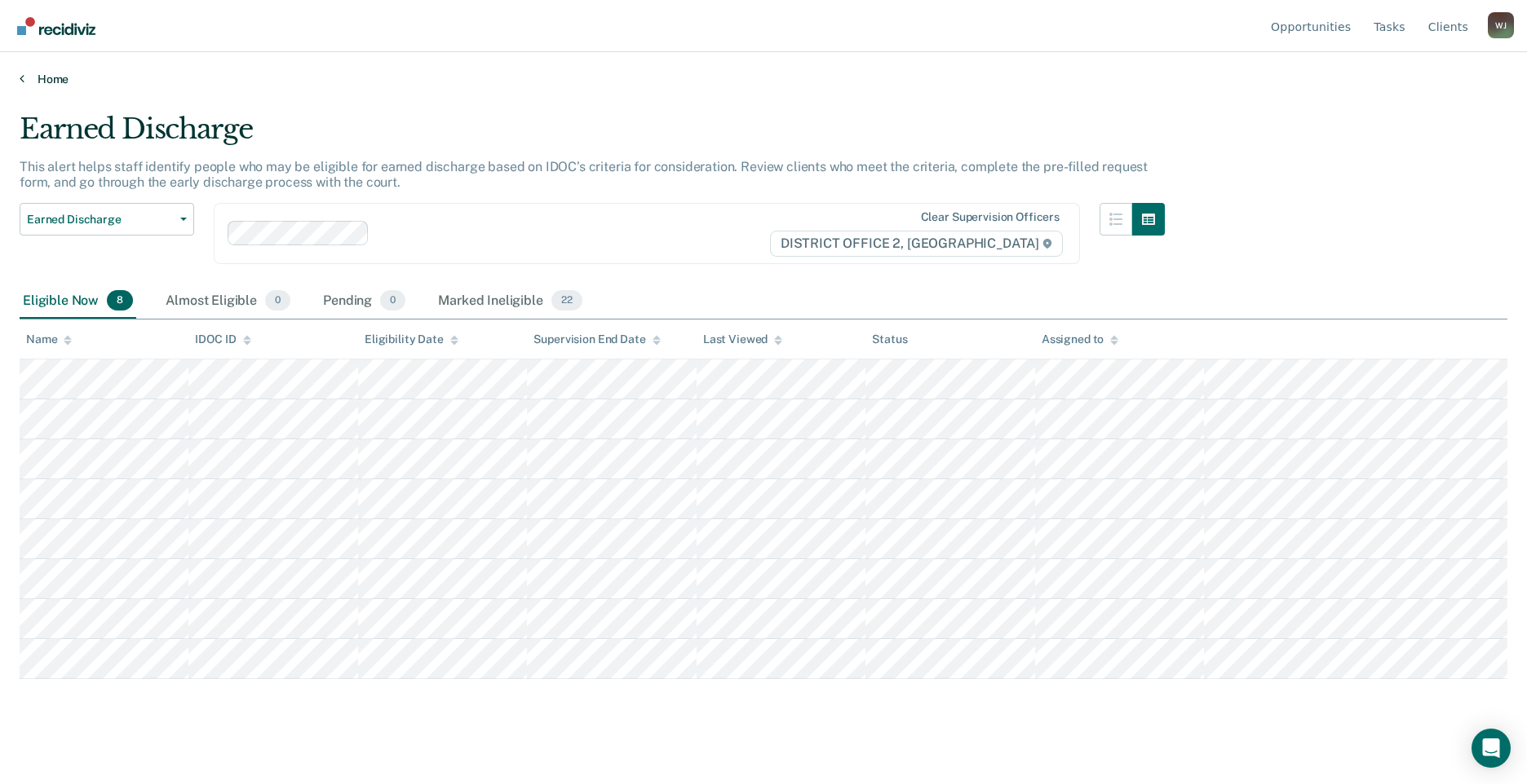
click at [24, 83] on icon at bounding box center [21, 78] width 4 height 13
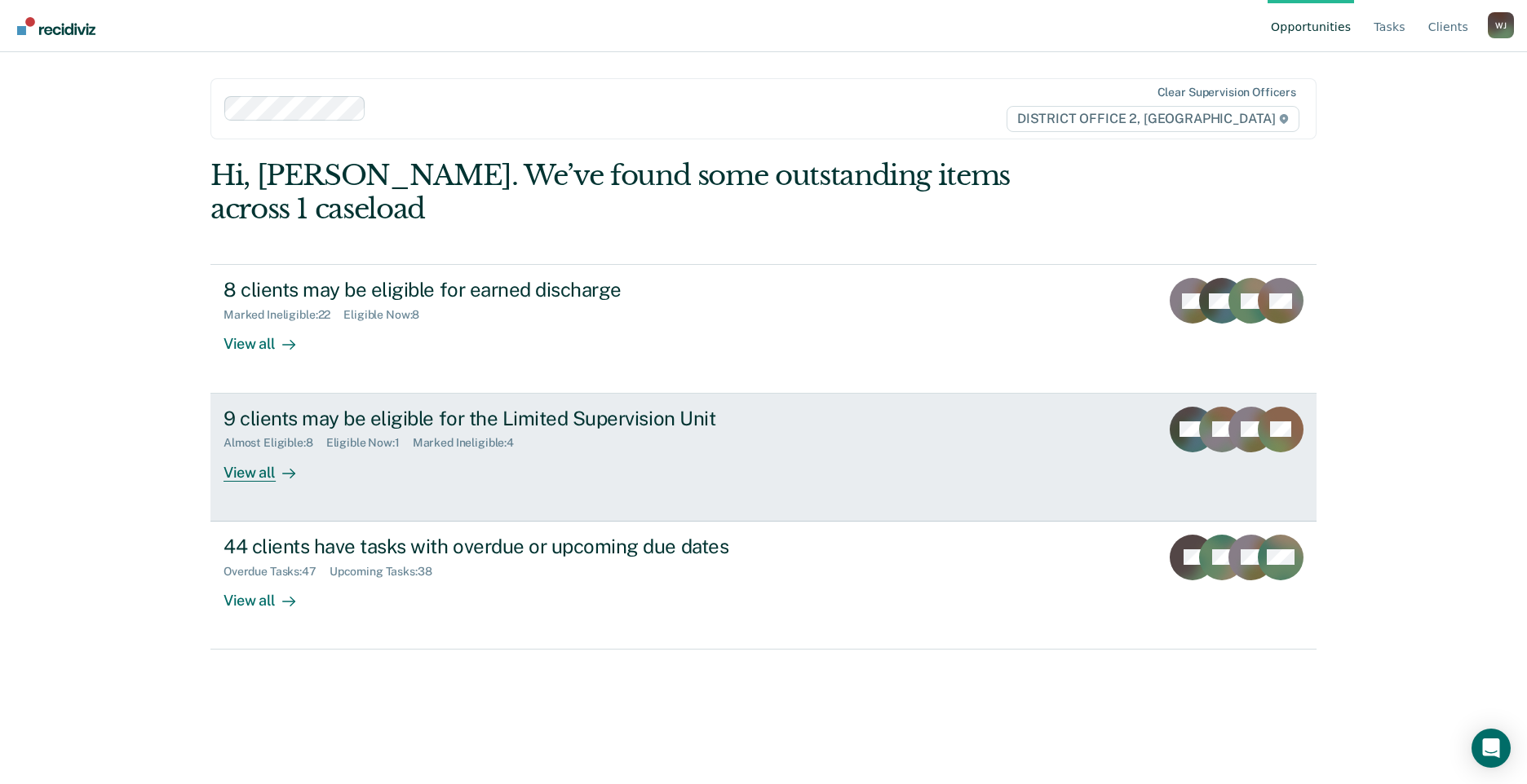
click at [264, 479] on div "View all" at bounding box center [269, 466] width 92 height 32
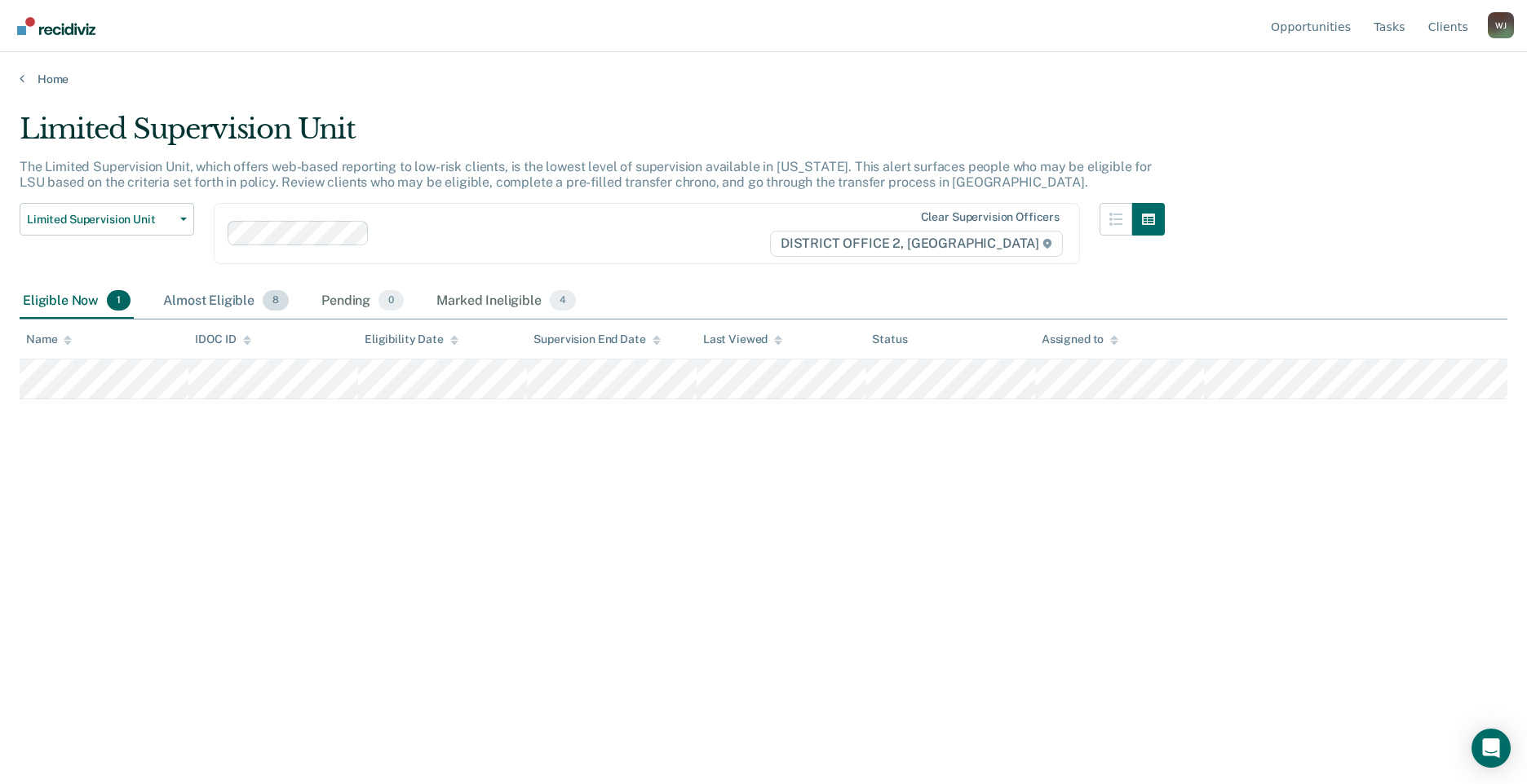
click at [183, 314] on div "Almost Eligible 8" at bounding box center [226, 302] width 132 height 36
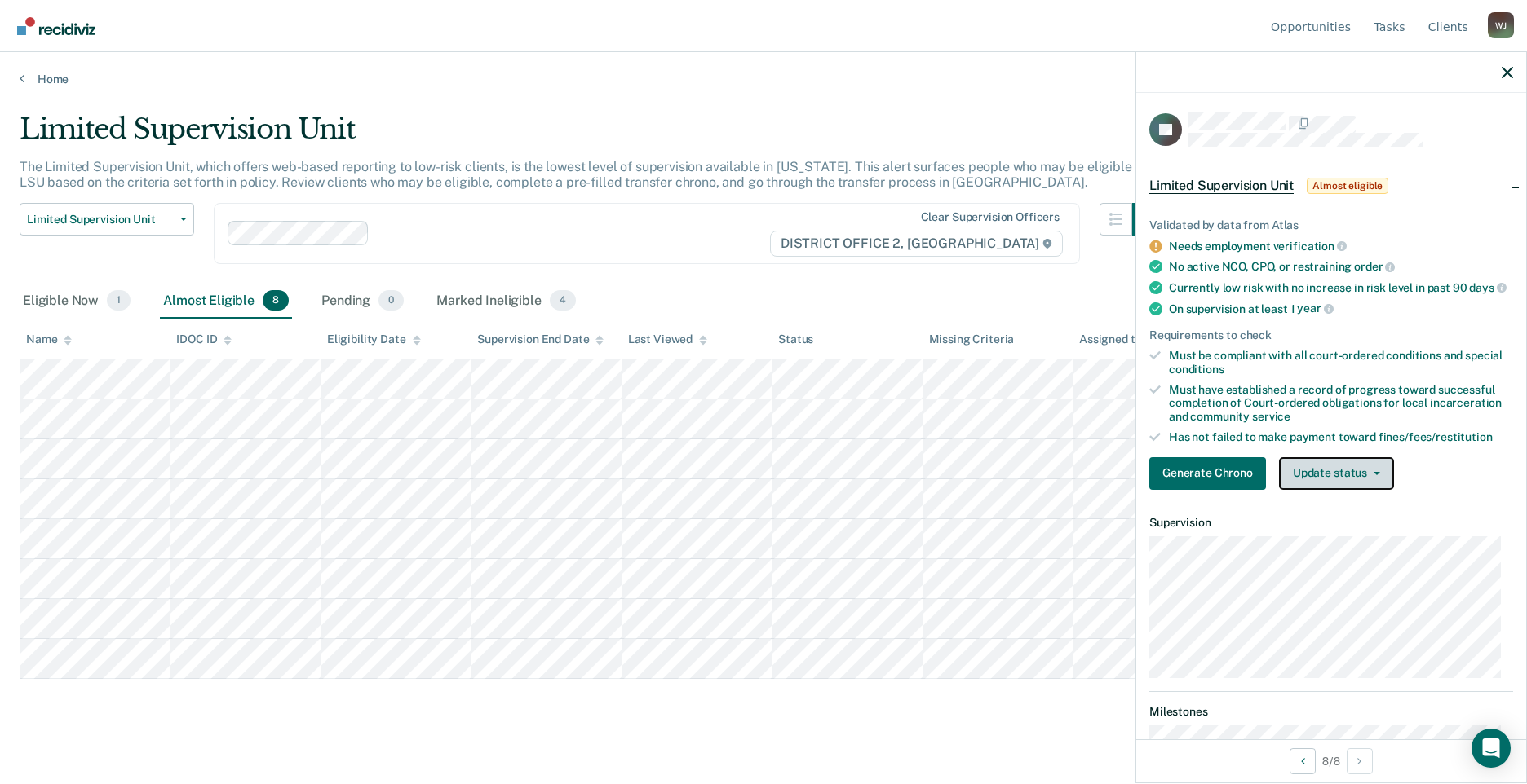
click at [1381, 488] on button "Update status" at bounding box center [1336, 473] width 115 height 33
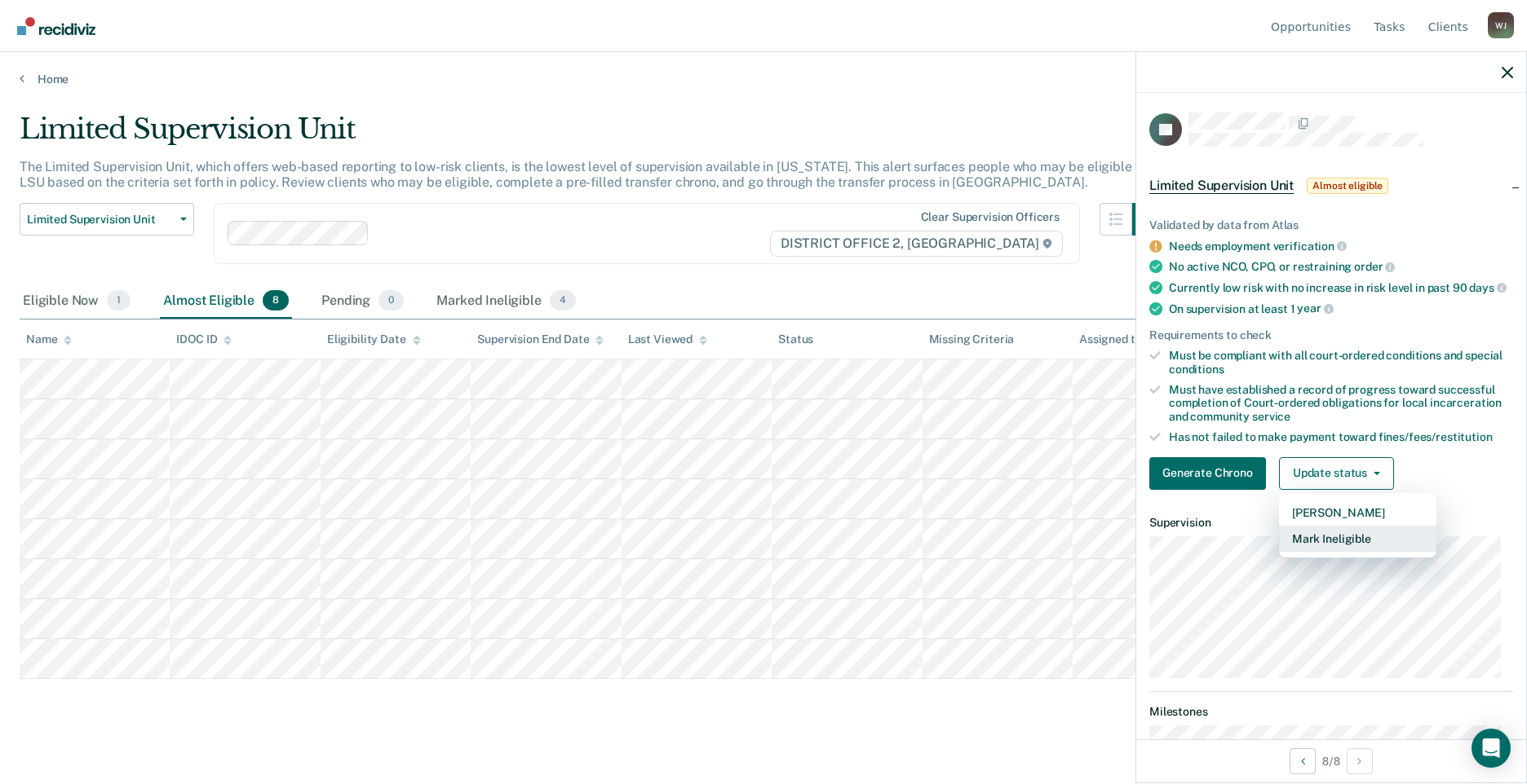
click at [1361, 540] on button "Mark Ineligible" at bounding box center [1358, 538] width 158 height 26
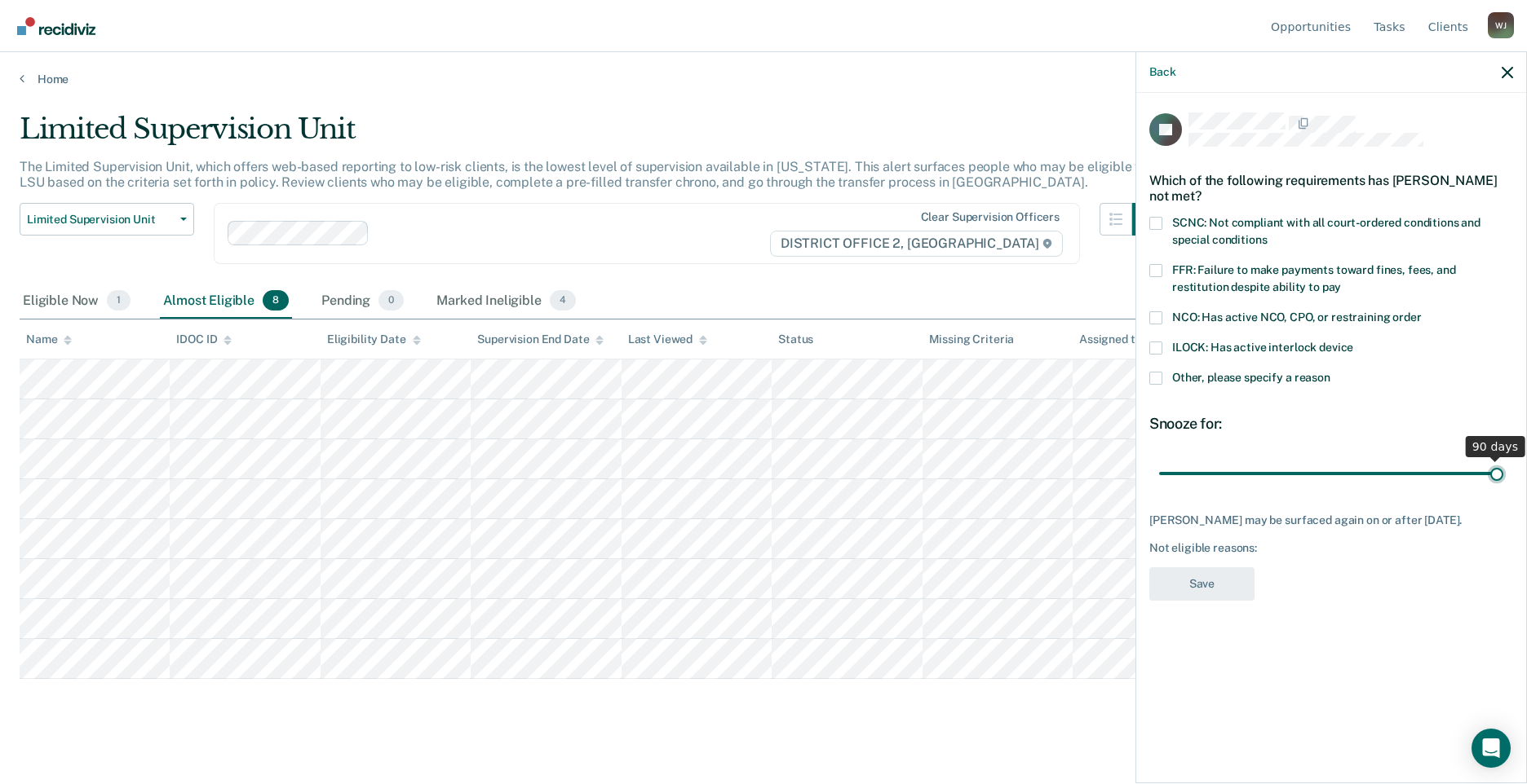
drag, startPoint x: 1287, startPoint y: 473, endPoint x: 1563, endPoint y: 478, distance: 276.0
type input "90"
click at [1504, 478] on input "range" at bounding box center [1331, 473] width 345 height 28
click at [1166, 222] on label "SCNC: Not compliant with all court-ordered conditions and special conditions" at bounding box center [1331, 234] width 364 height 34
click at [1267, 234] on input "SCNC: Not compliant with all court-ordered conditions and special conditions" at bounding box center [1267, 234] width 0 height 0
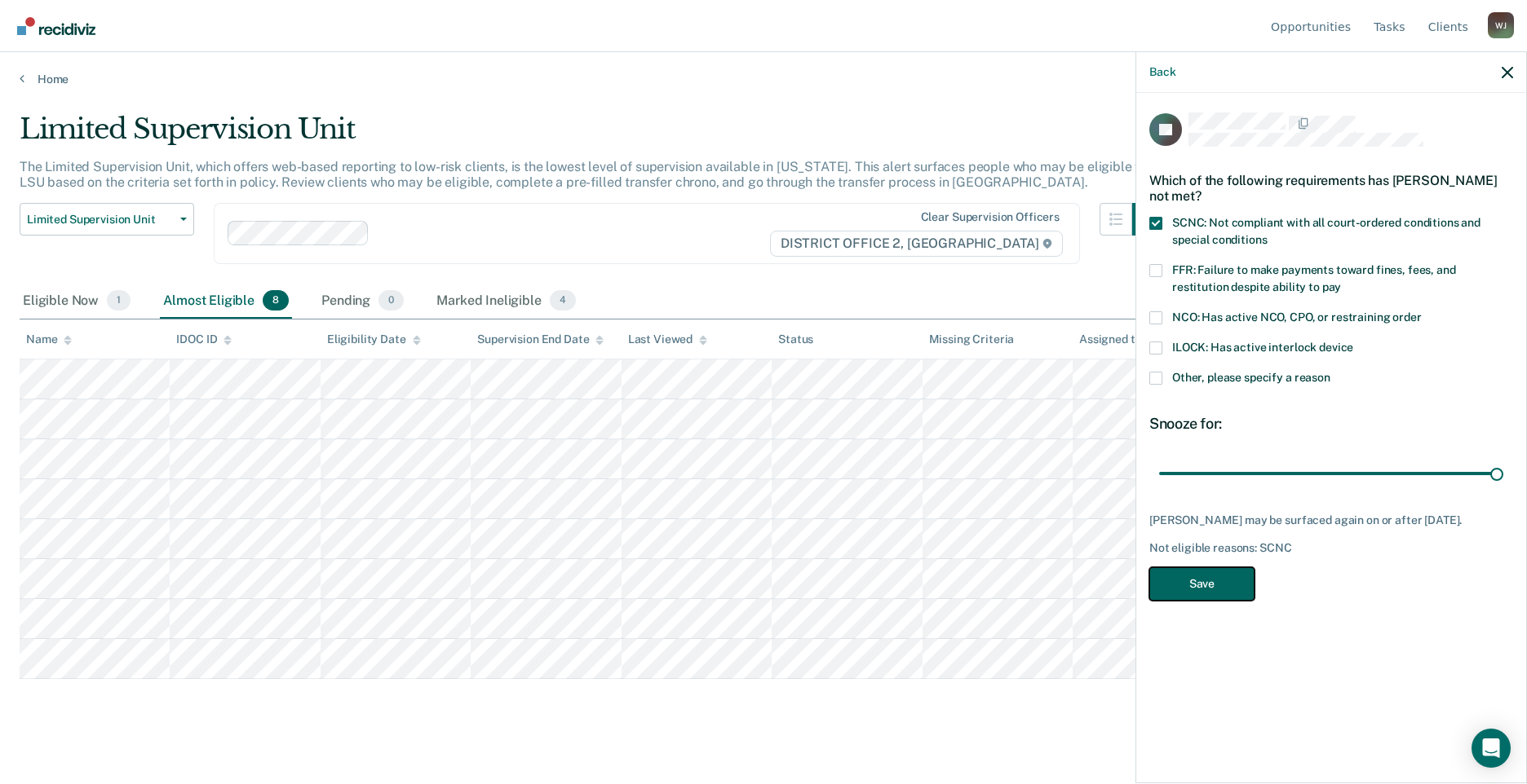
click at [1195, 586] on button "Save" at bounding box center [1202, 585] width 105 height 34
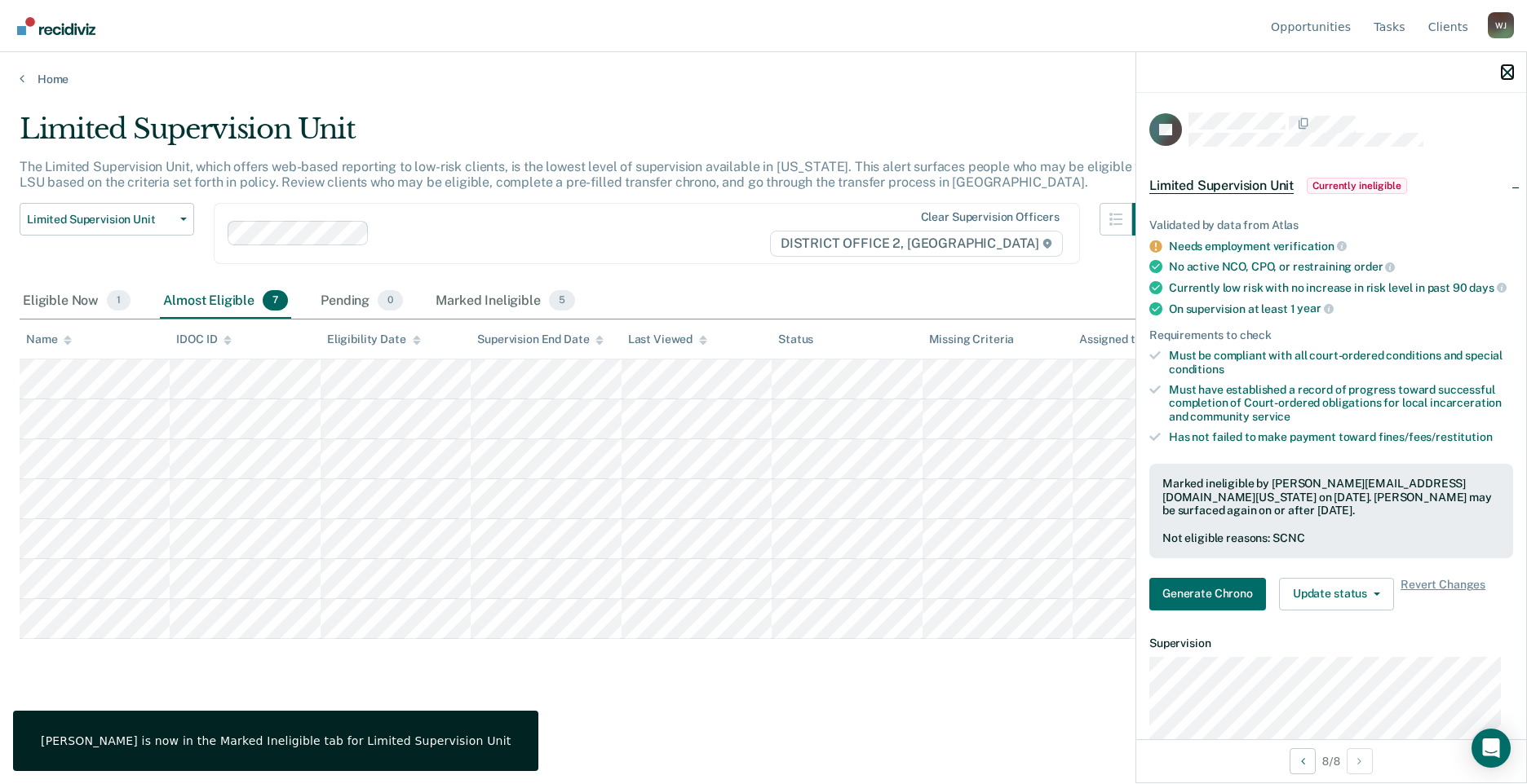
click at [1508, 77] on icon "button" at bounding box center [1507, 72] width 12 height 12
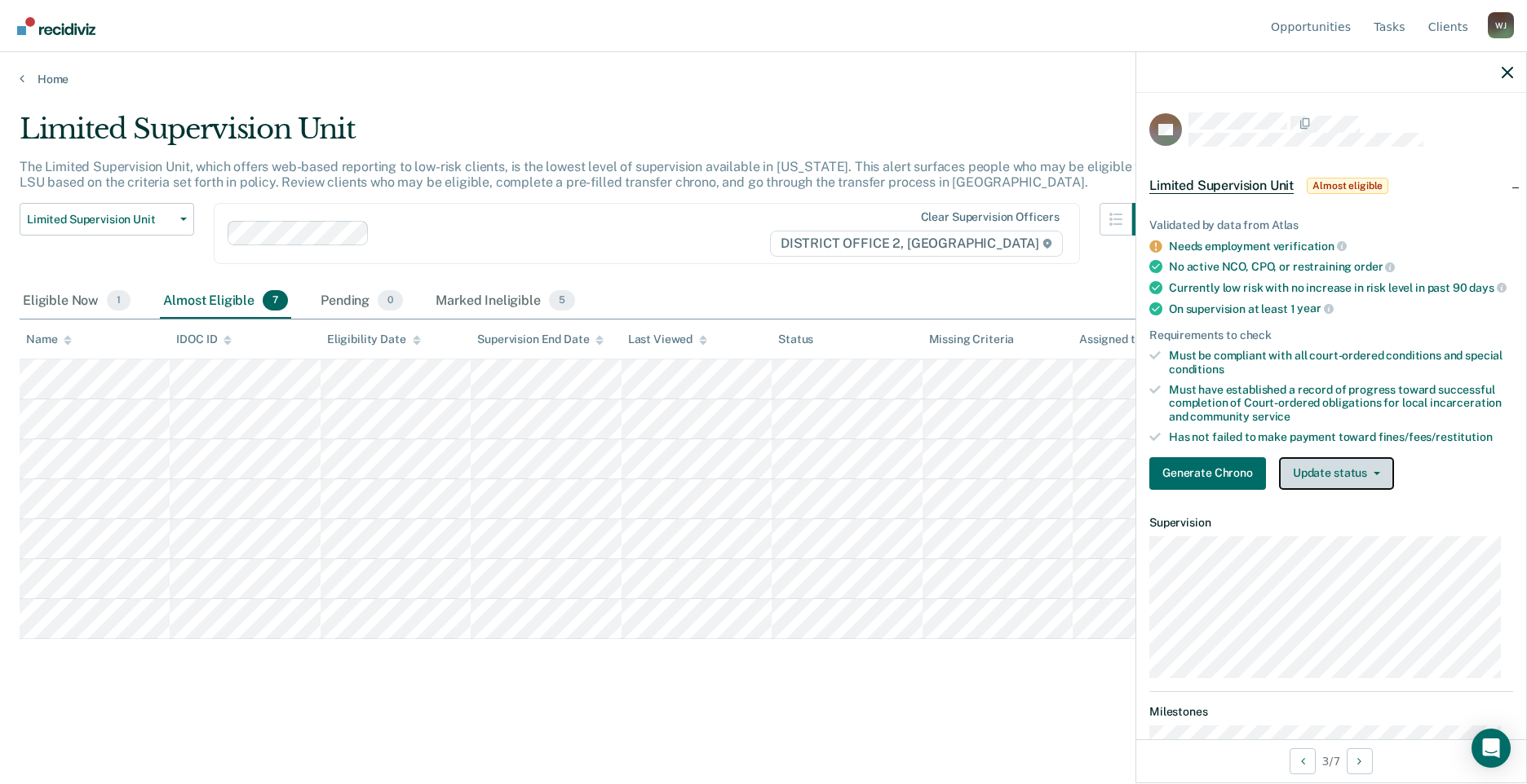
click at [1384, 485] on button "Update status" at bounding box center [1336, 473] width 115 height 33
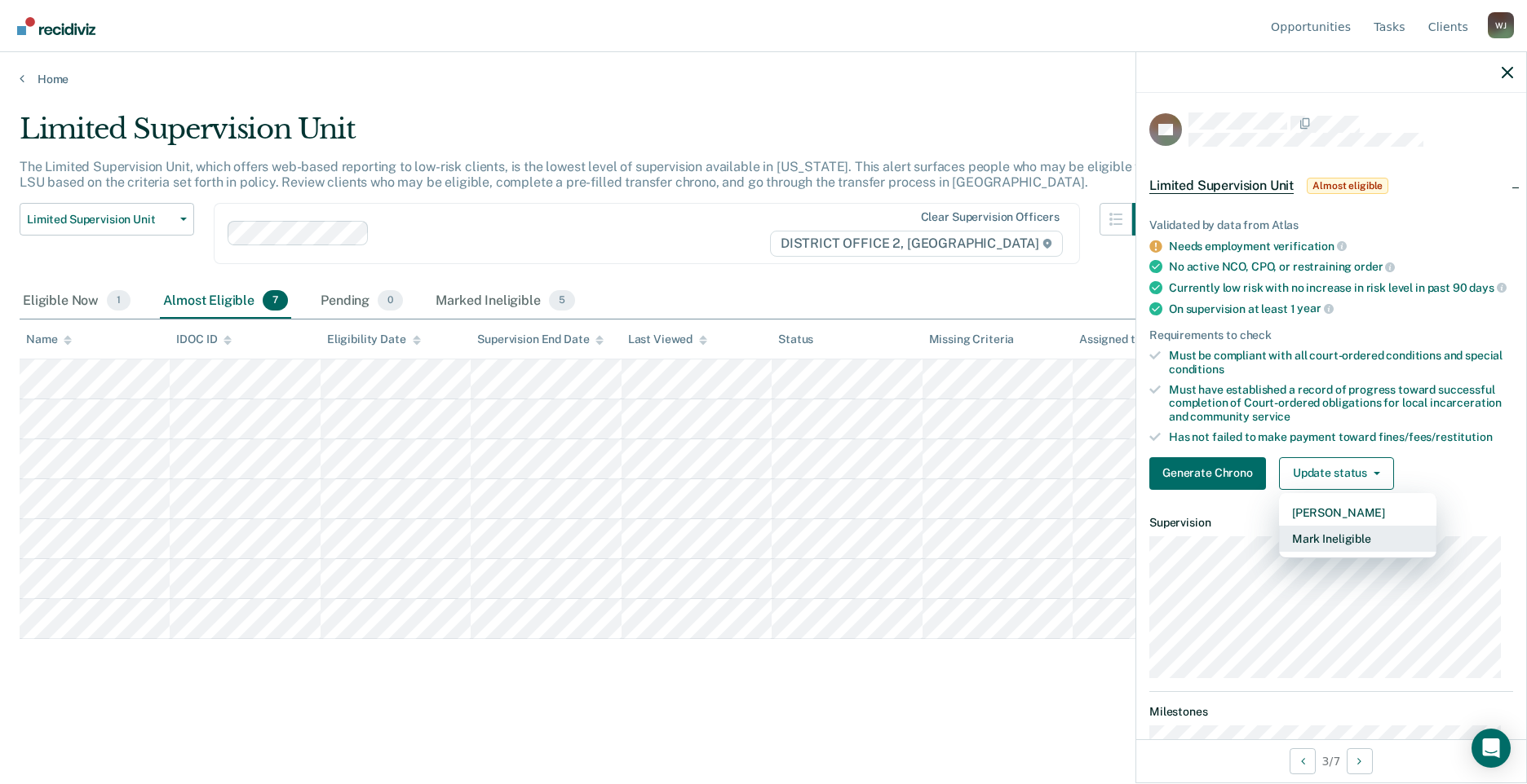
click at [1357, 552] on button "Mark Ineligible" at bounding box center [1358, 538] width 158 height 26
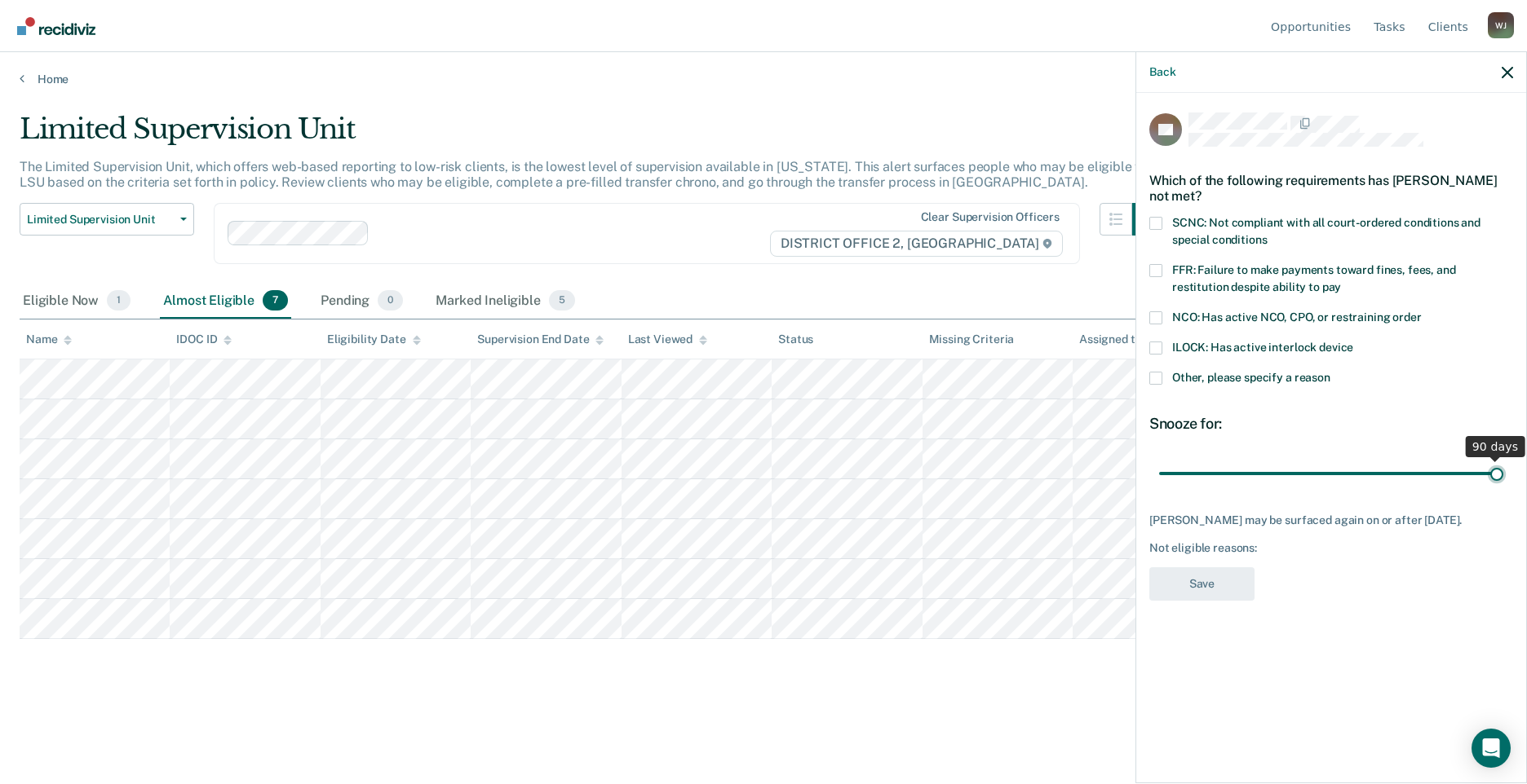
drag, startPoint x: 1288, startPoint y: 482, endPoint x: 1563, endPoint y: 497, distance: 275.4
type input "90"
click at [1504, 488] on input "range" at bounding box center [1331, 473] width 345 height 28
click at [1151, 219] on span at bounding box center [1156, 223] width 13 height 13
click at [1267, 234] on input "SCNC: Not compliant with all court-ordered conditions and special conditions" at bounding box center [1267, 234] width 0 height 0
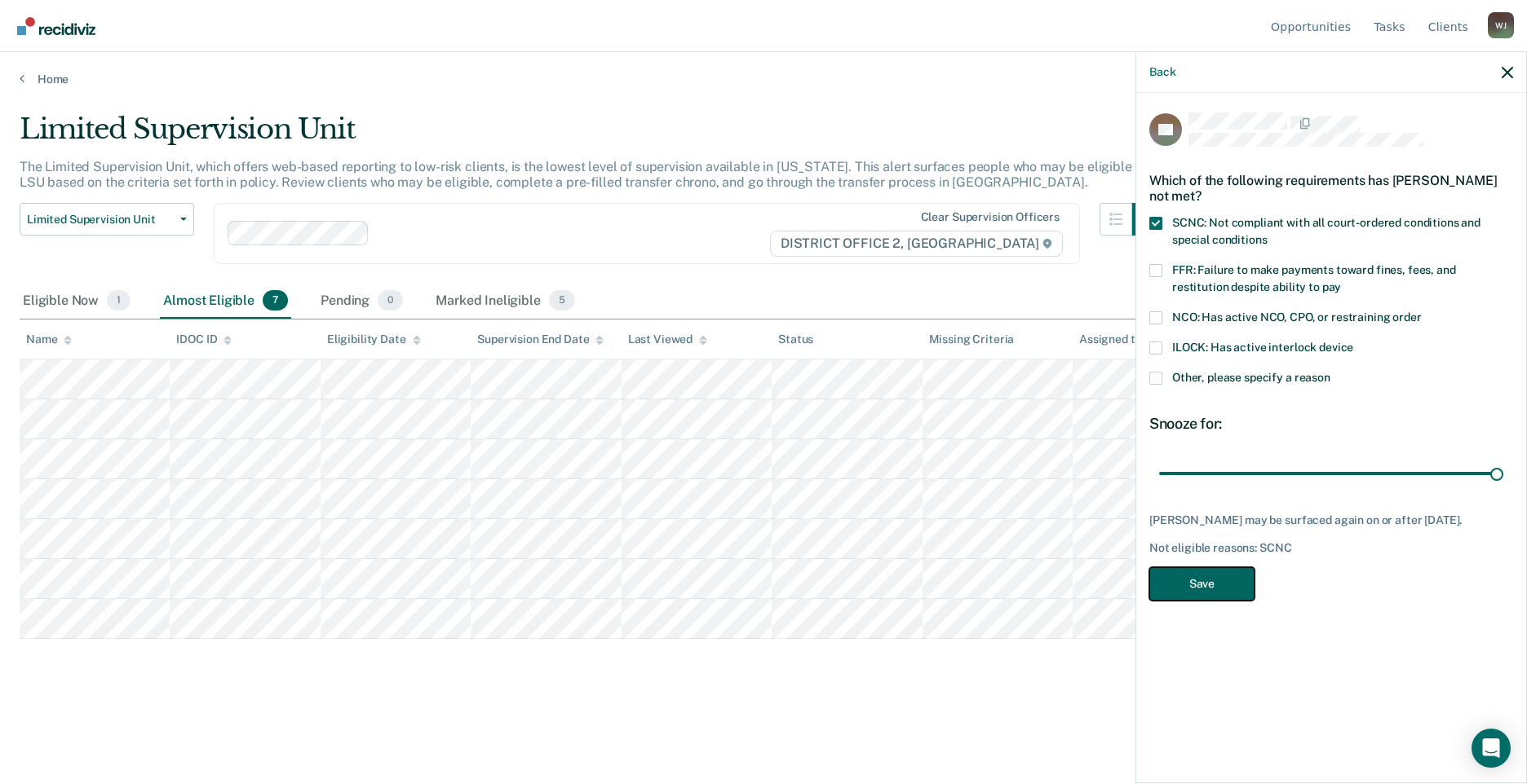
click at [1222, 598] on button "Save" at bounding box center [1202, 585] width 105 height 34
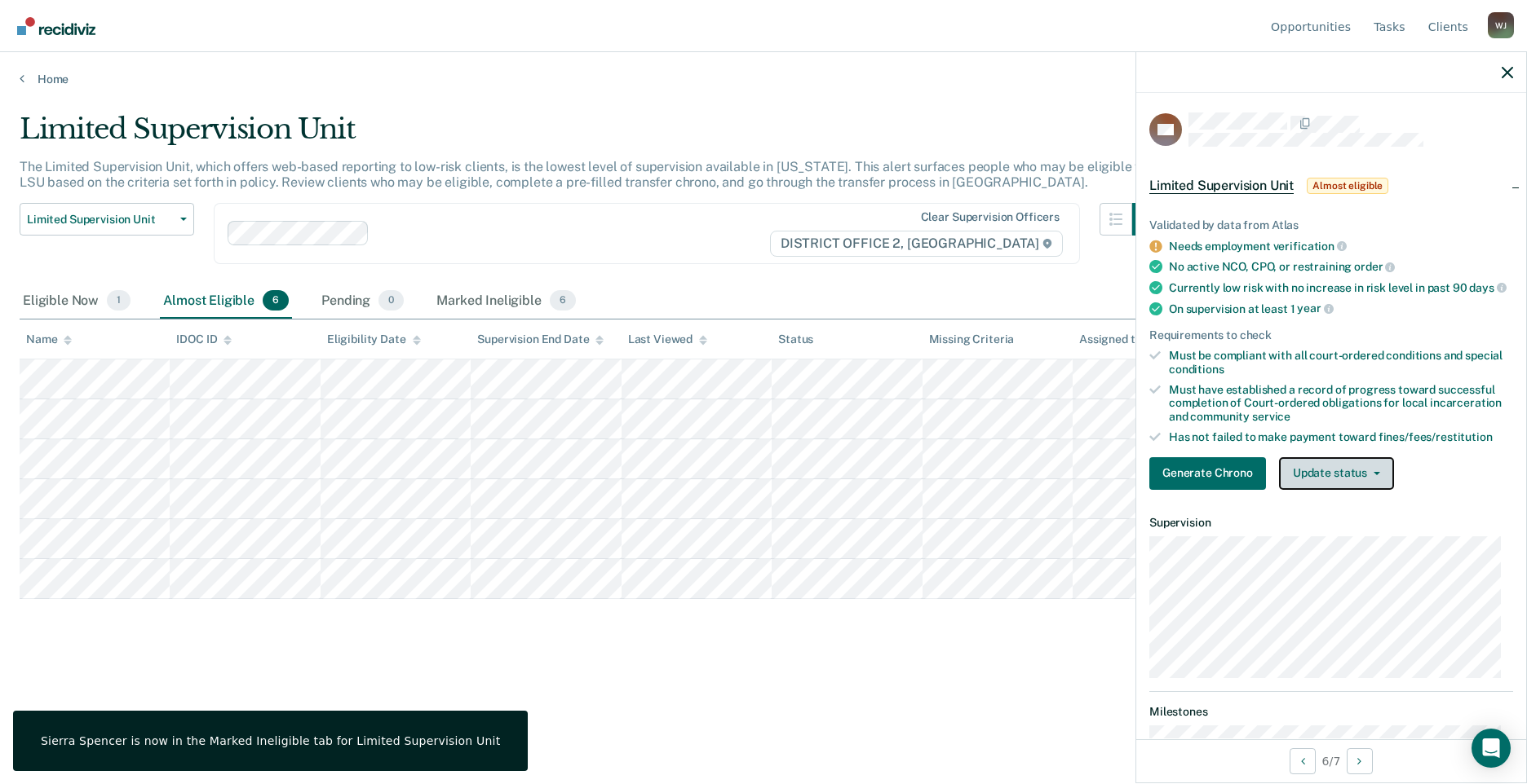
click at [1378, 482] on button "Update status" at bounding box center [1336, 473] width 115 height 33
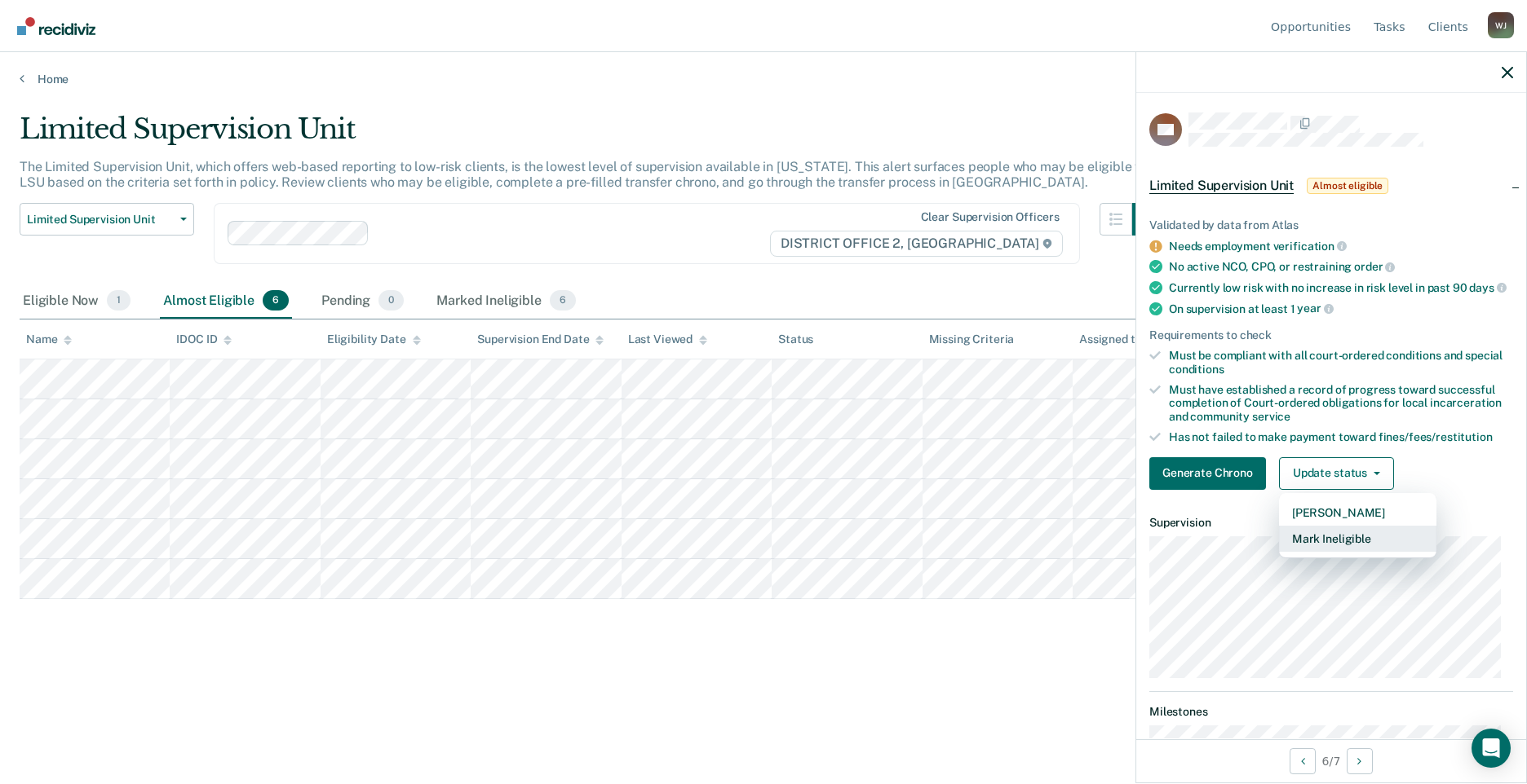
click at [1356, 552] on button "Mark Ineligible" at bounding box center [1358, 538] width 158 height 26
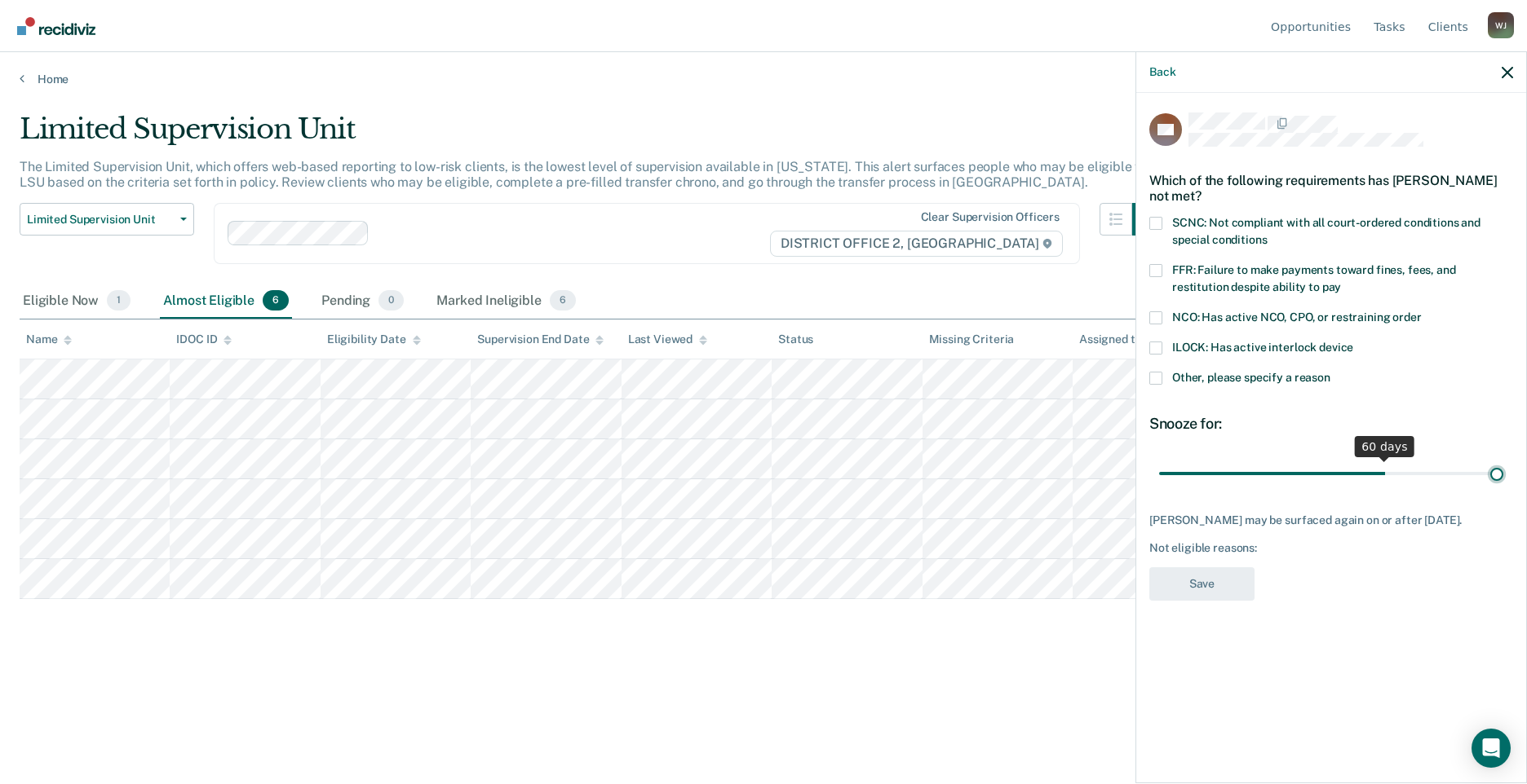
drag, startPoint x: 1304, startPoint y: 477, endPoint x: 1563, endPoint y: 446, distance: 260.8
type input "90"
click at [1504, 459] on input "range" at bounding box center [1331, 473] width 345 height 28
click at [1155, 219] on span at bounding box center [1156, 223] width 13 height 13
click at [1267, 234] on input "SCNC: Not compliant with all court-ordered conditions and special conditions" at bounding box center [1267, 234] width 0 height 0
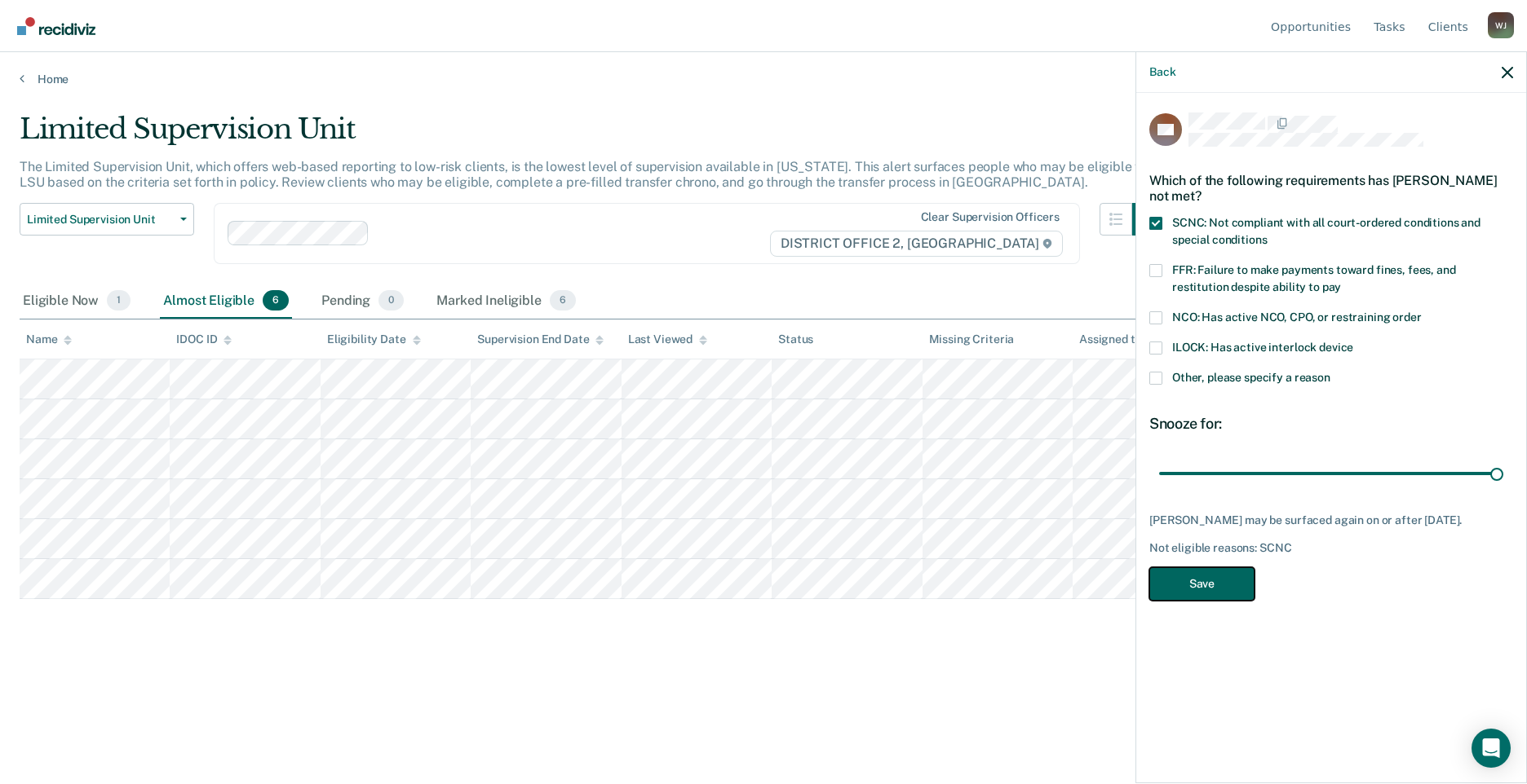
click at [1214, 572] on button "Save" at bounding box center [1202, 585] width 105 height 34
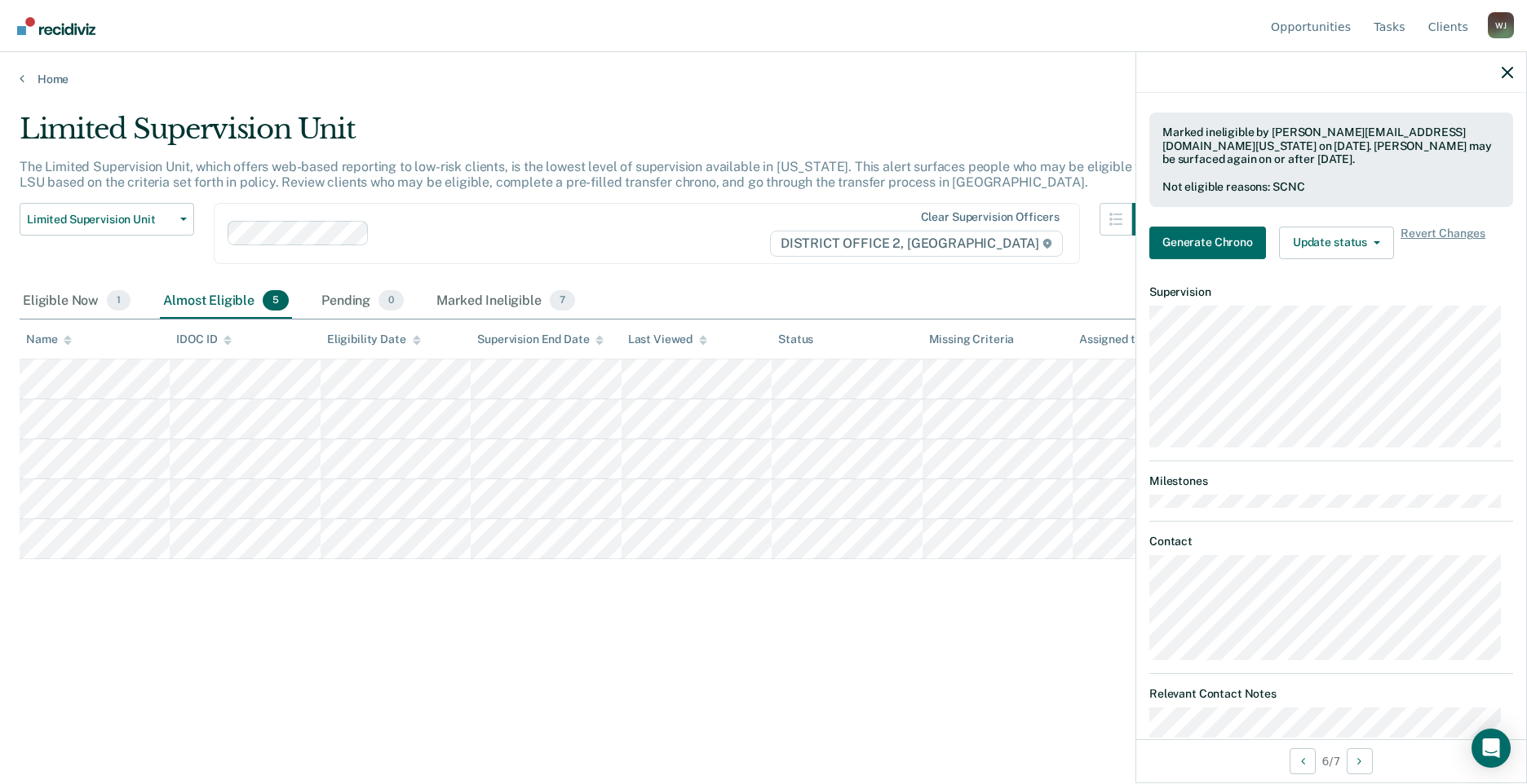
scroll to position [394, 0]
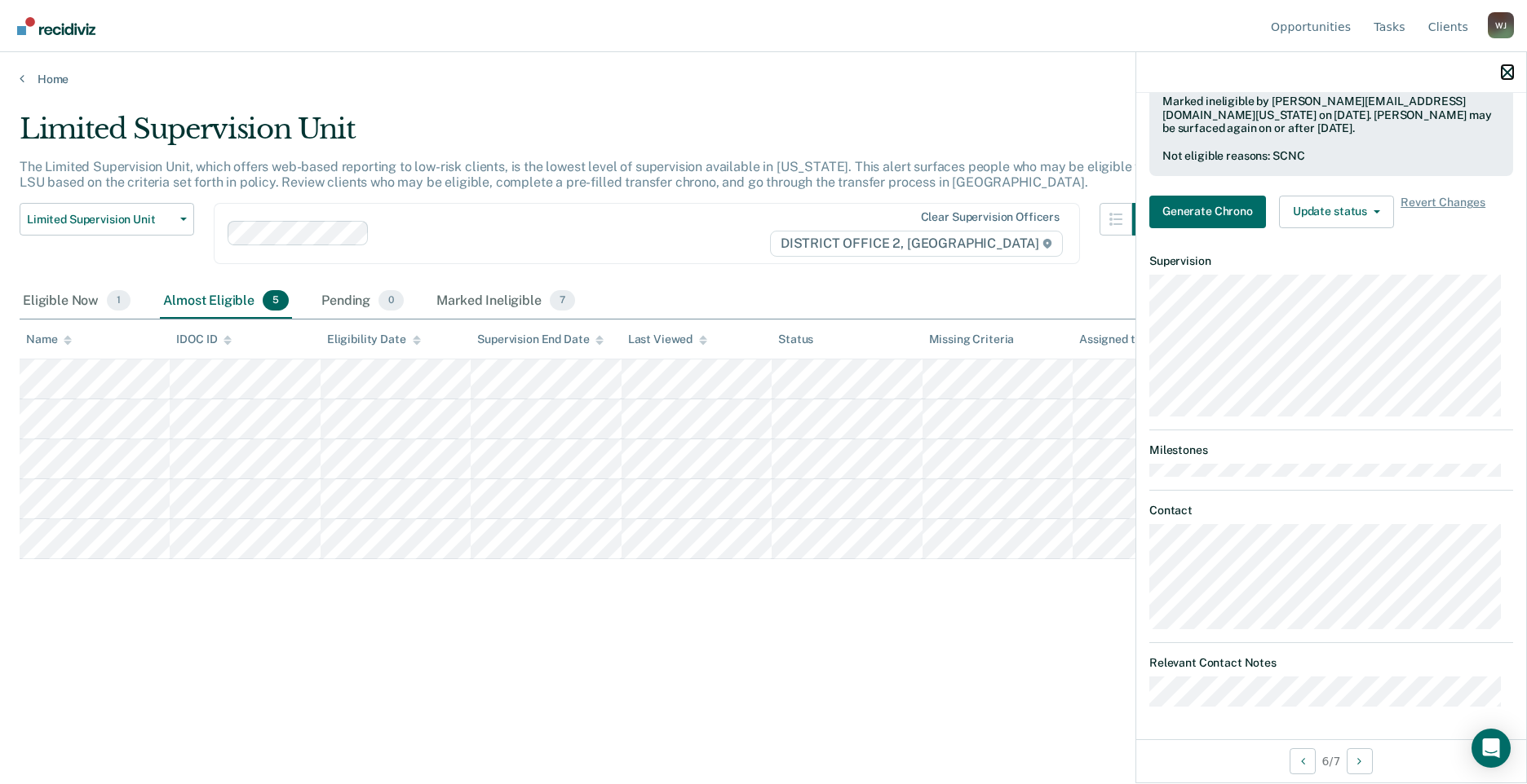
click at [1507, 69] on icon "button" at bounding box center [1507, 72] width 12 height 12
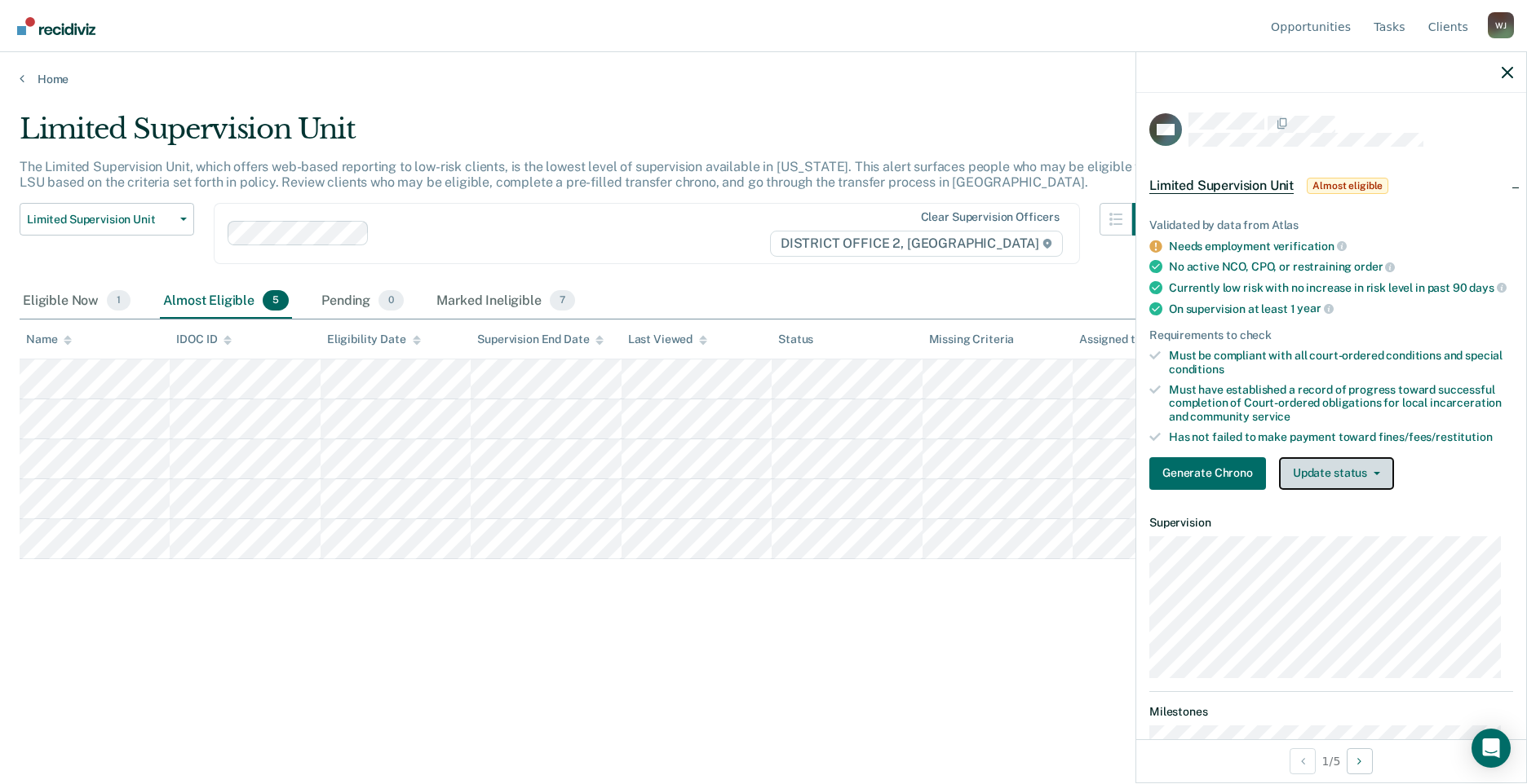
click at [1383, 481] on button "Update status" at bounding box center [1336, 473] width 115 height 33
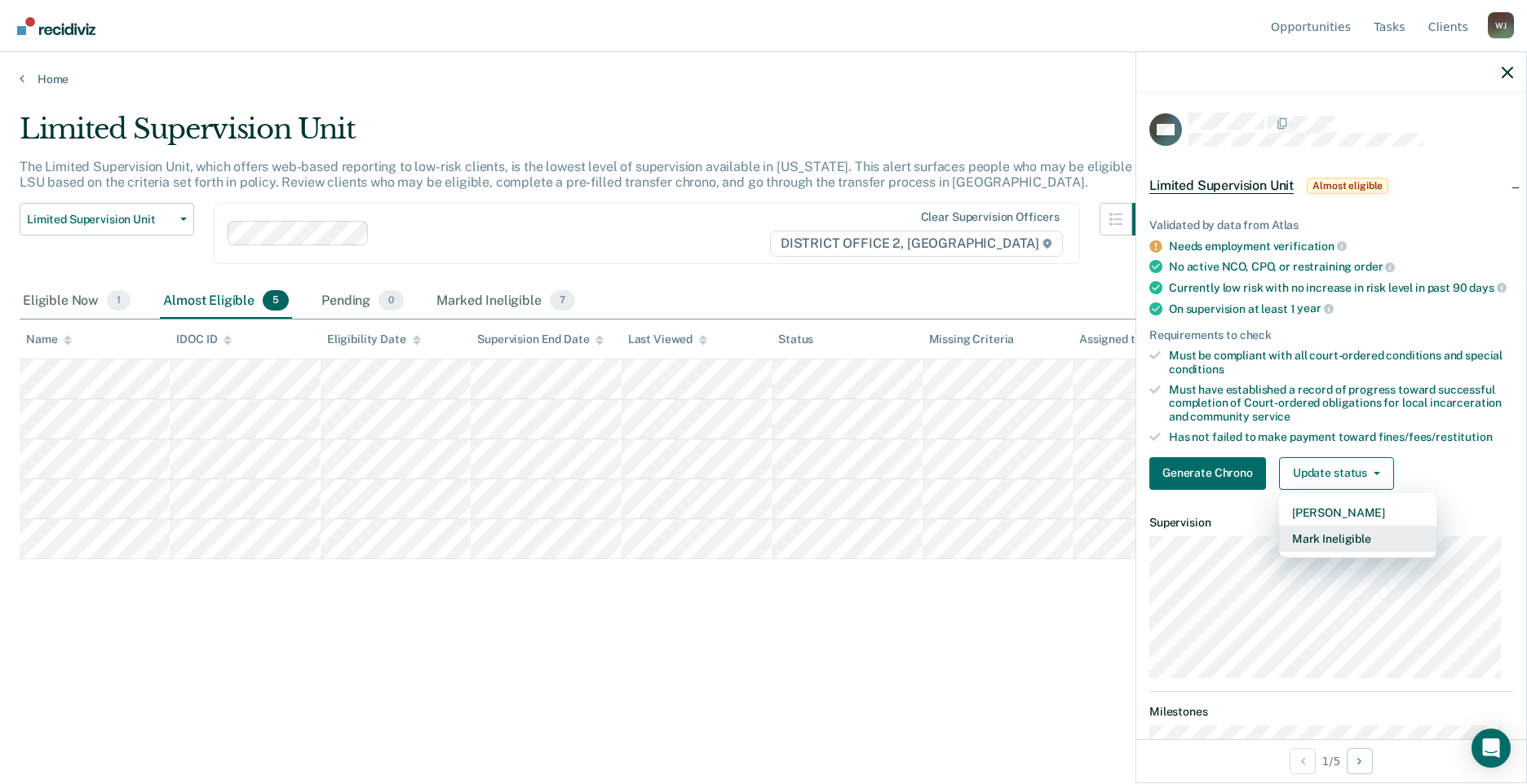
click at [1364, 546] on button "Mark Ineligible" at bounding box center [1358, 538] width 158 height 26
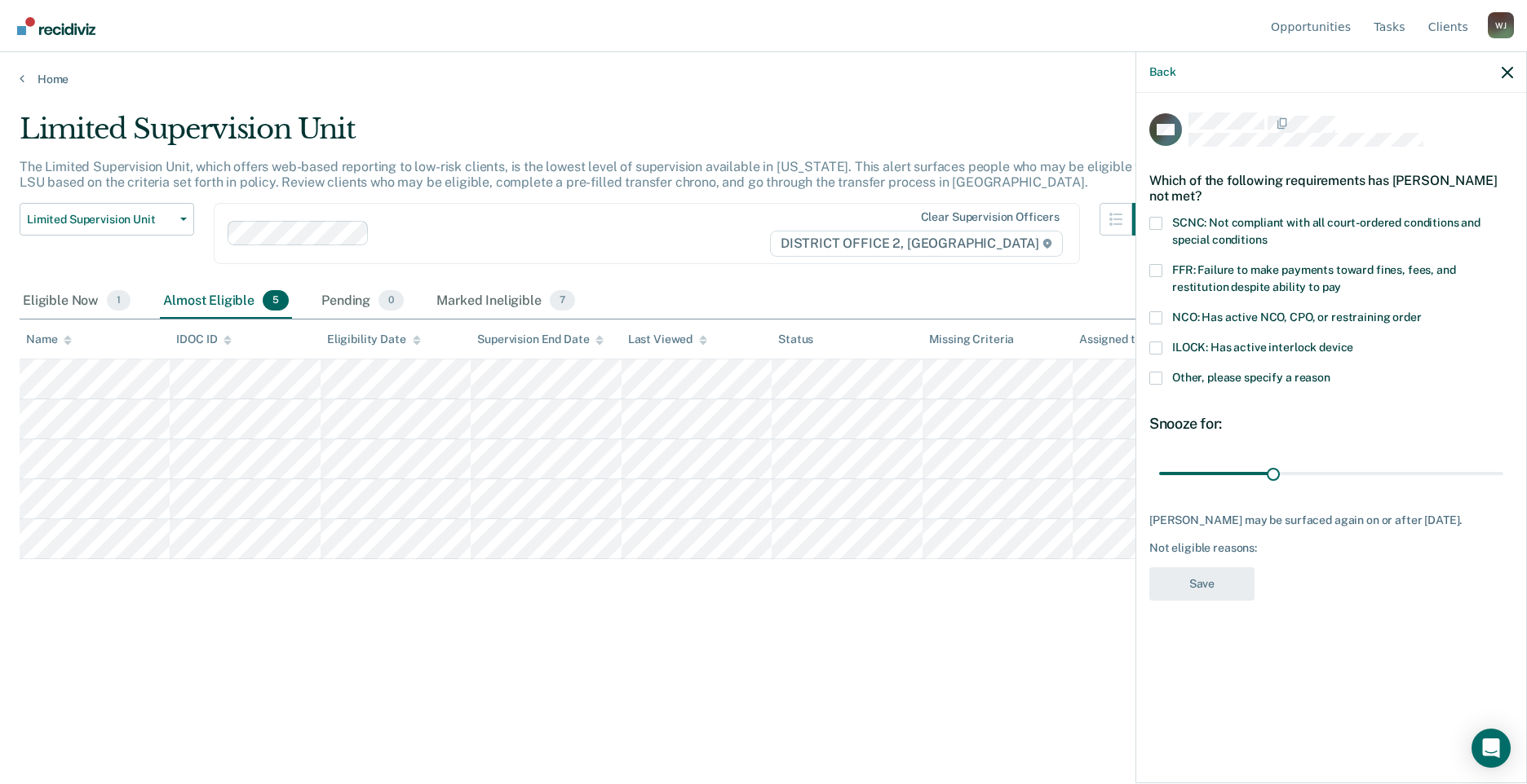
click at [1157, 264] on span at bounding box center [1156, 271] width 13 height 13
click at [1341, 281] on input "FFR: Failure to make payments toward fines, fees, and restitution despite abili…" at bounding box center [1341, 281] width 0 height 0
click at [1232, 579] on button "Save" at bounding box center [1202, 585] width 105 height 34
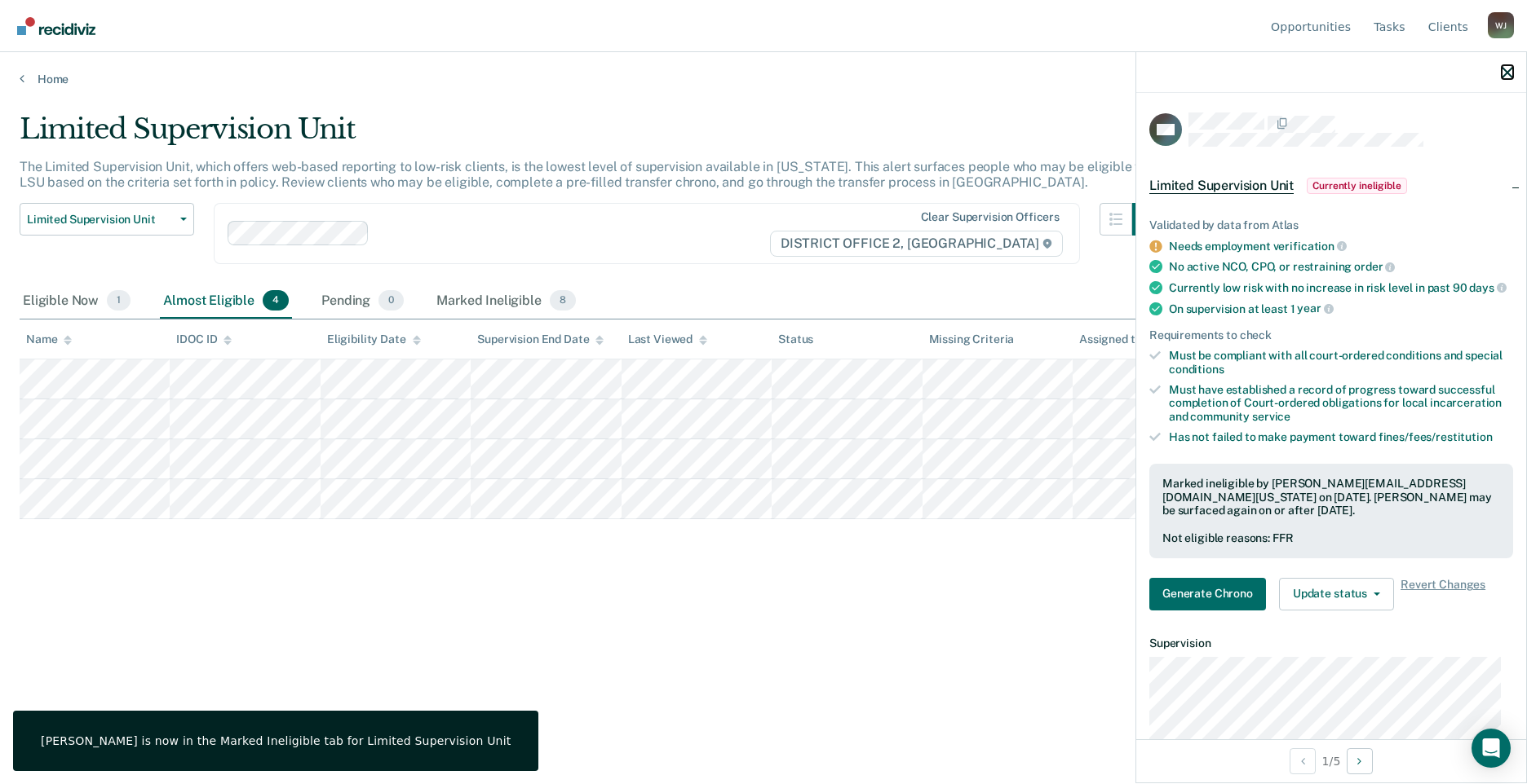
click at [1507, 68] on icon "button" at bounding box center [1507, 72] width 12 height 12
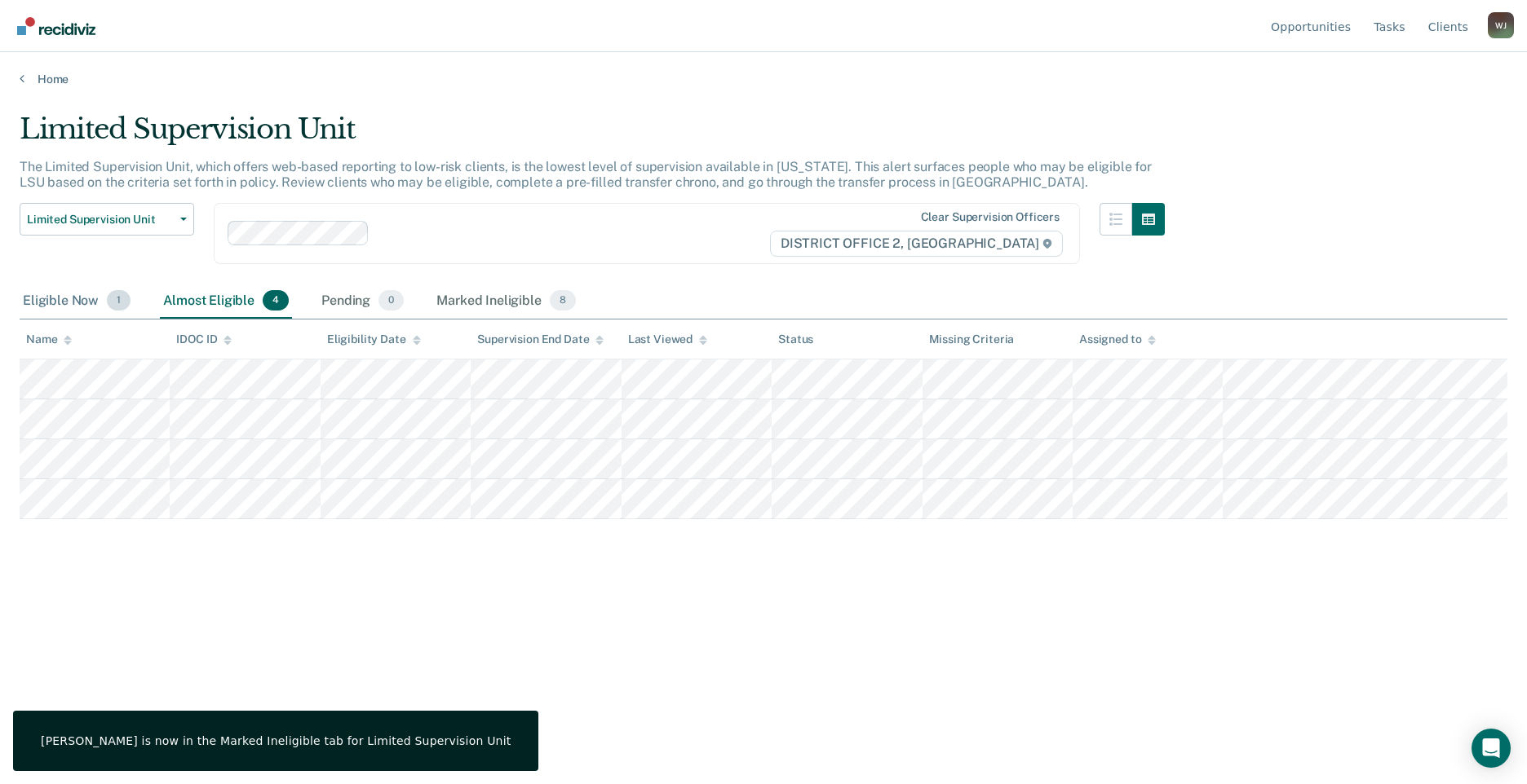
click at [73, 295] on div "Eligible Now 1" at bounding box center [77, 302] width 114 height 36
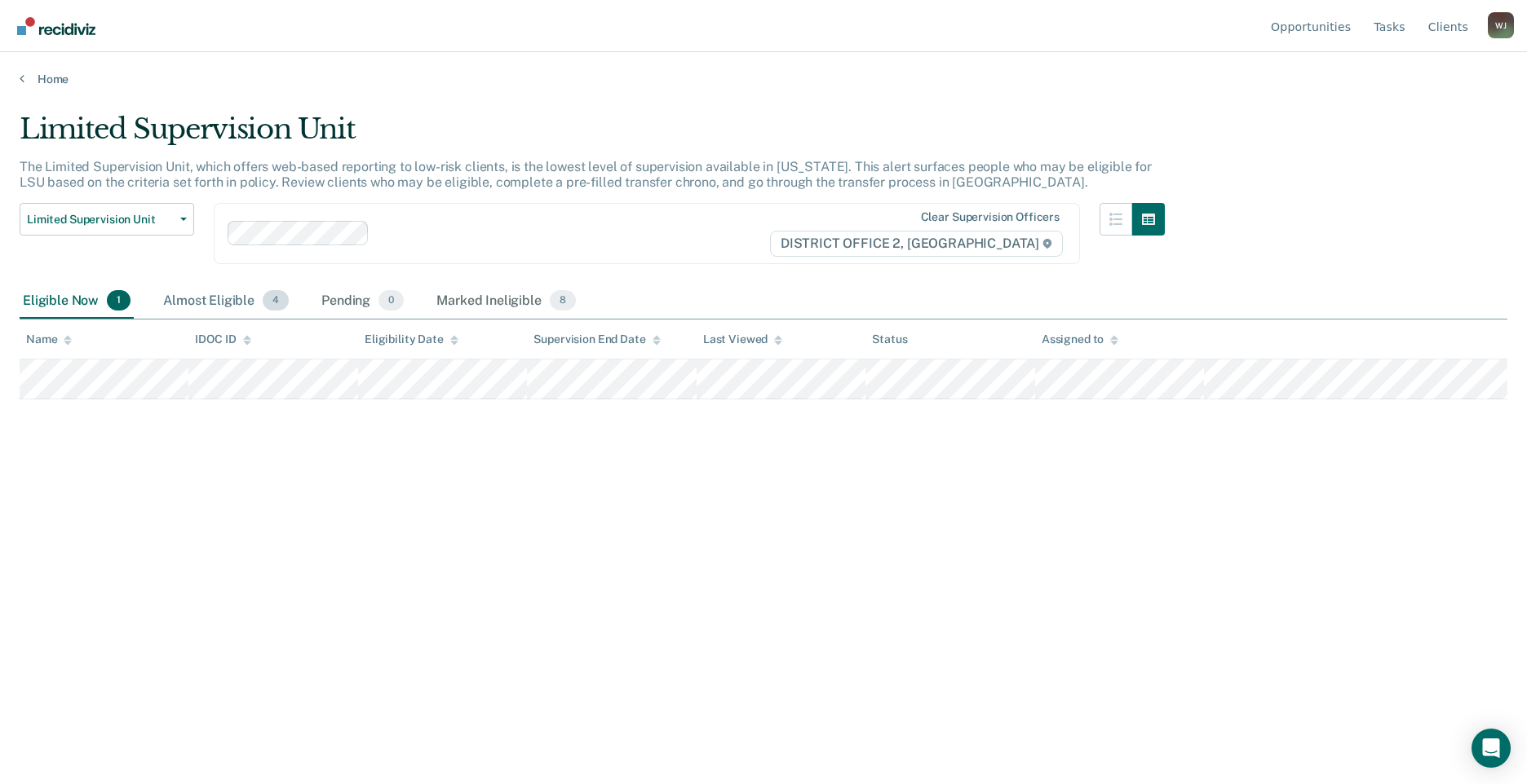
click at [231, 295] on div "Almost Eligible 4" at bounding box center [226, 302] width 132 height 36
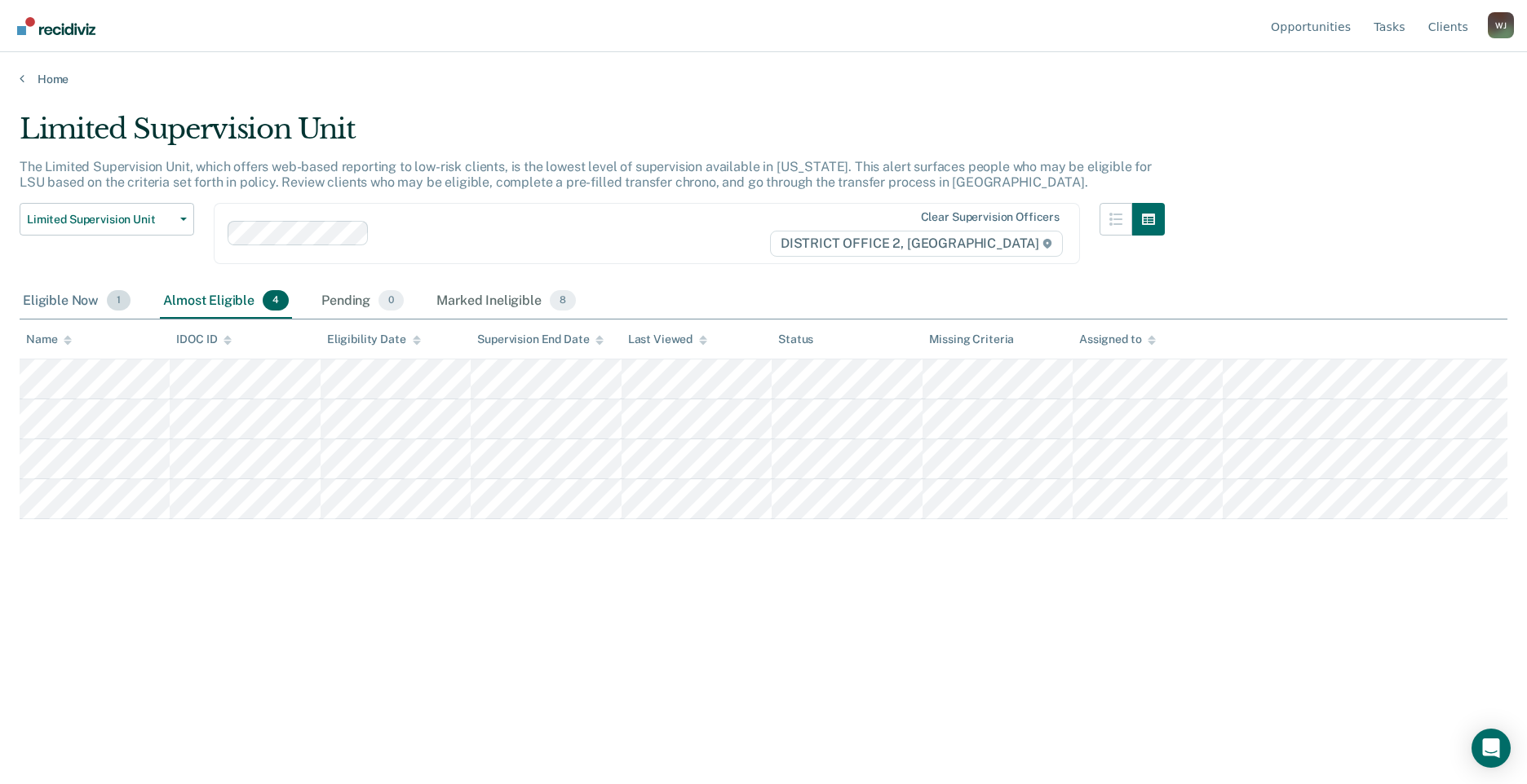
click at [88, 311] on div "Eligible Now 1" at bounding box center [77, 302] width 114 height 36
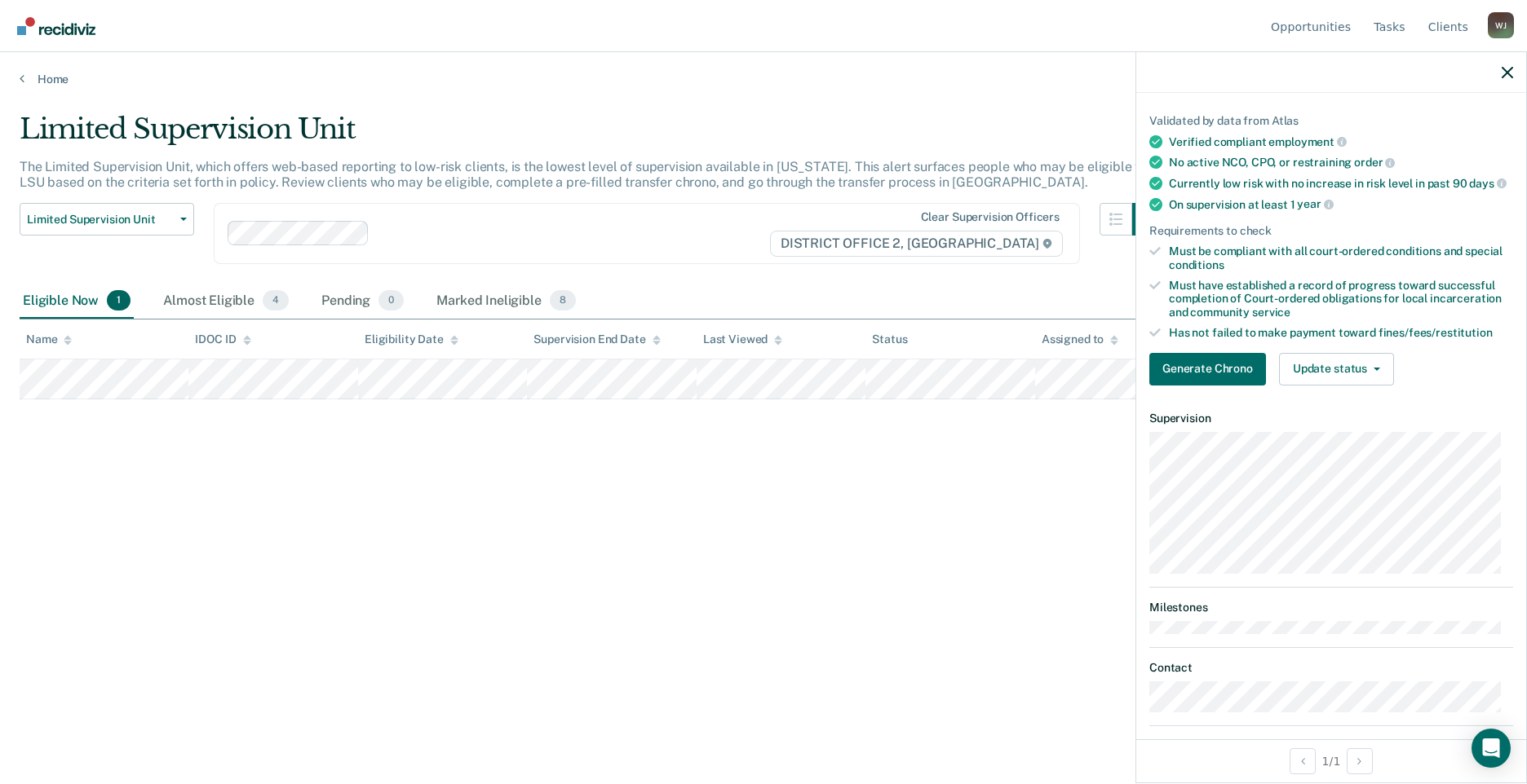
scroll to position [0, 0]
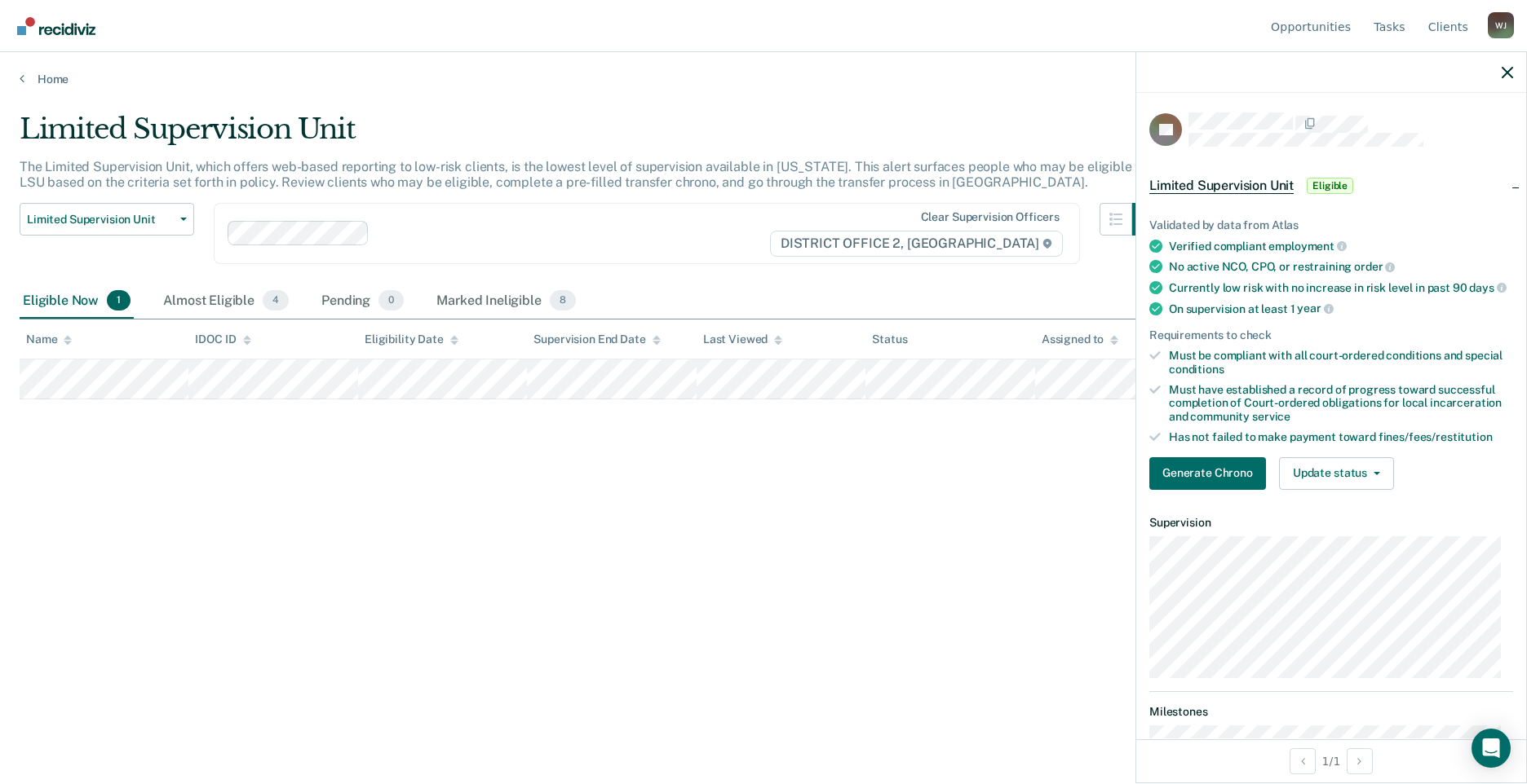
click at [1510, 80] on div at bounding box center [1331, 73] width 390 height 41
click at [1505, 78] on icon "button" at bounding box center [1507, 72] width 12 height 12
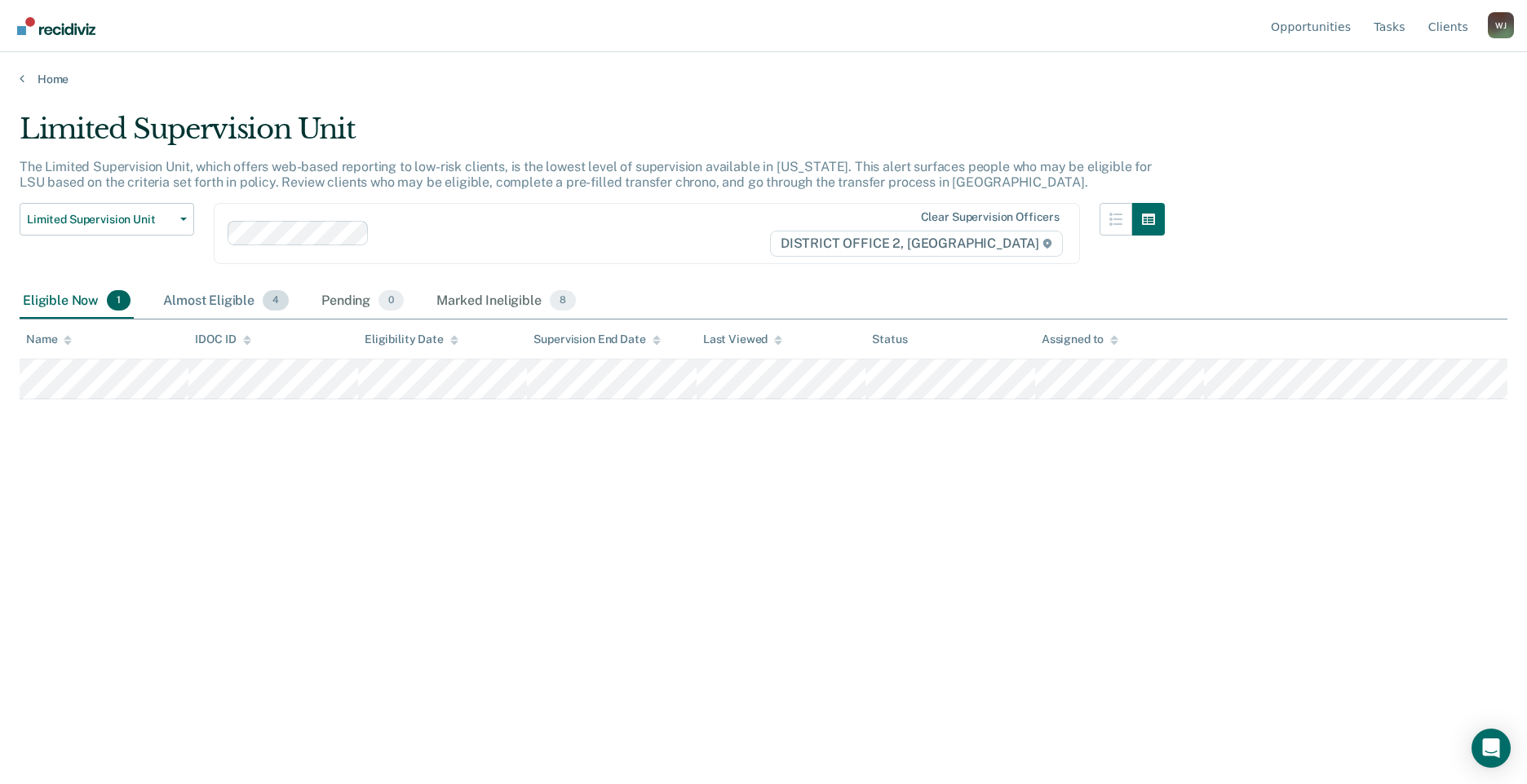
click at [226, 298] on div "Almost Eligible 4" at bounding box center [226, 302] width 132 height 36
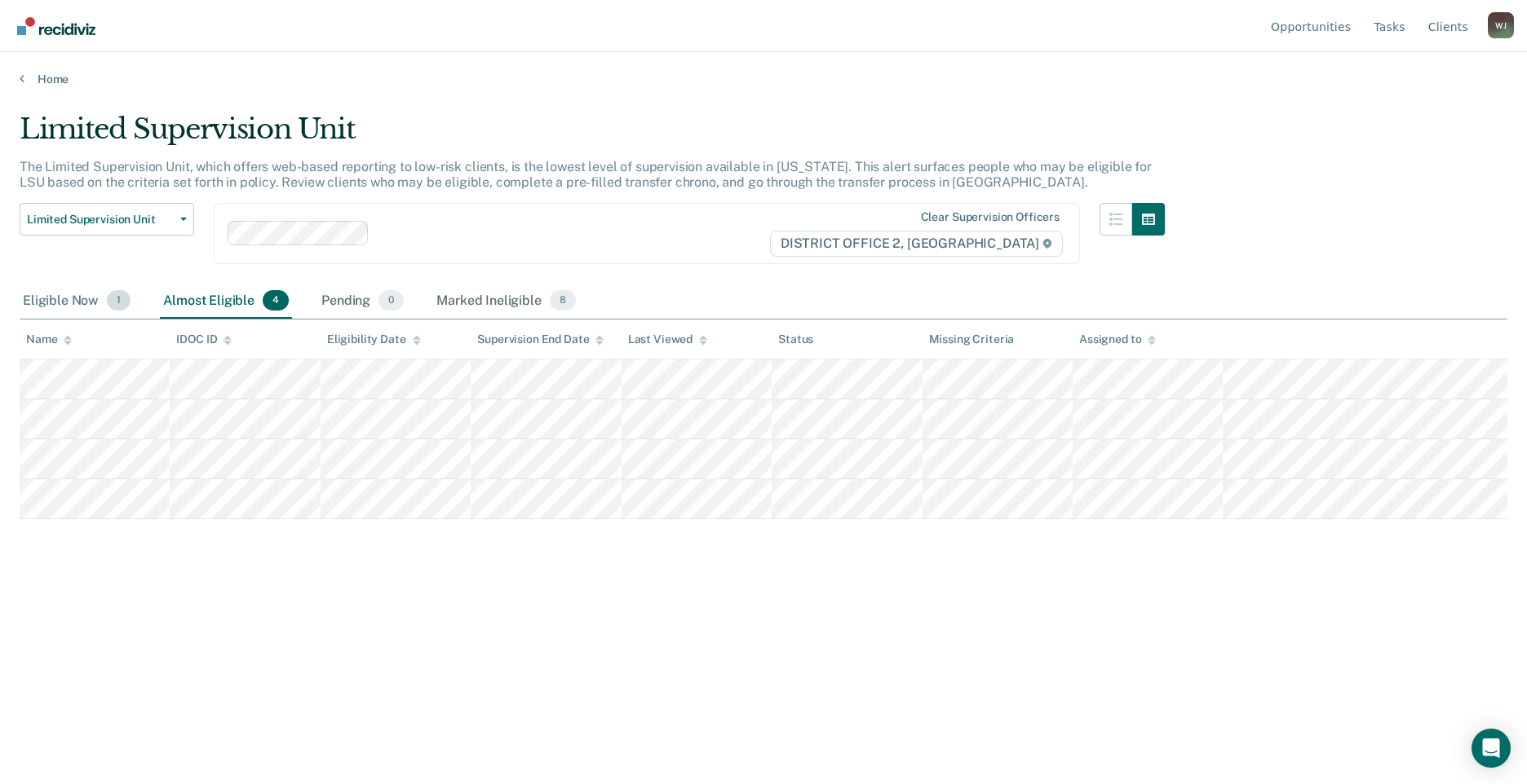
click at [76, 301] on div "Eligible Now 1" at bounding box center [77, 302] width 114 height 36
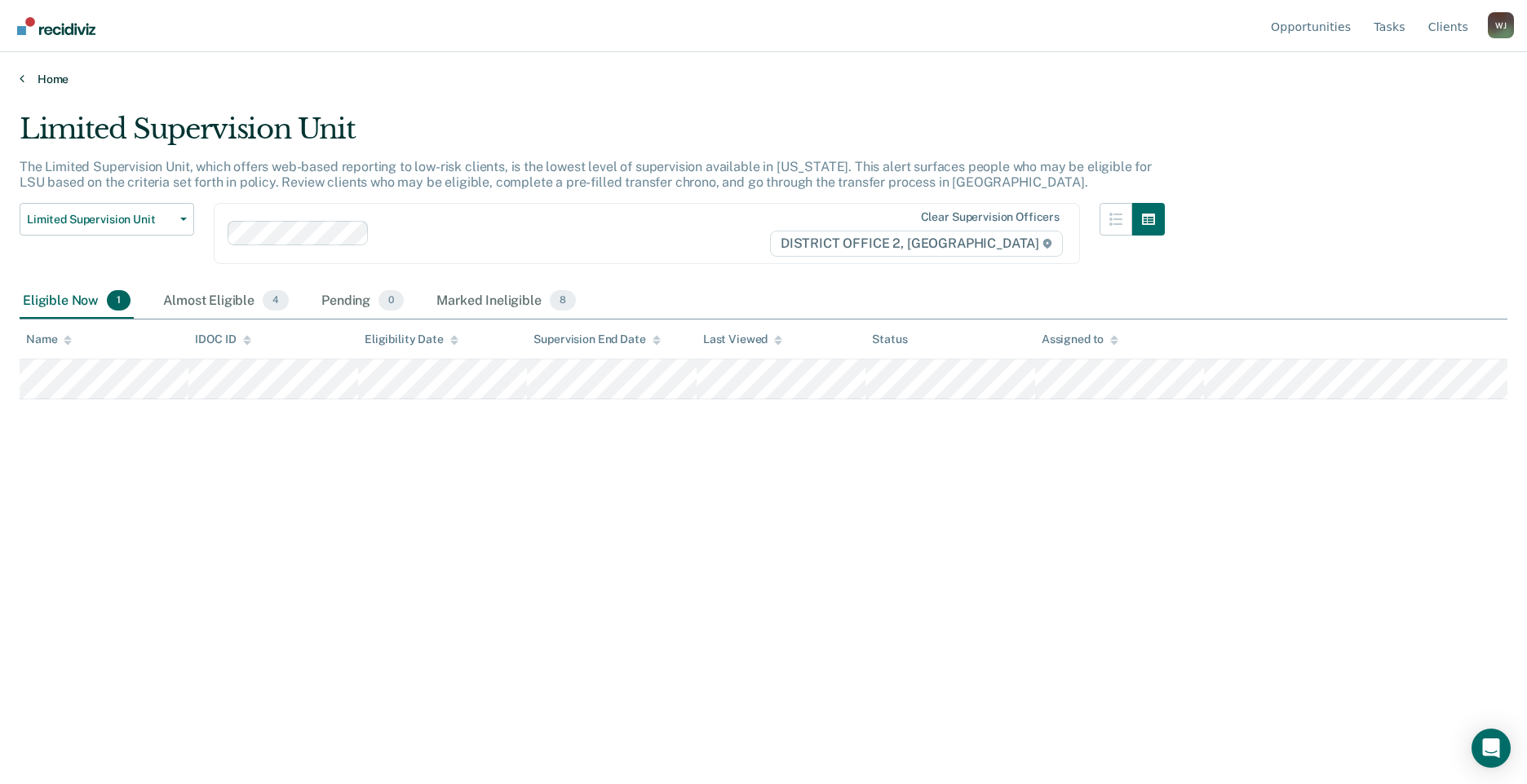
click at [39, 75] on link "Home" at bounding box center [763, 79] width 1488 height 14
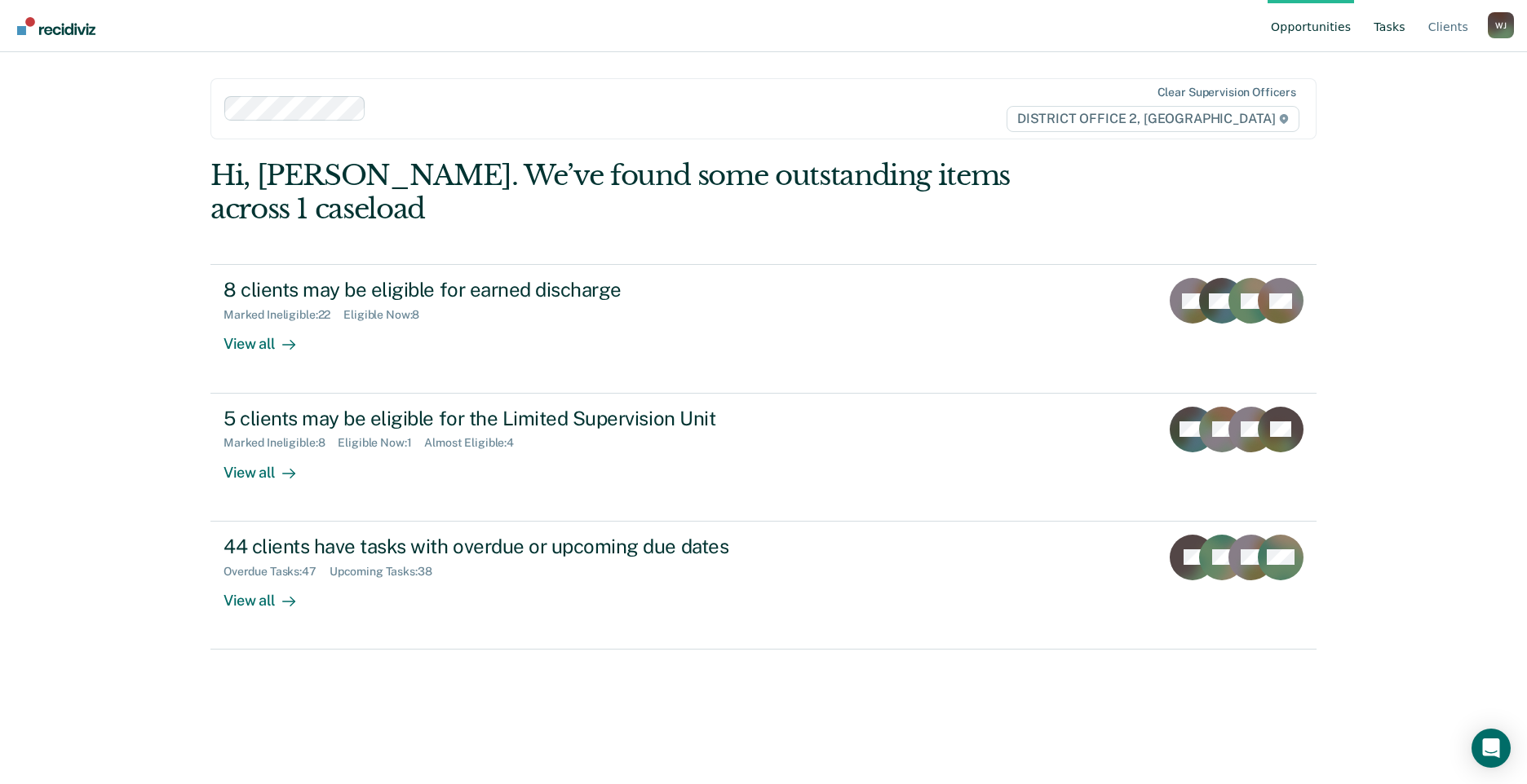
click at [1396, 42] on link "Tasks" at bounding box center [1389, 26] width 38 height 53
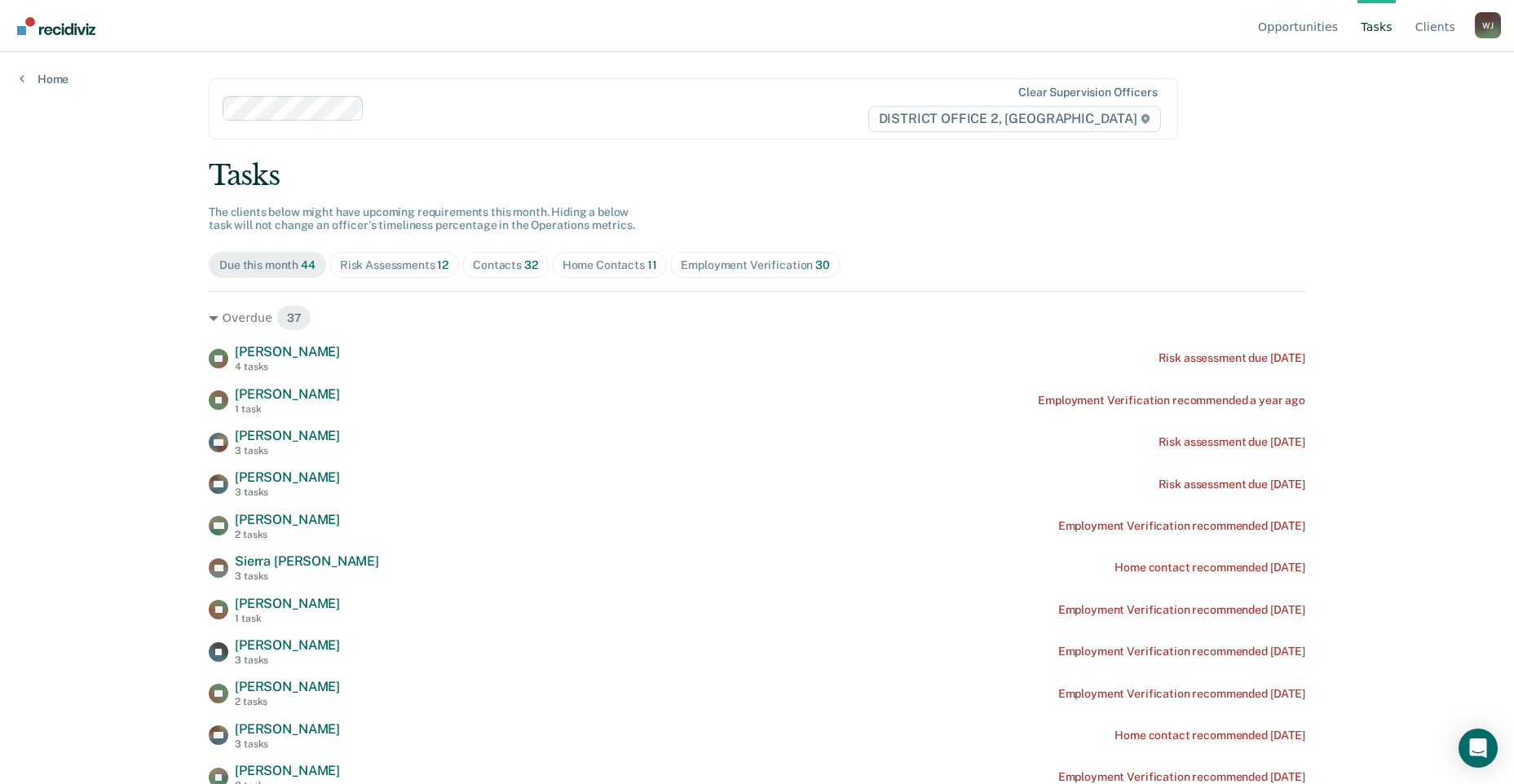
click at [619, 255] on span "Home Contacts 11" at bounding box center [610, 264] width 116 height 26
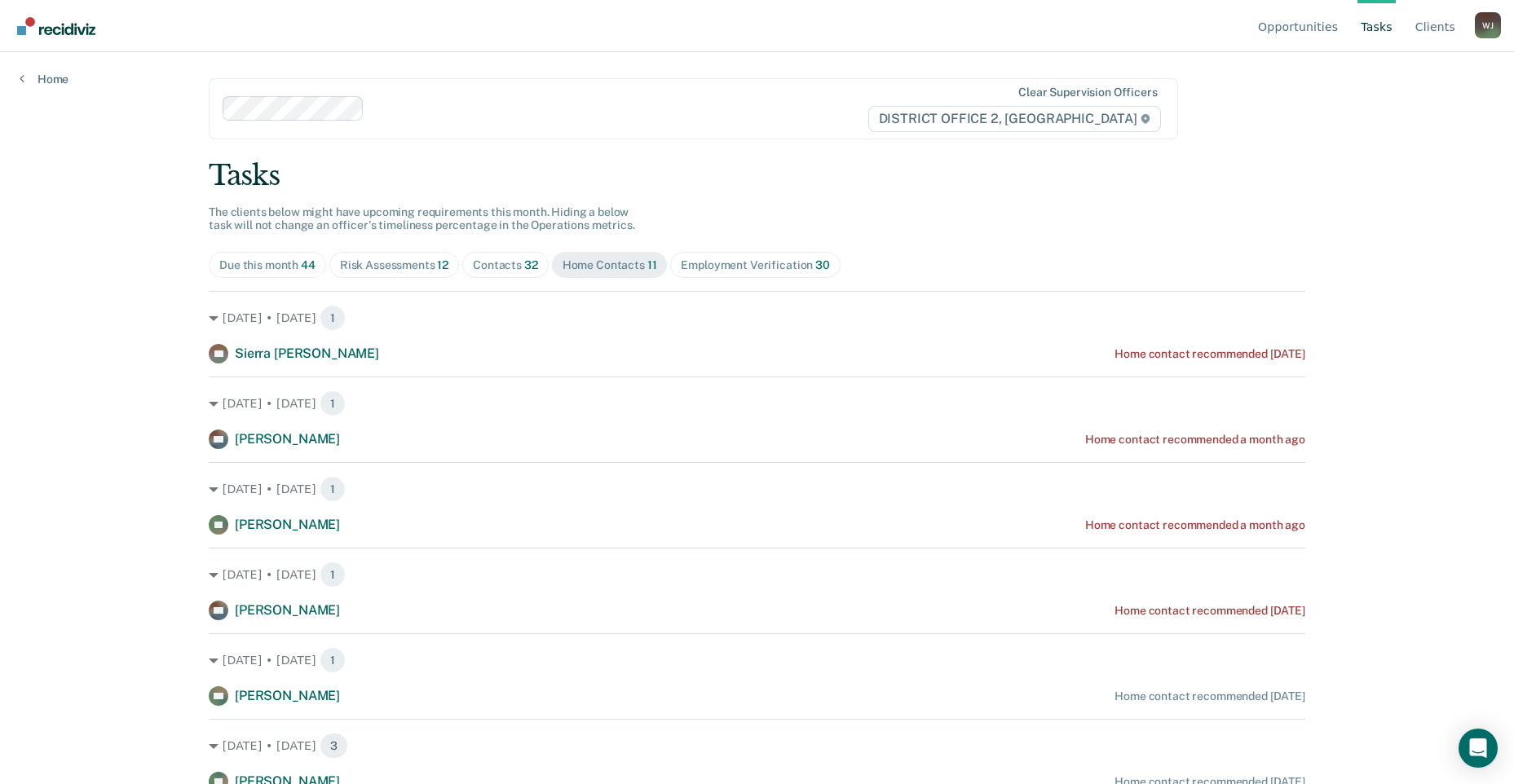
click at [307, 269] on span "44" at bounding box center [308, 264] width 14 height 13
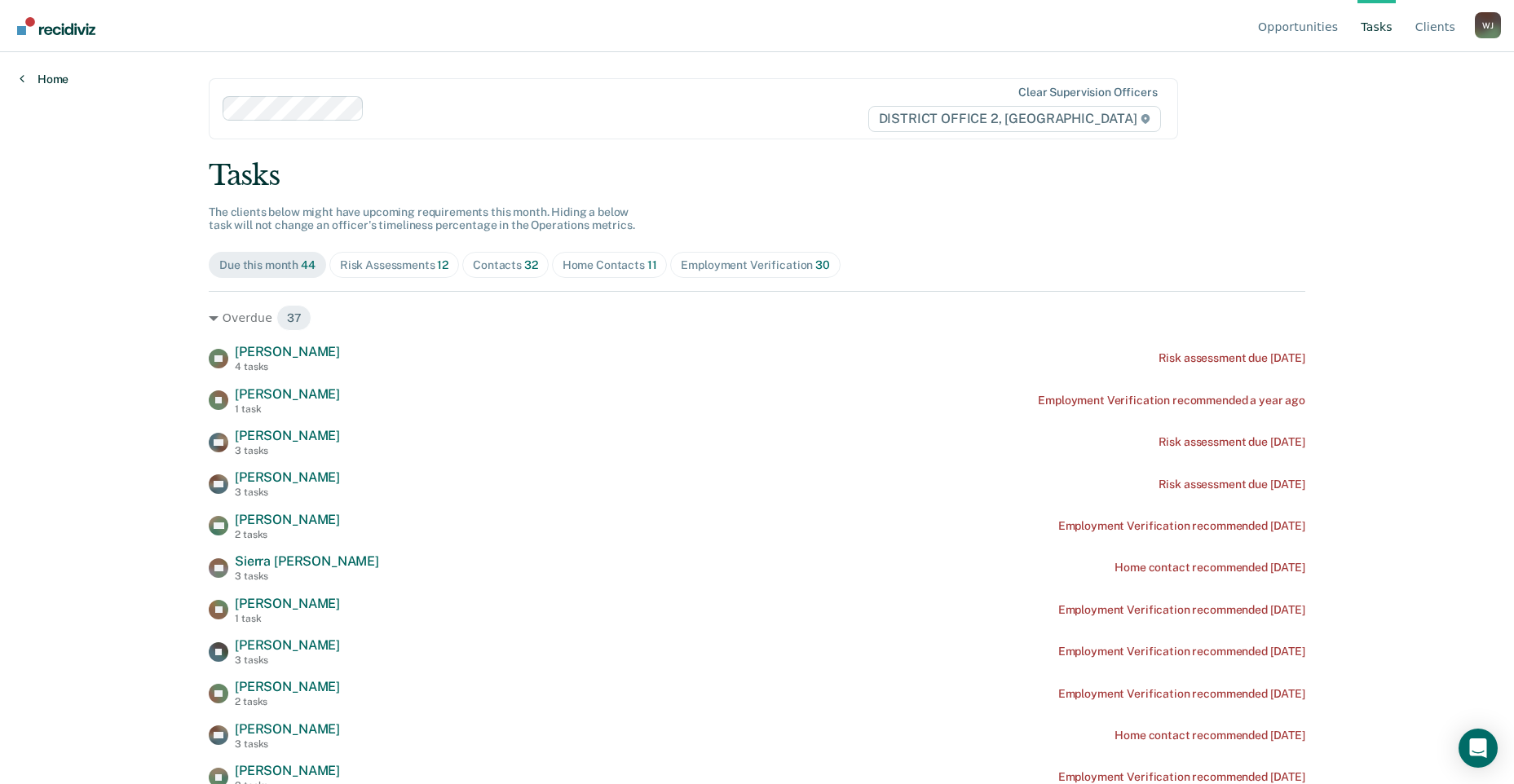
click at [37, 81] on link "Home" at bounding box center [44, 79] width 49 height 14
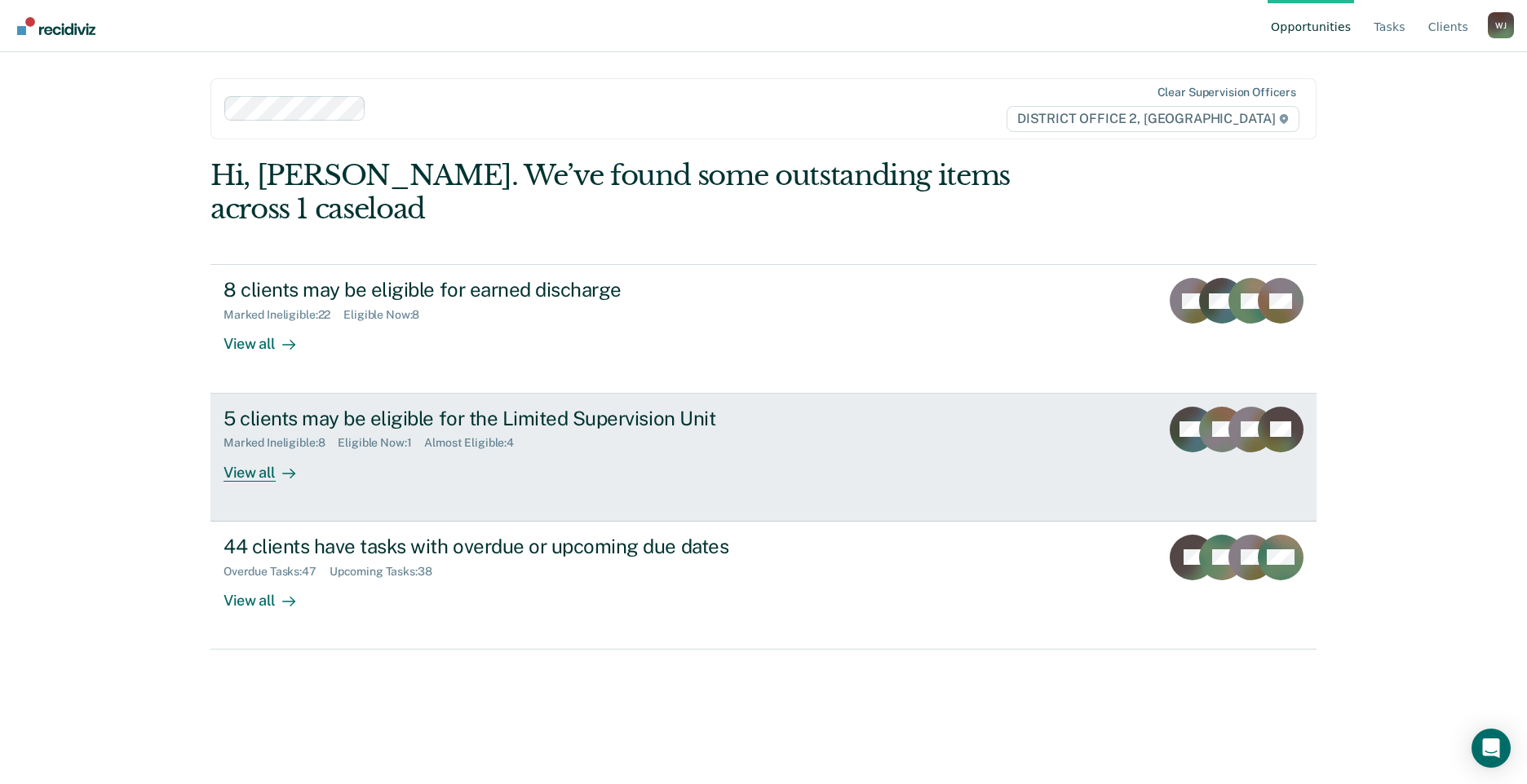
click at [248, 486] on link "5 clients may be eligible for the Limited Supervision Unit Marked Ineligible : …" at bounding box center [763, 458] width 1106 height 128
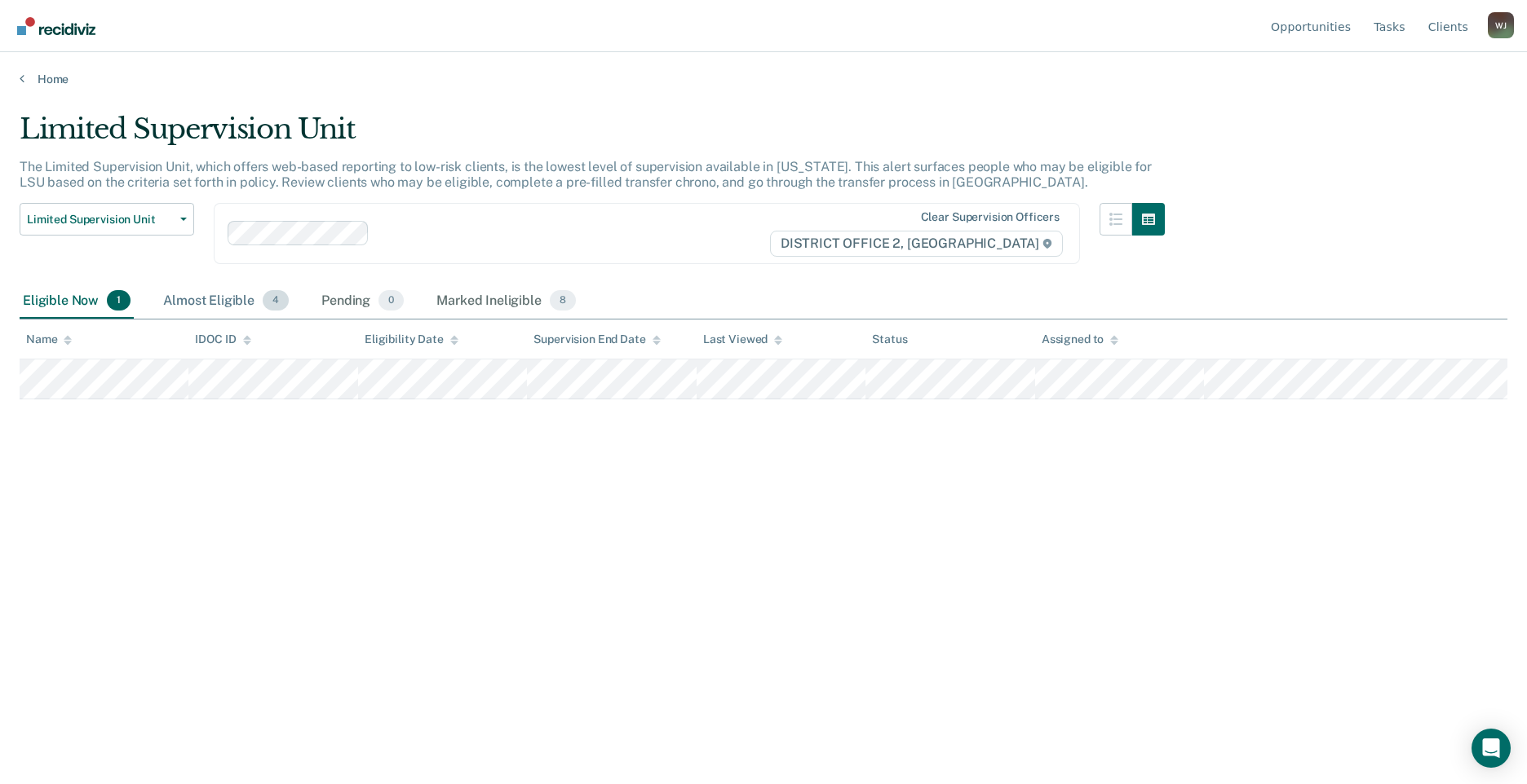
click at [191, 300] on div "Almost Eligible 4" at bounding box center [226, 302] width 132 height 36
